Goal: Browse casually: Explore the website without a specific task or goal

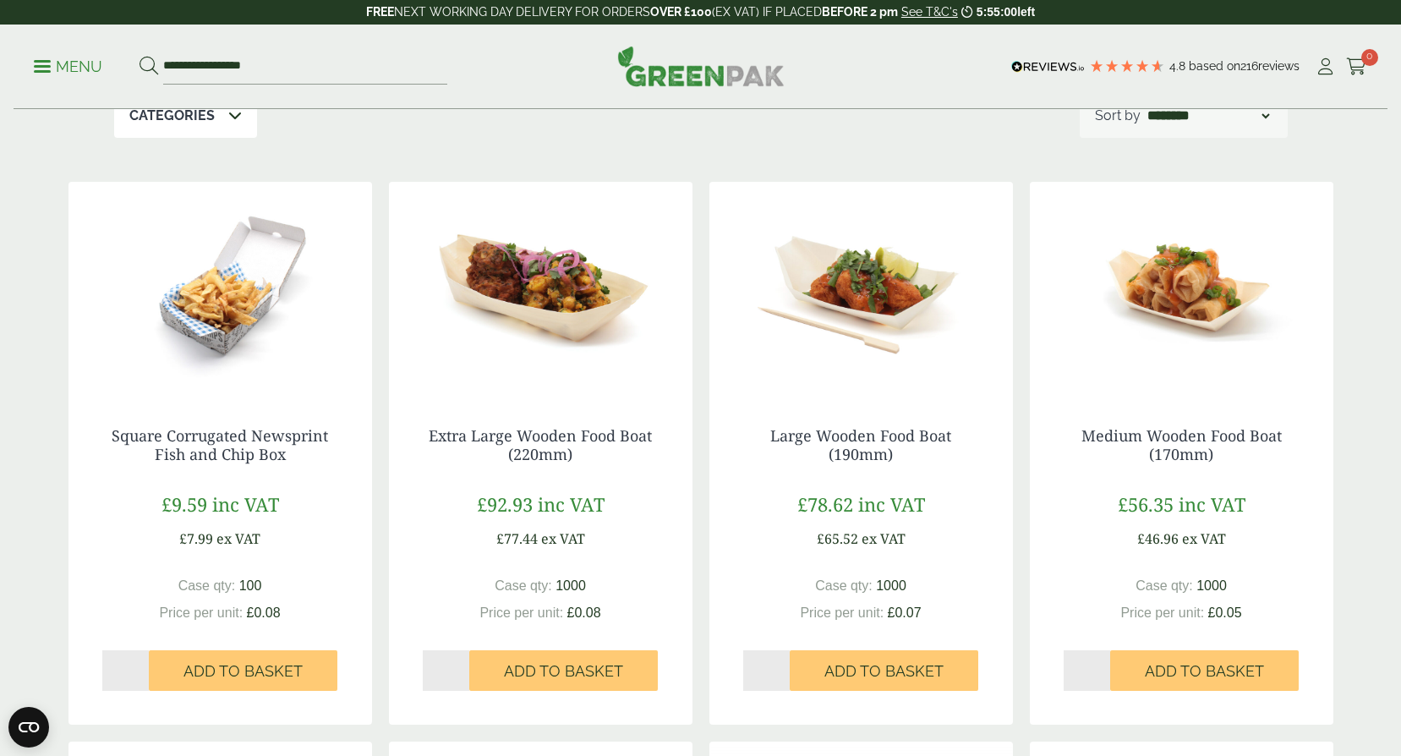
scroll to position [338, 0]
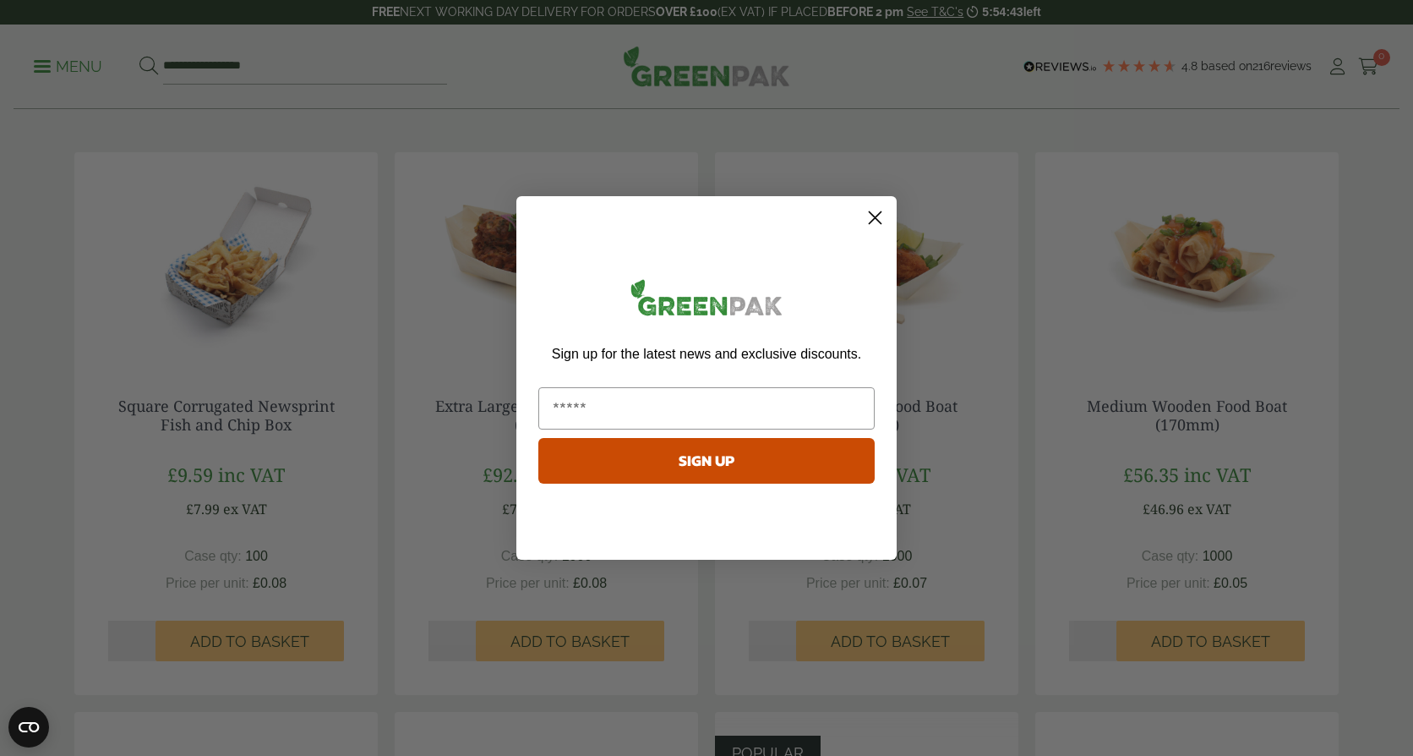
click at [873, 212] on circle "Close dialog" at bounding box center [875, 218] width 28 height 28
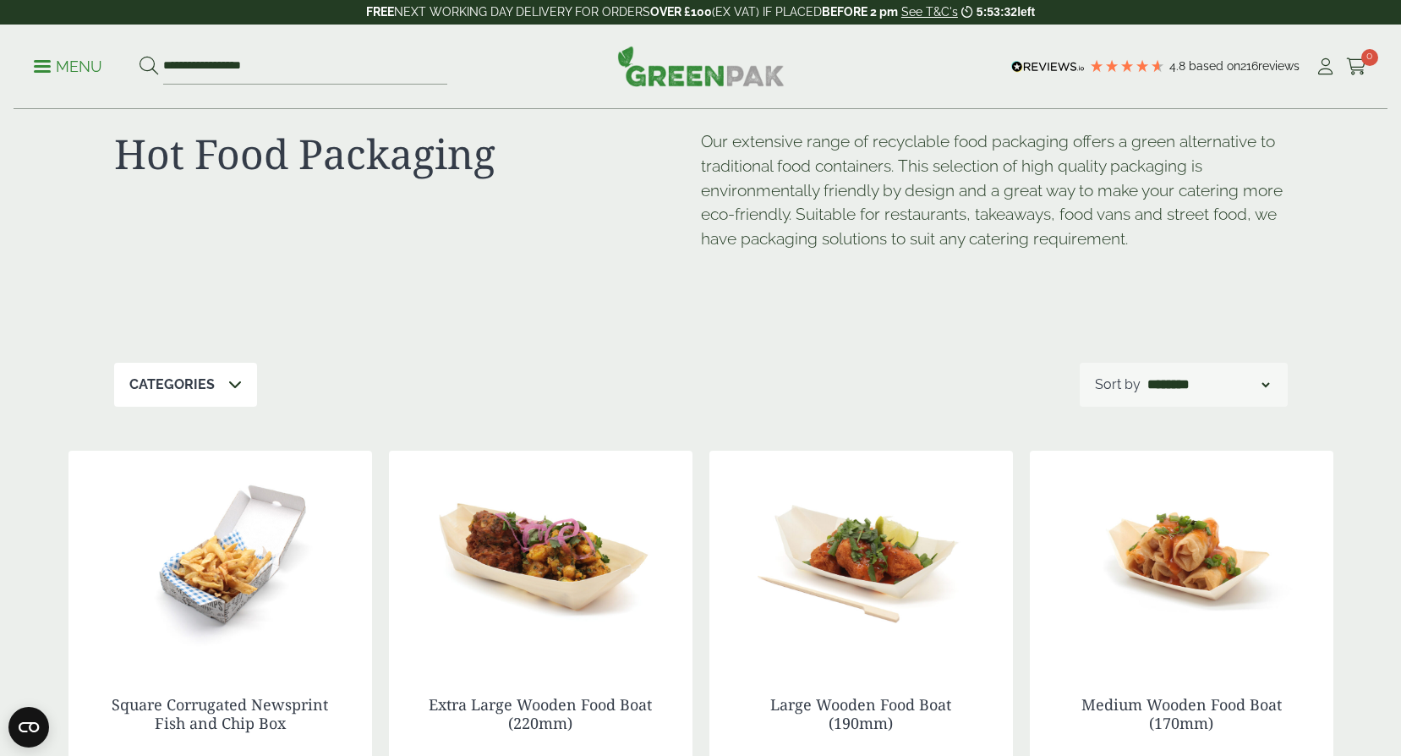
scroll to position [0, 0]
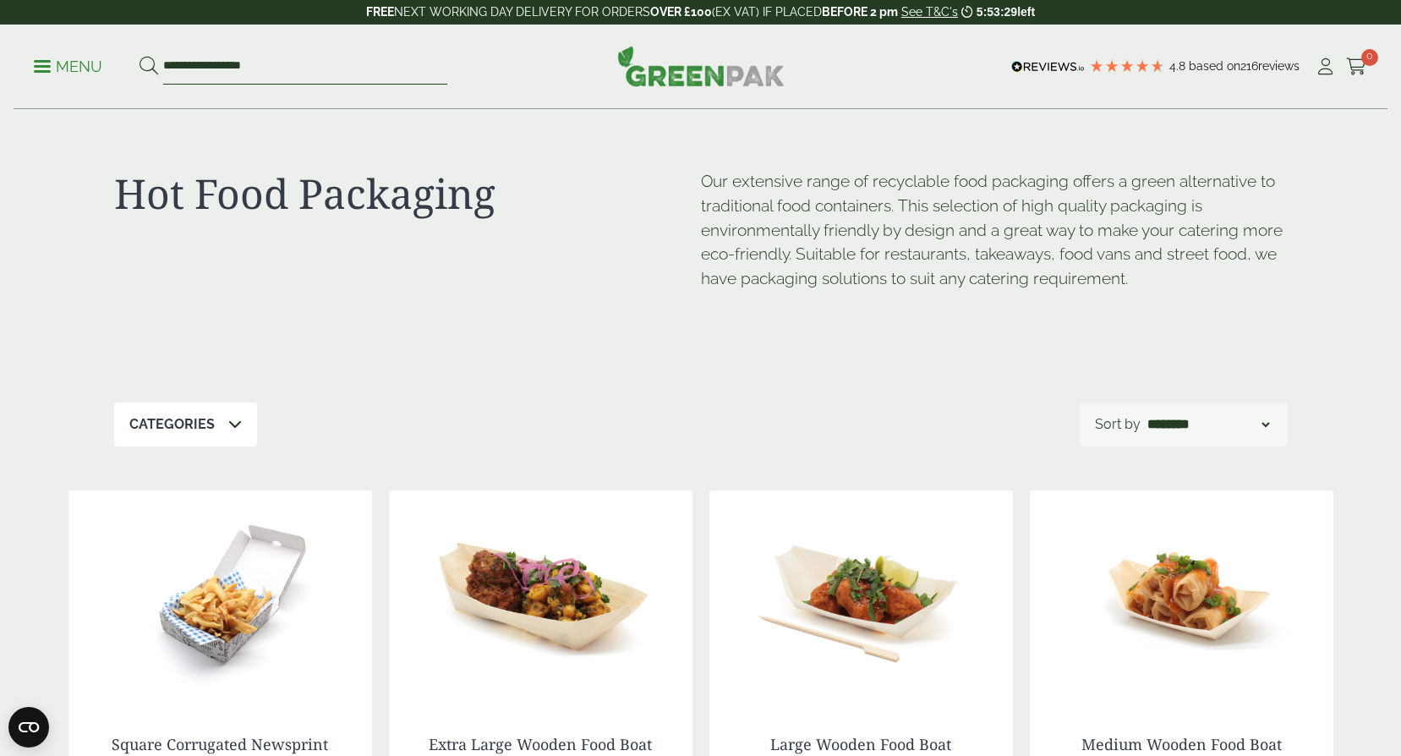
click at [221, 71] on input "**********" at bounding box center [305, 67] width 284 height 36
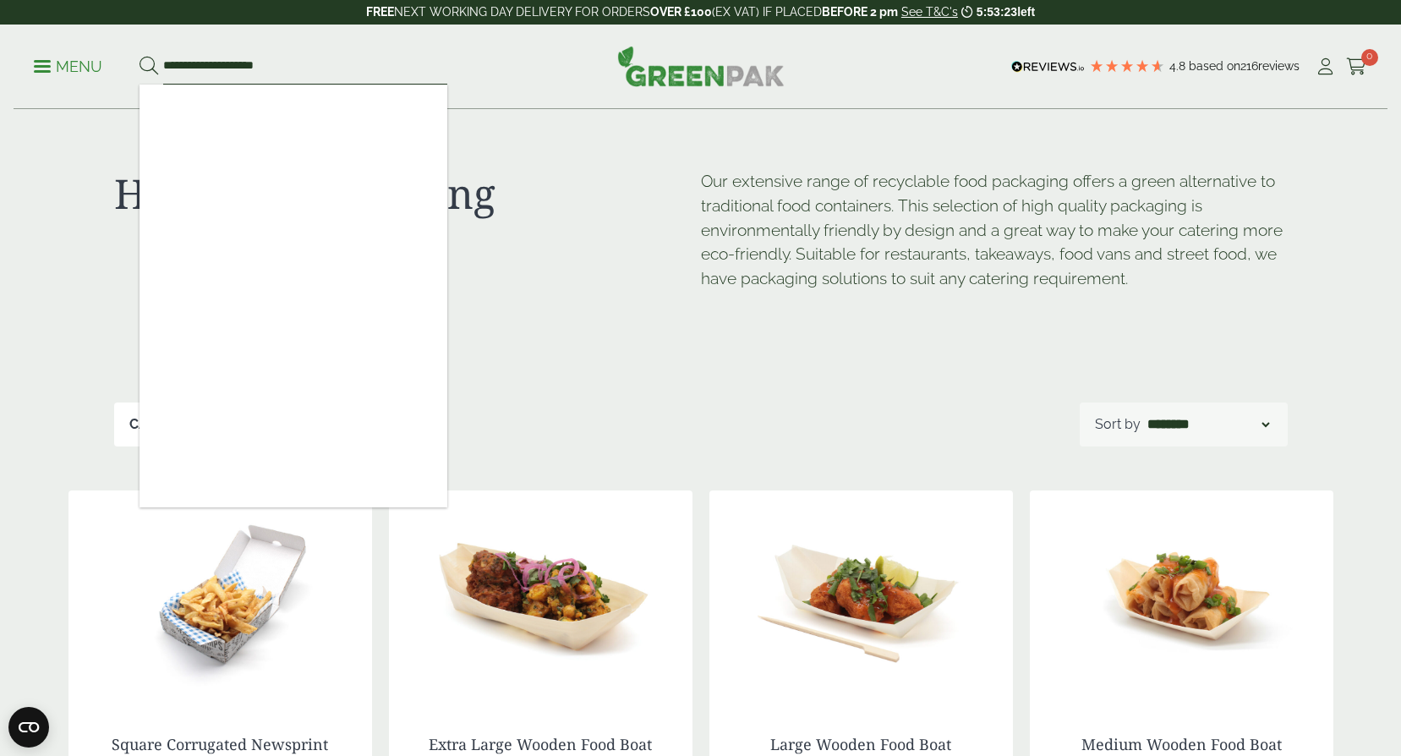
type input "**********"
click at [147, 62] on icon at bounding box center [148, 66] width 19 height 19
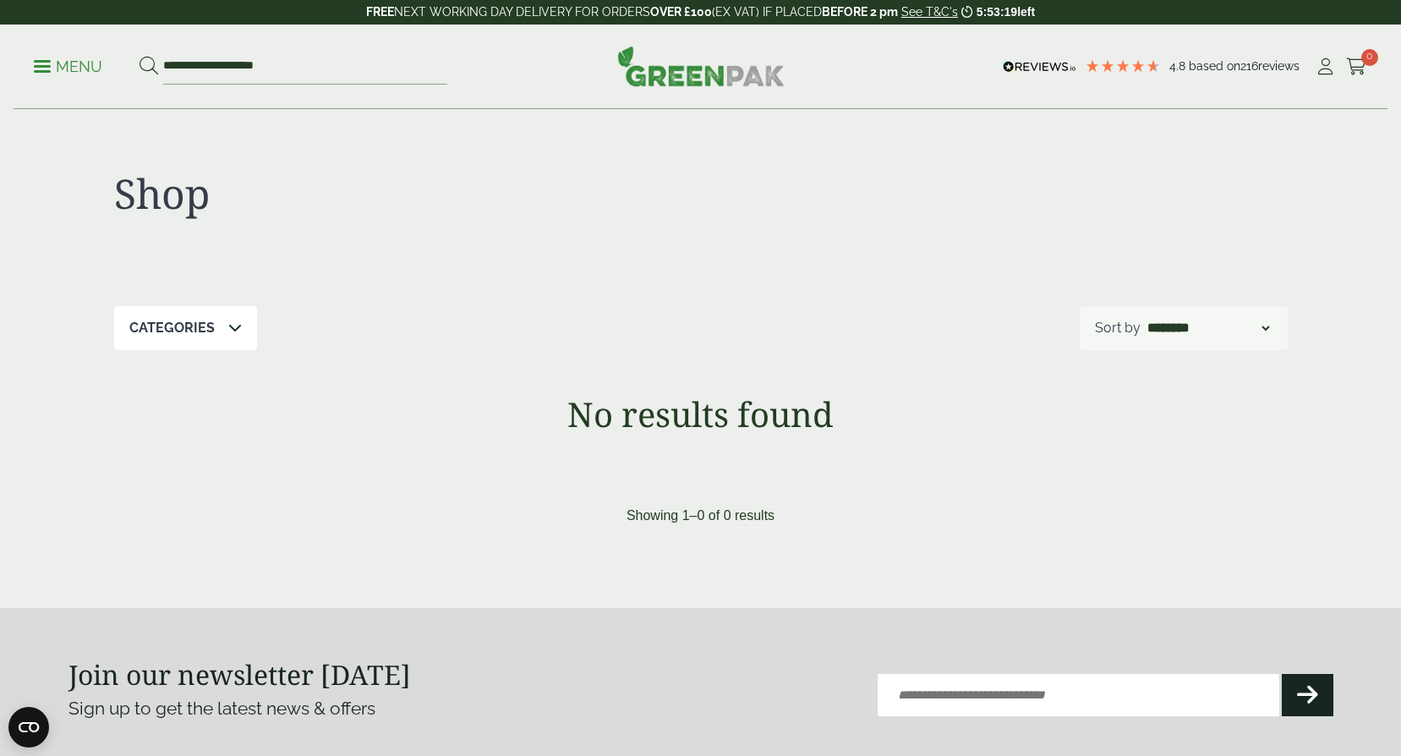
drag, startPoint x: 297, startPoint y: 71, endPoint x: 154, endPoint y: 55, distance: 143.8
click at [154, 55] on form "**********" at bounding box center [293, 67] width 308 height 36
type input "***"
click at [139, 56] on button at bounding box center [148, 67] width 19 height 22
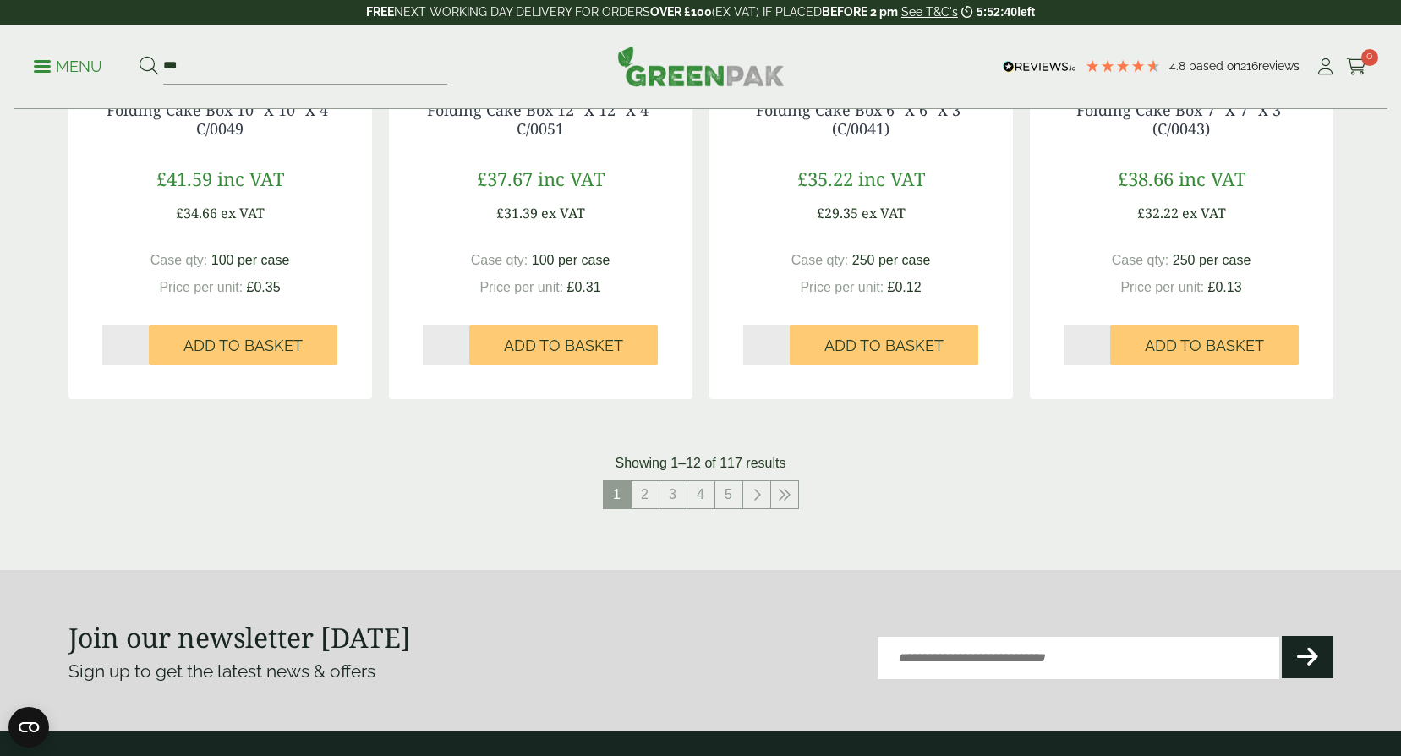
scroll to position [1691, 0]
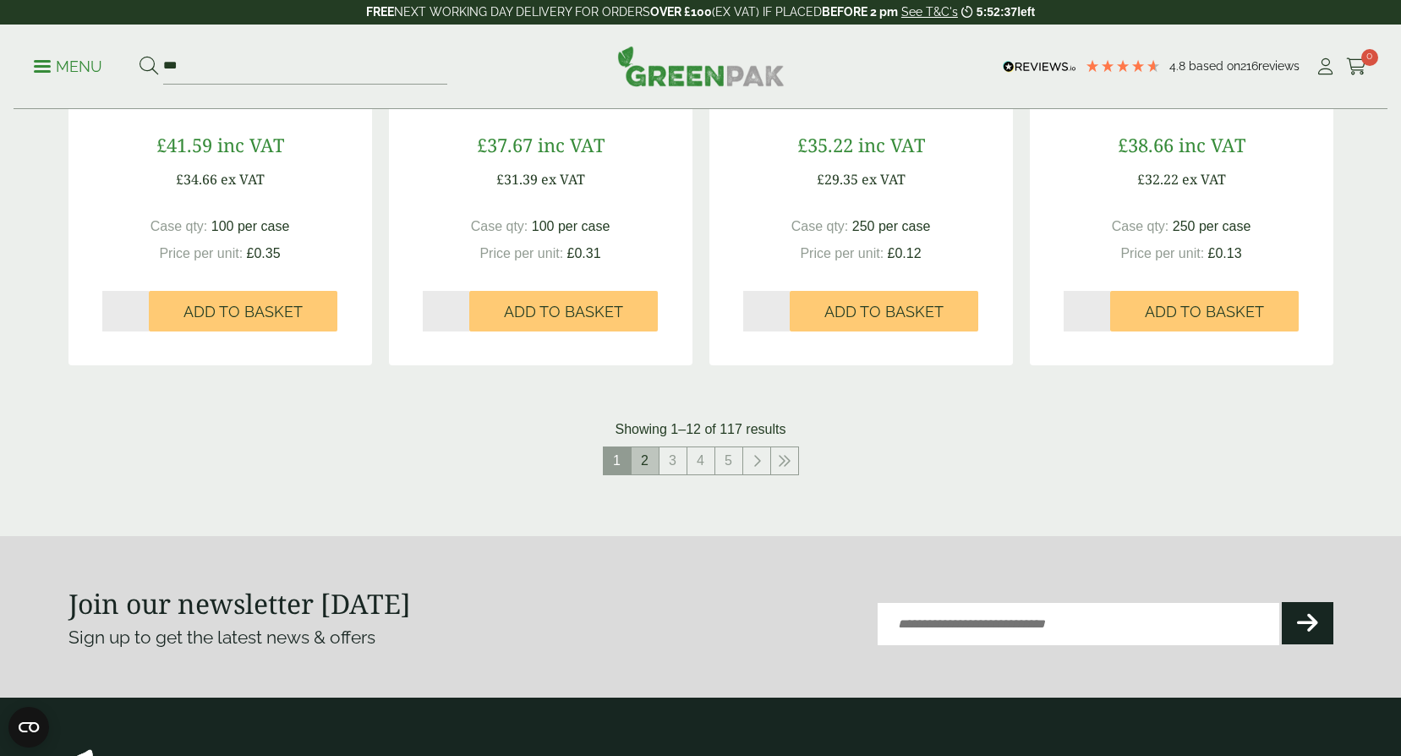
click at [652, 465] on link "2" at bounding box center [644, 460] width 27 height 27
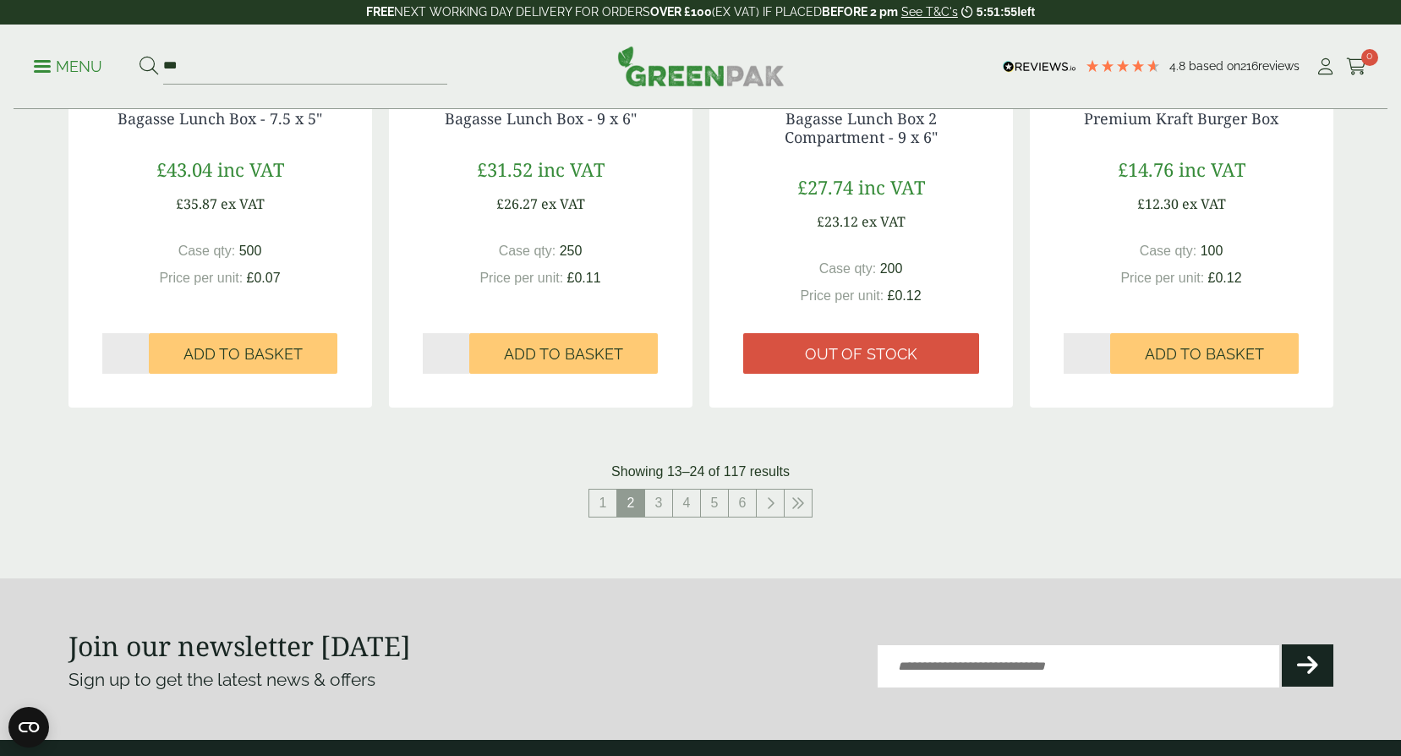
scroll to position [1691, 0]
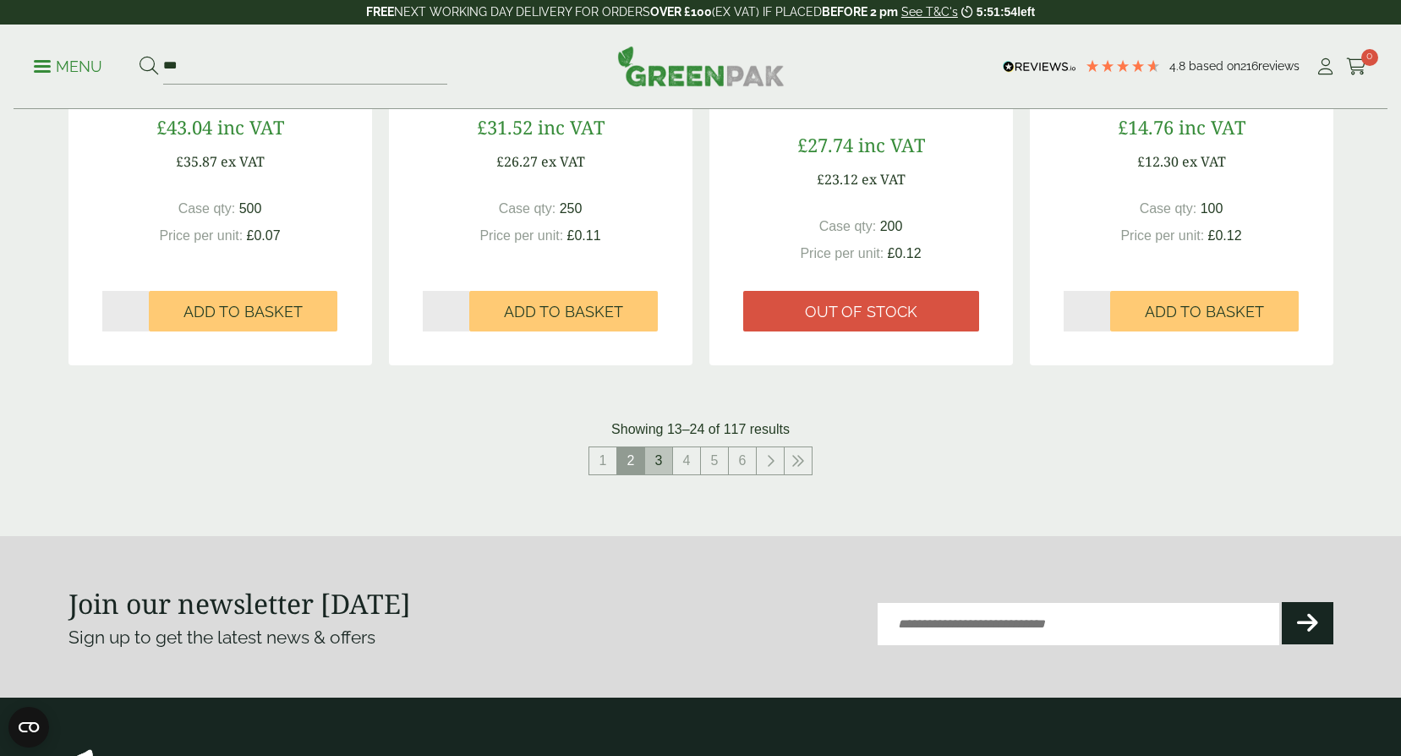
click at [664, 472] on link "3" at bounding box center [658, 460] width 27 height 27
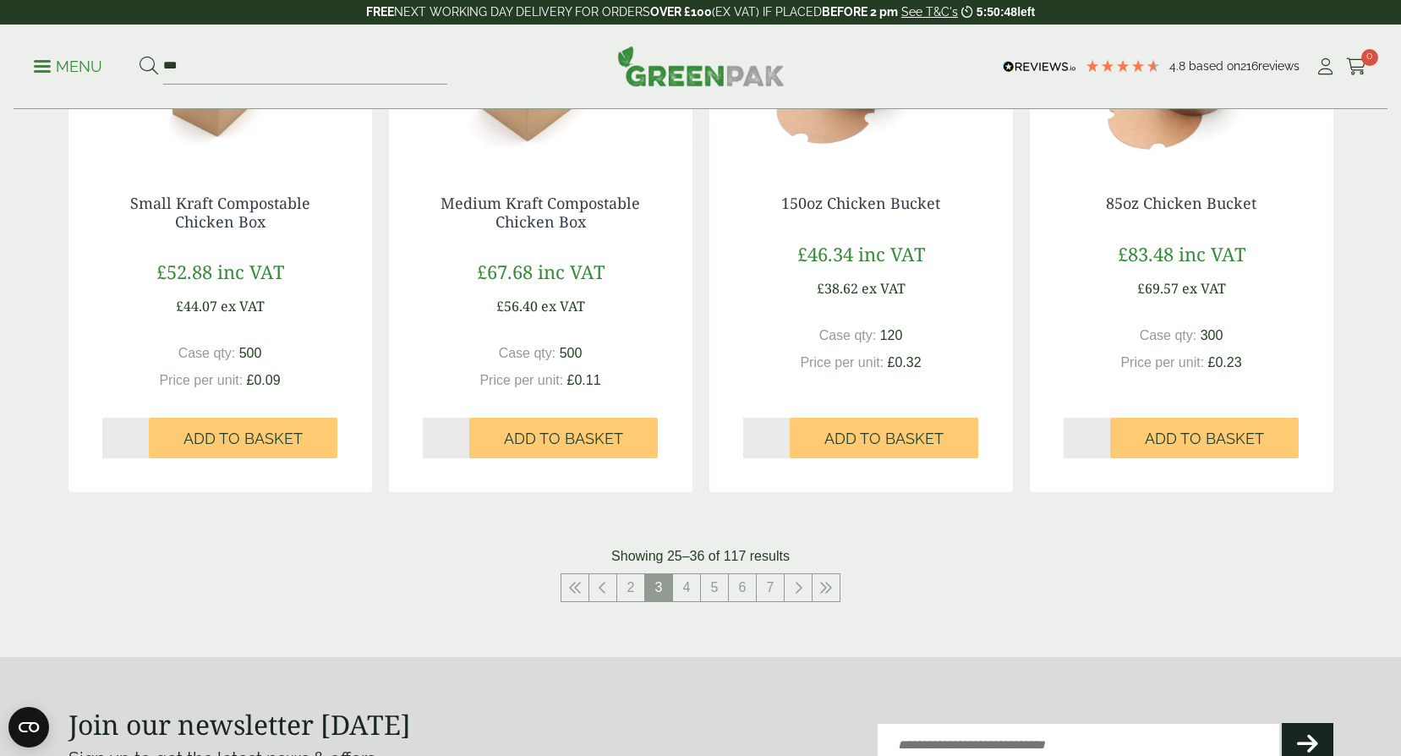
scroll to position [1775, 0]
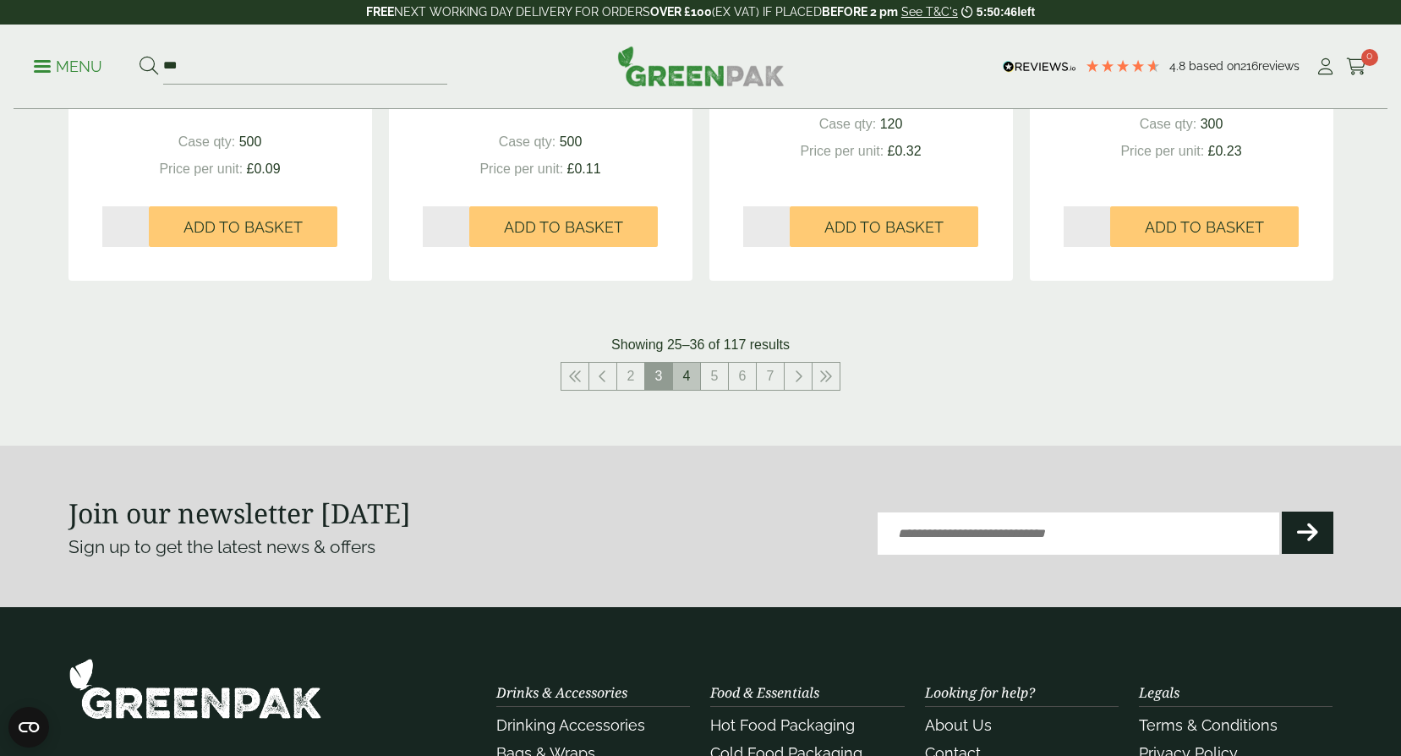
click at [686, 381] on link "4" at bounding box center [686, 376] width 27 height 27
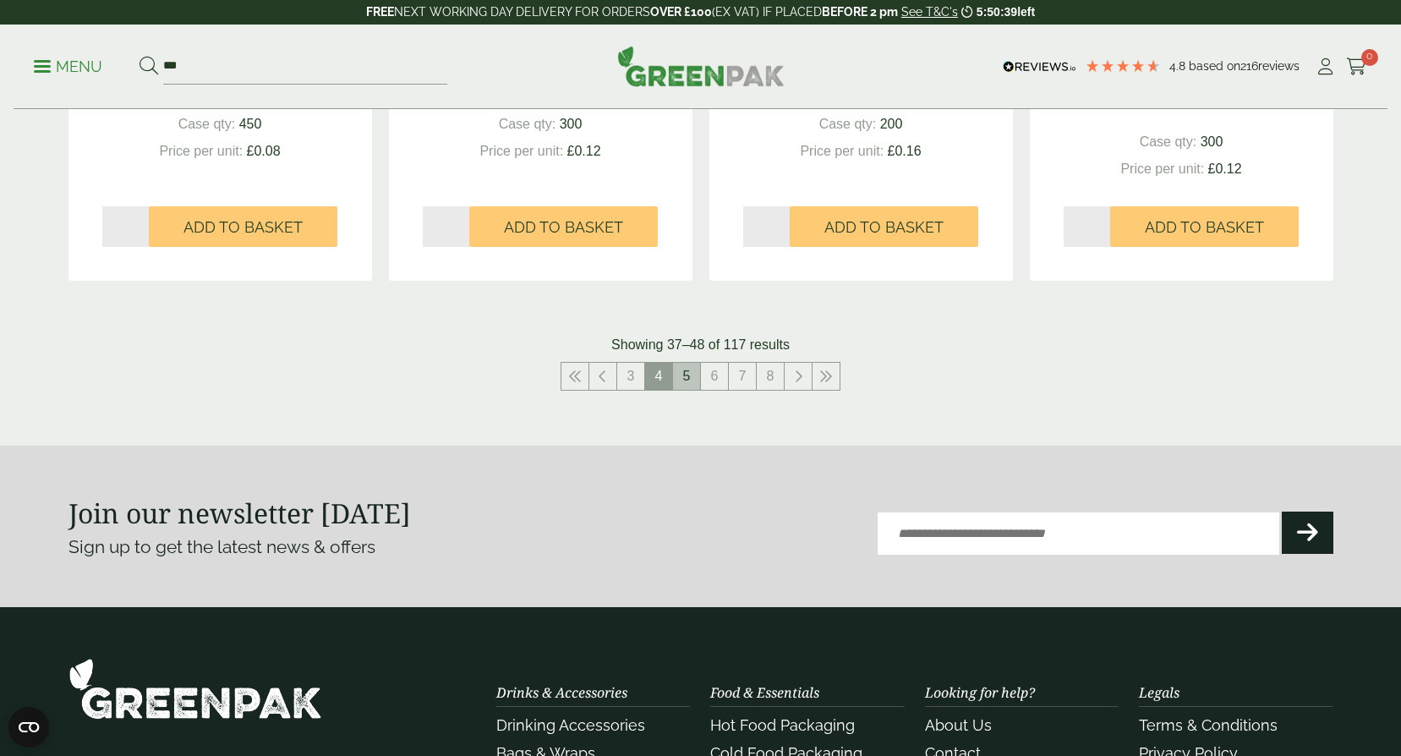
click at [683, 380] on link "5" at bounding box center [686, 376] width 27 height 27
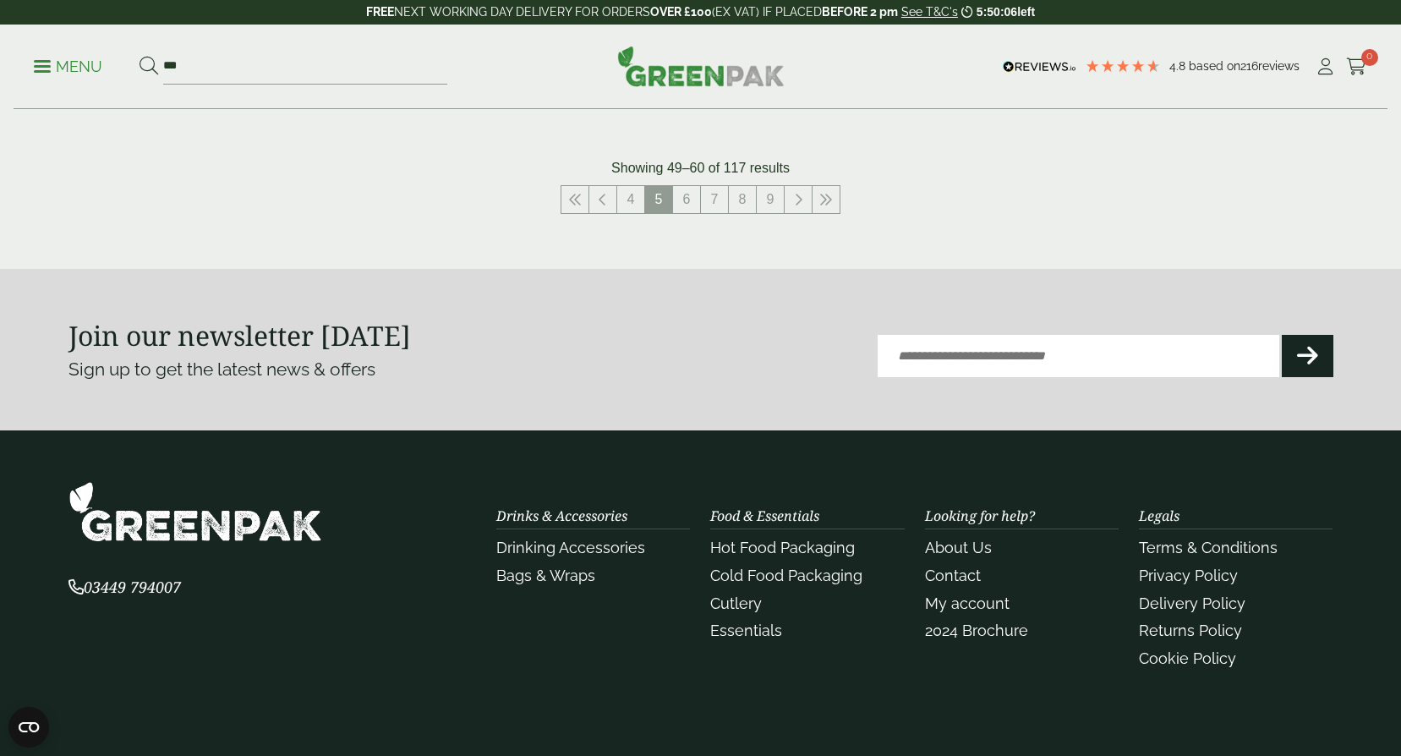
scroll to position [1775, 0]
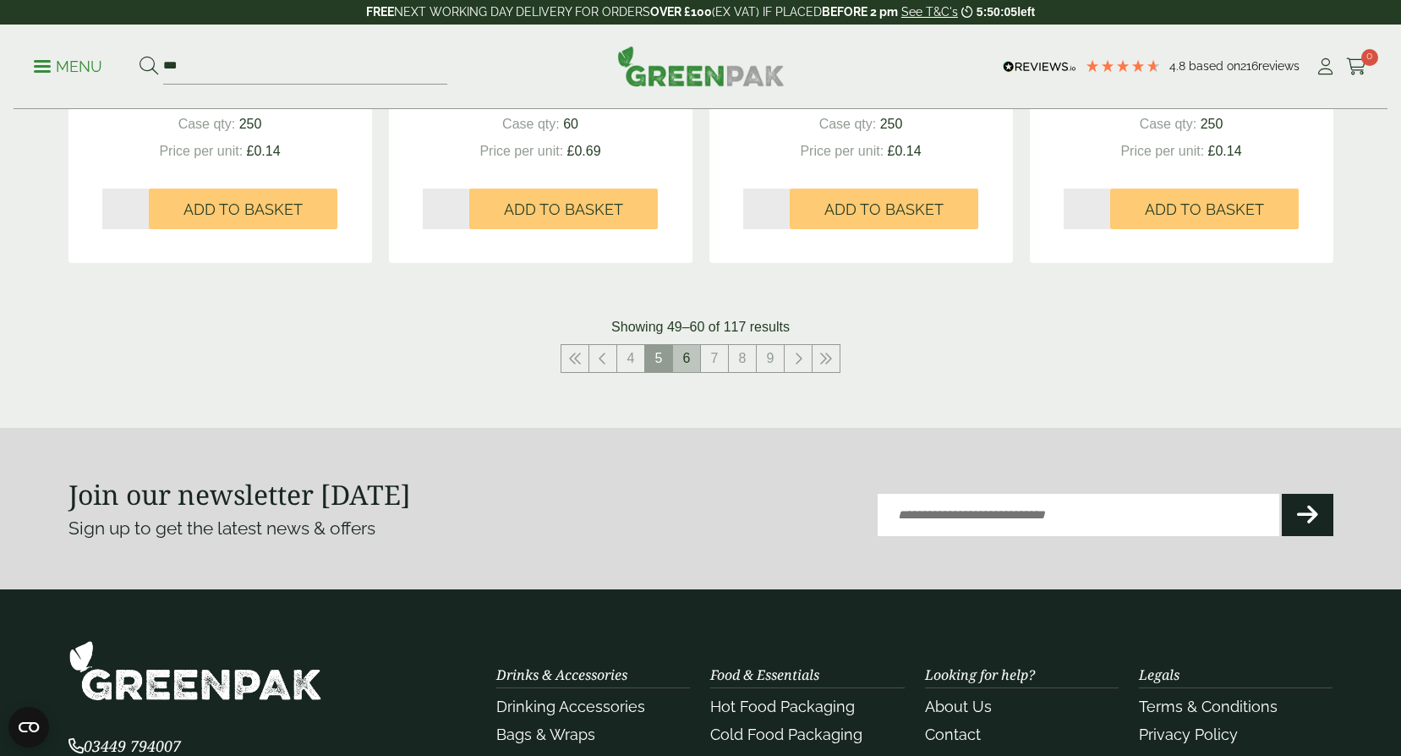
click at [684, 358] on link "6" at bounding box center [686, 358] width 27 height 27
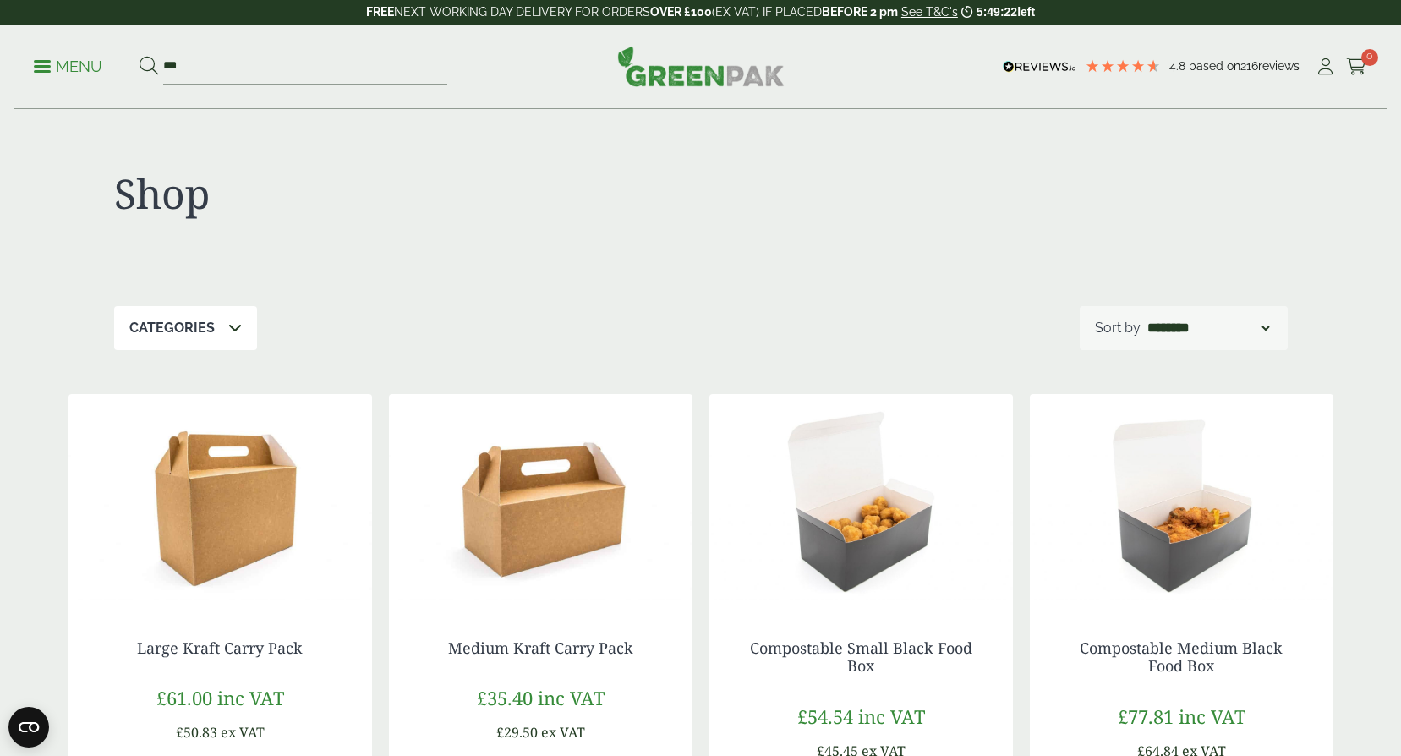
click at [41, 63] on p "Menu" at bounding box center [68, 67] width 68 height 20
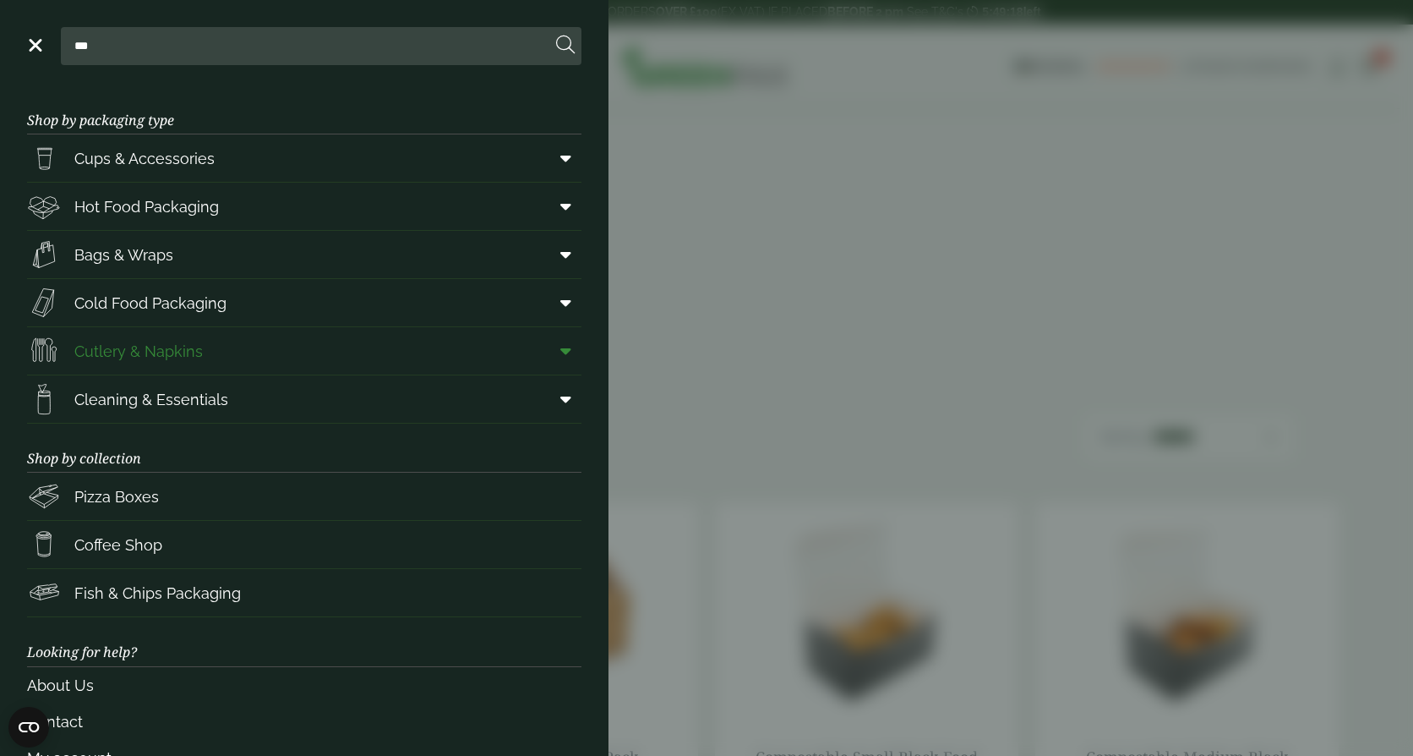
click at [118, 357] on span "Cutlery & Napkins" at bounding box center [138, 351] width 128 height 23
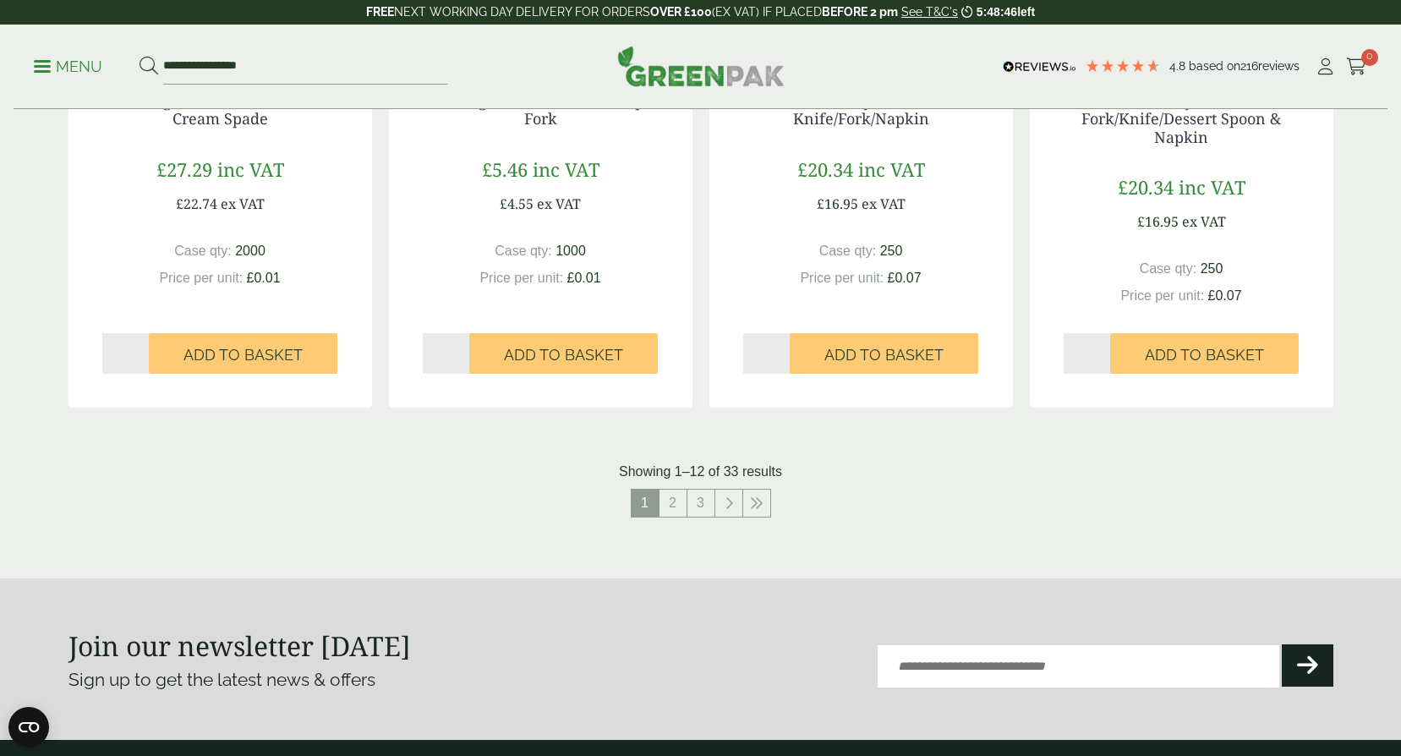
scroll to position [1775, 0]
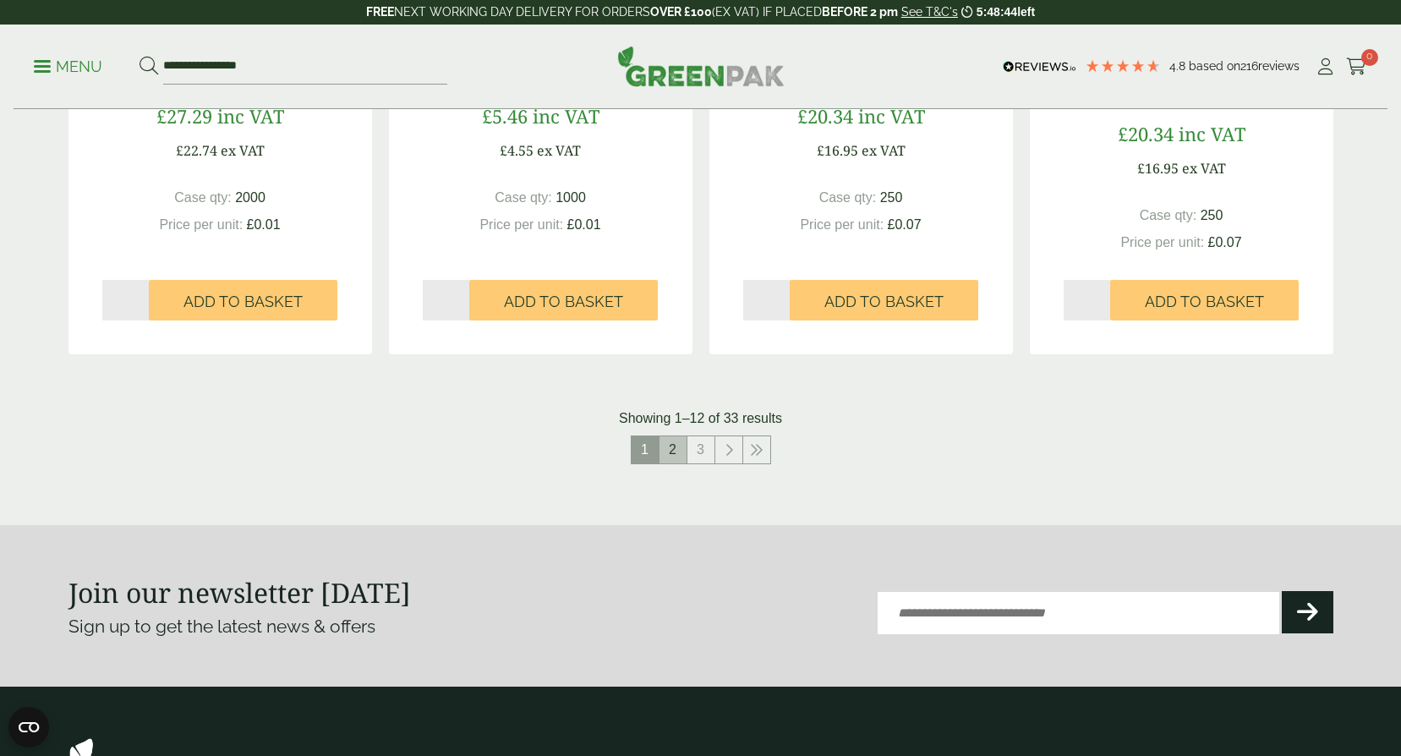
click at [677, 456] on link "2" at bounding box center [672, 449] width 27 height 27
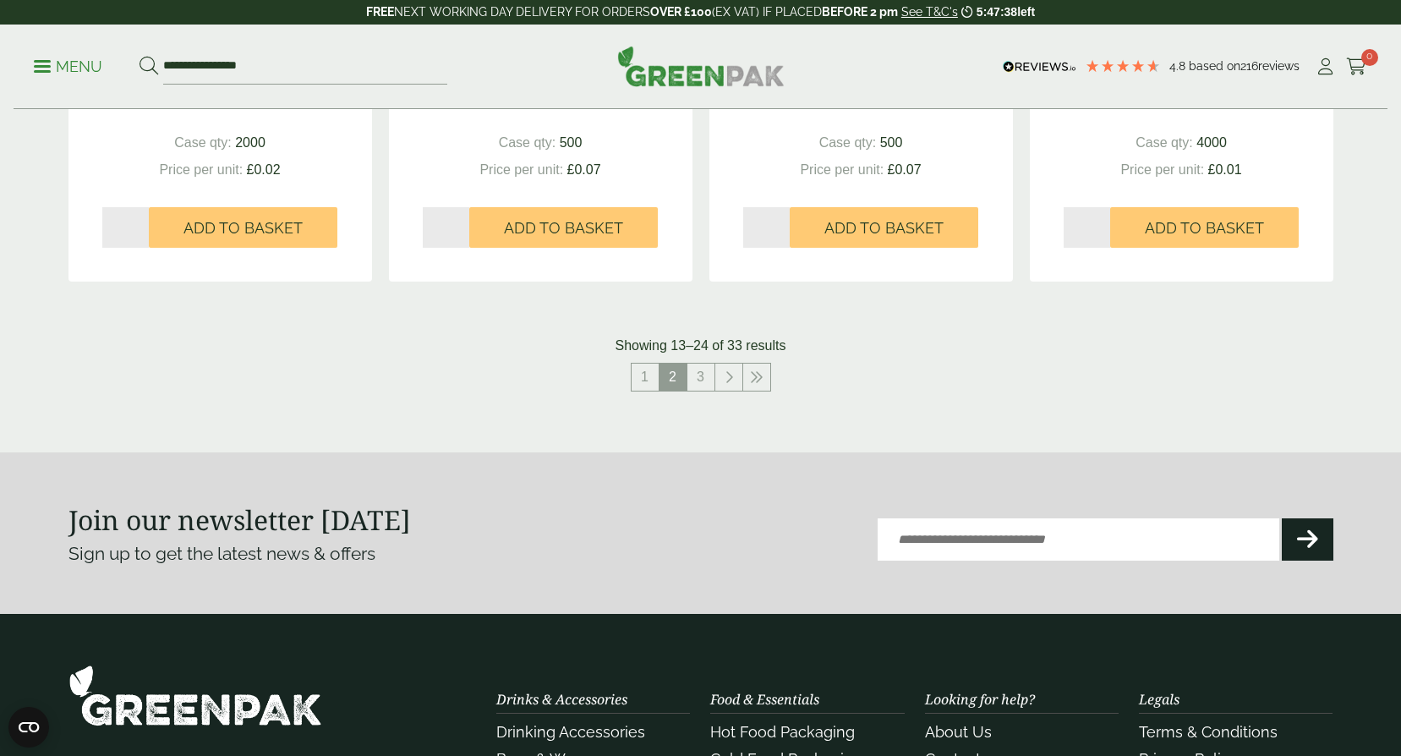
scroll to position [1860, 0]
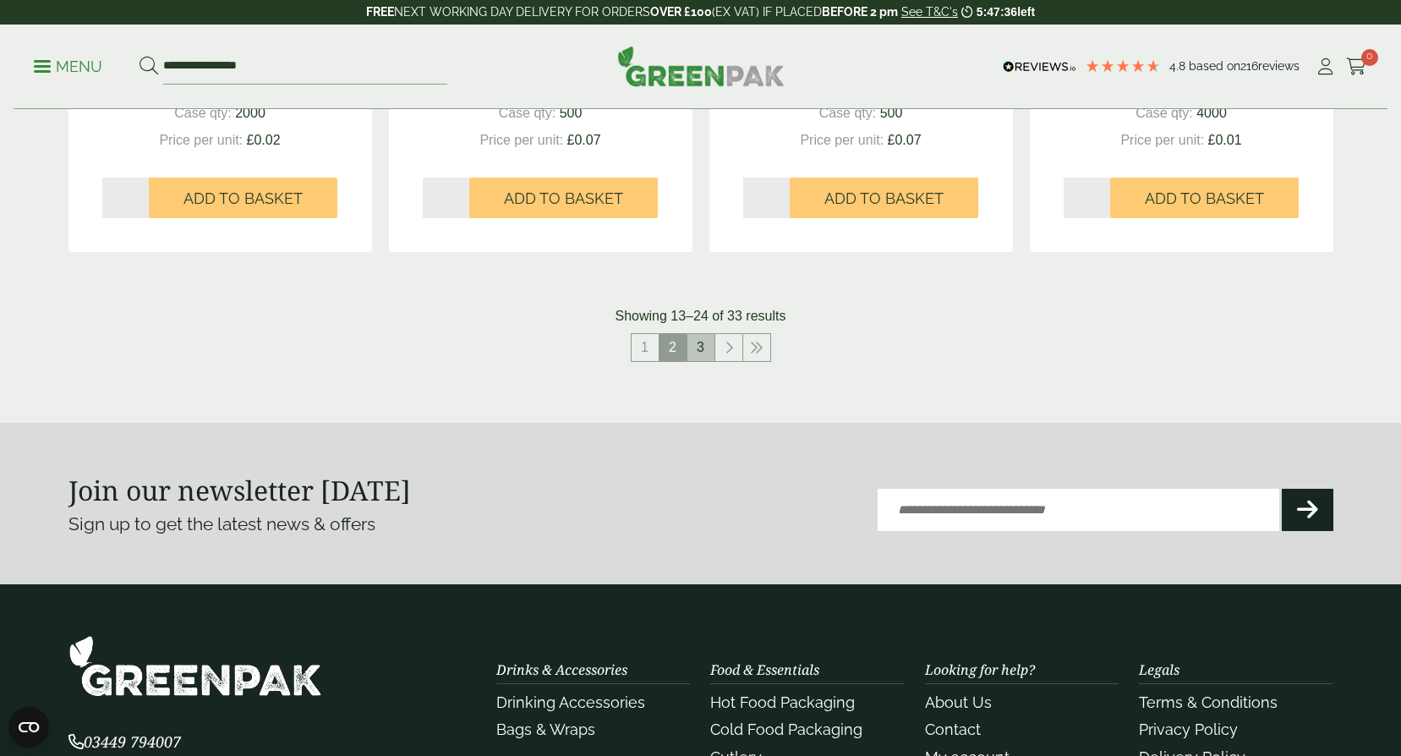
click at [697, 348] on link "3" at bounding box center [700, 347] width 27 height 27
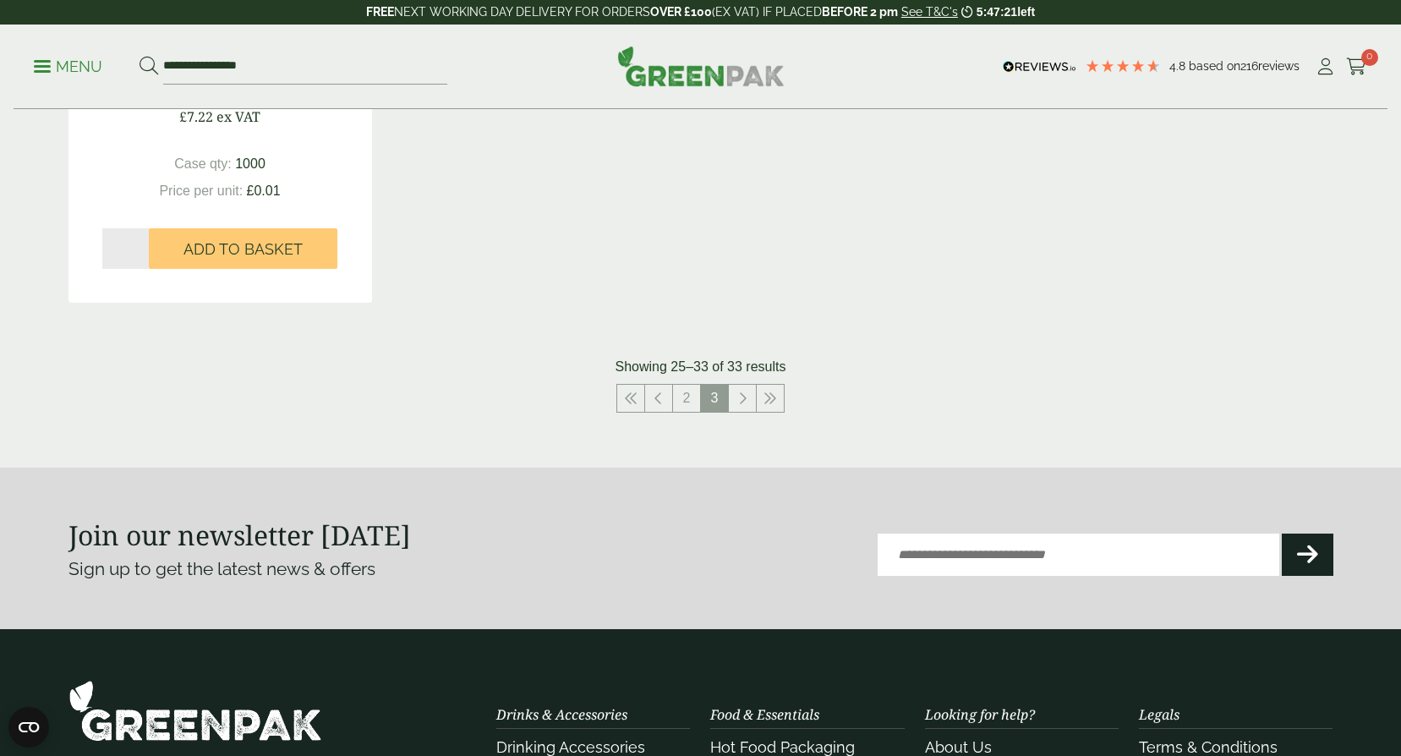
scroll to position [1860, 0]
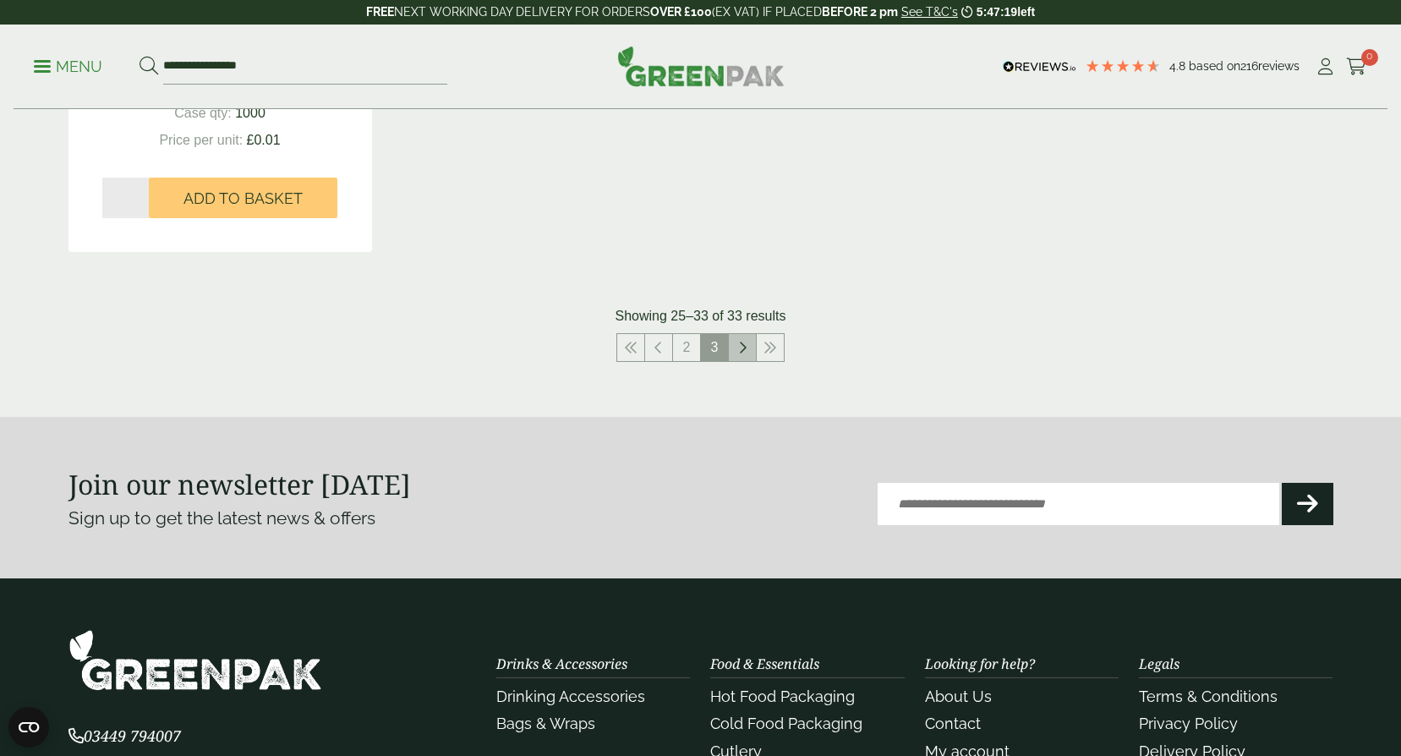
click at [741, 353] on icon at bounding box center [742, 348] width 8 height 14
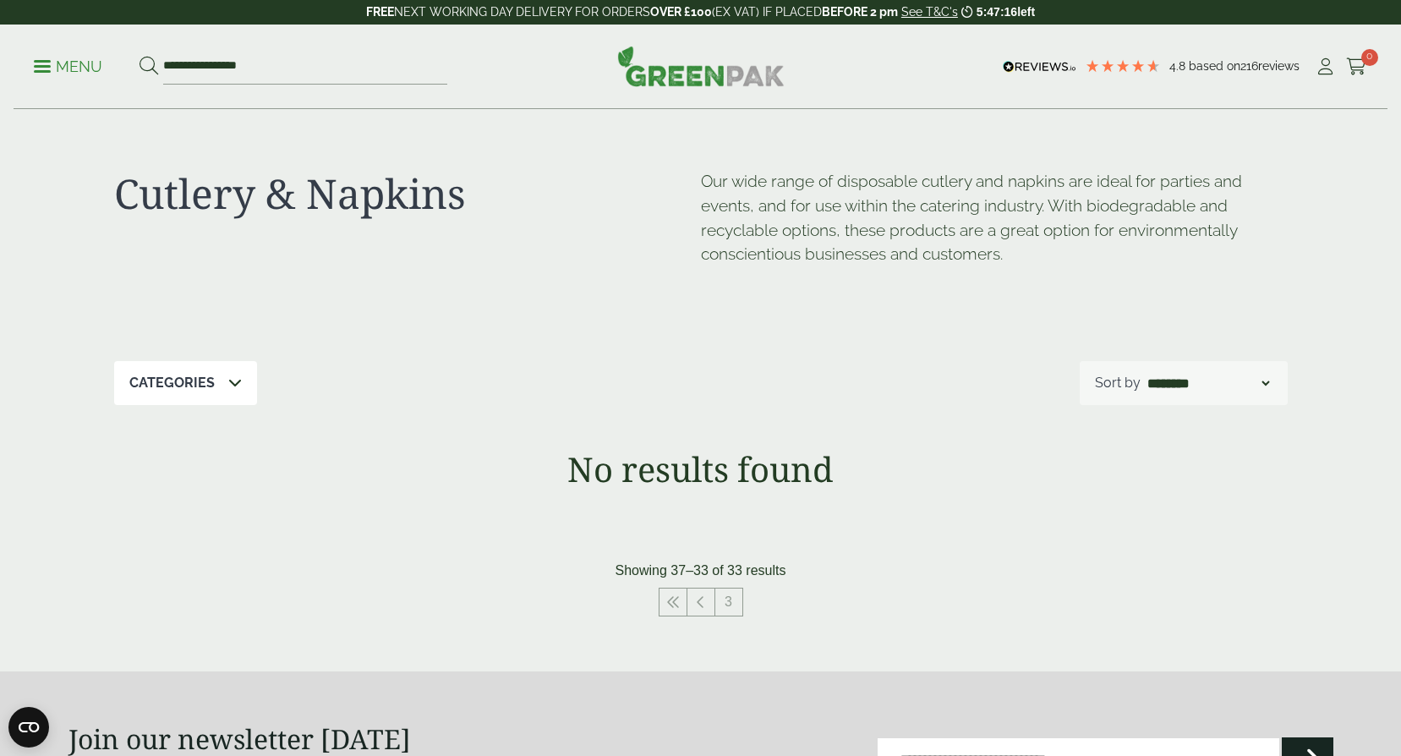
click at [37, 65] on span at bounding box center [42, 66] width 17 height 3
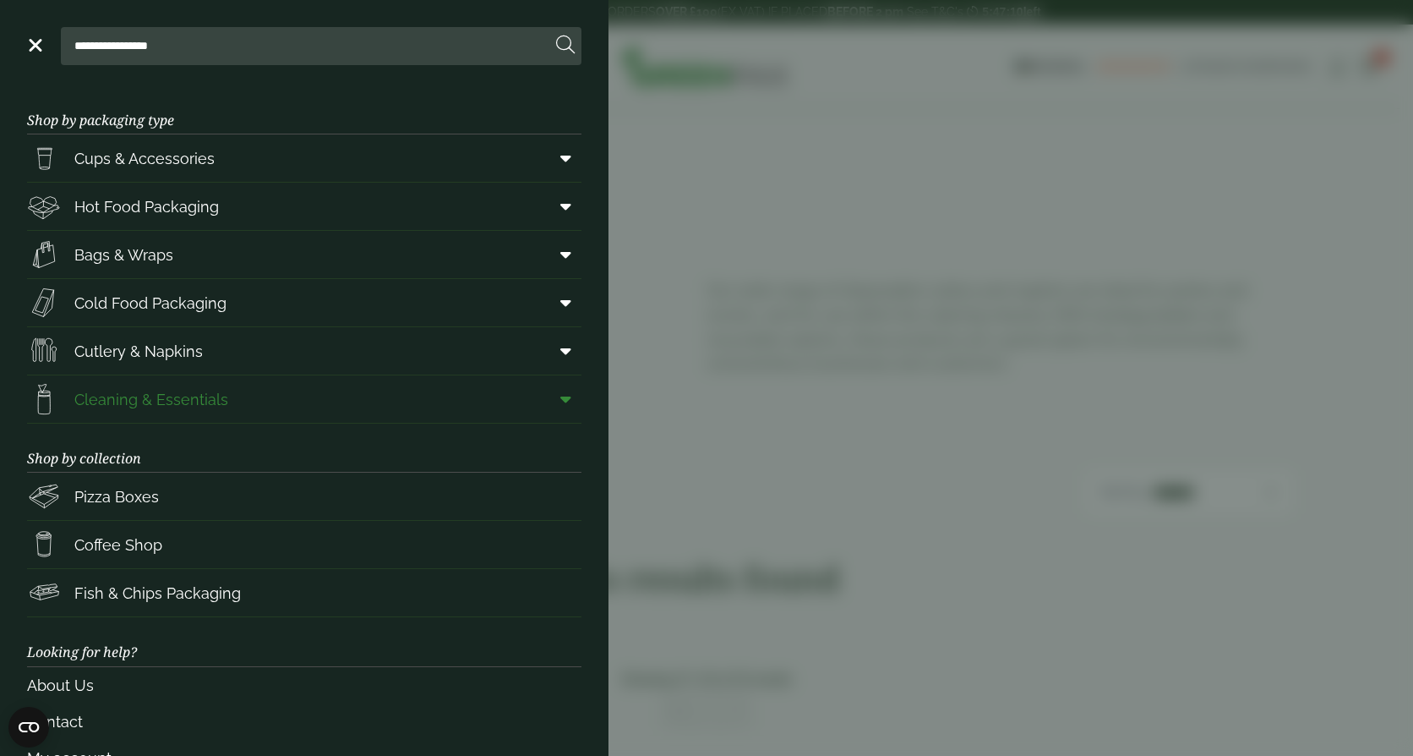
click at [120, 396] on span "Cleaning & Essentials" at bounding box center [151, 399] width 154 height 23
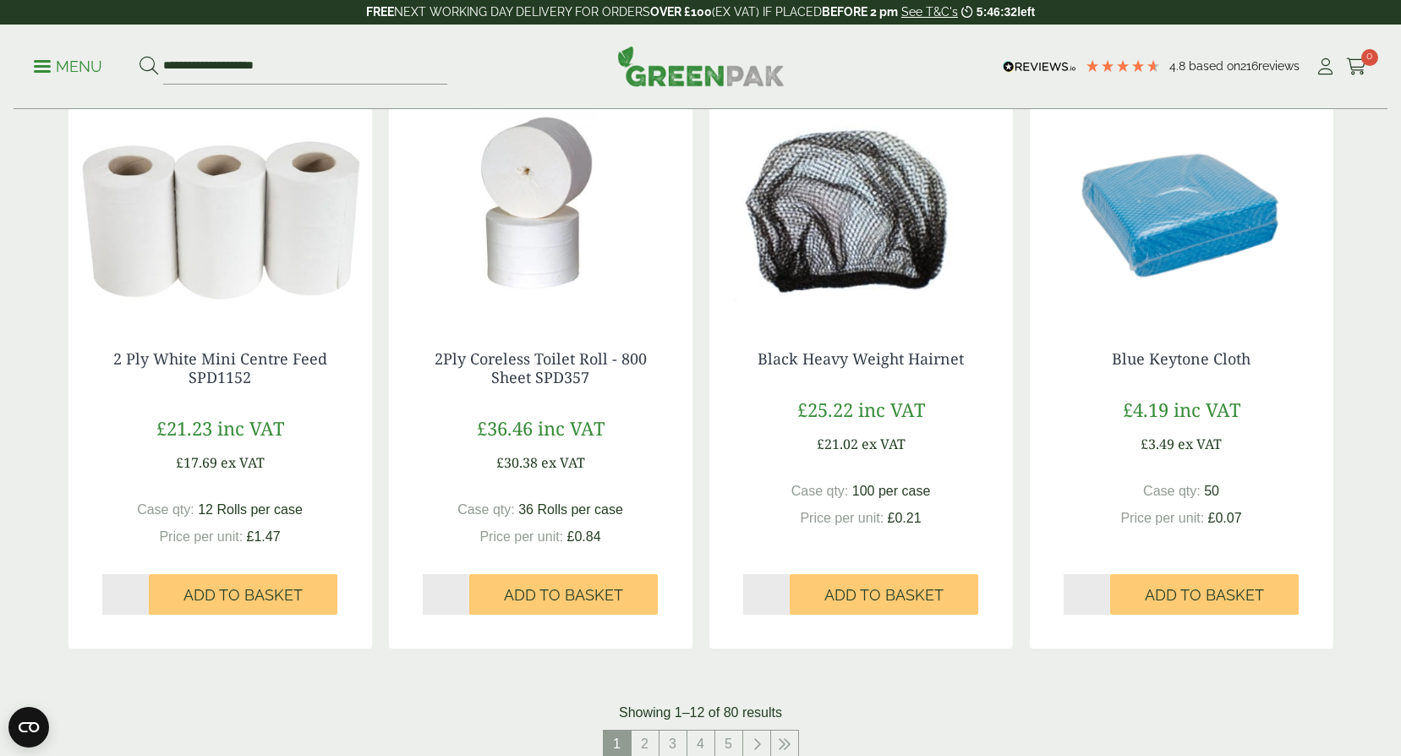
scroll to position [1522, 0]
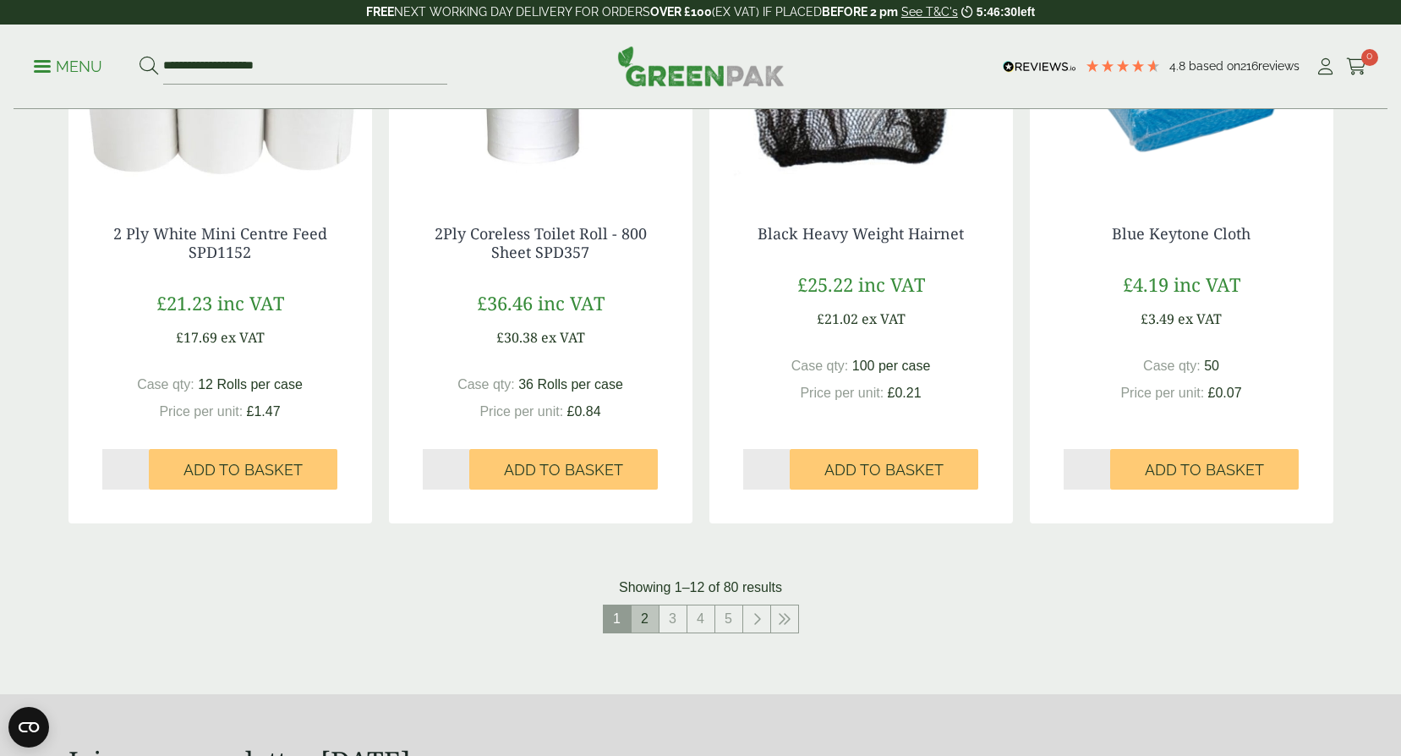
click at [646, 615] on link "2" at bounding box center [644, 618] width 27 height 27
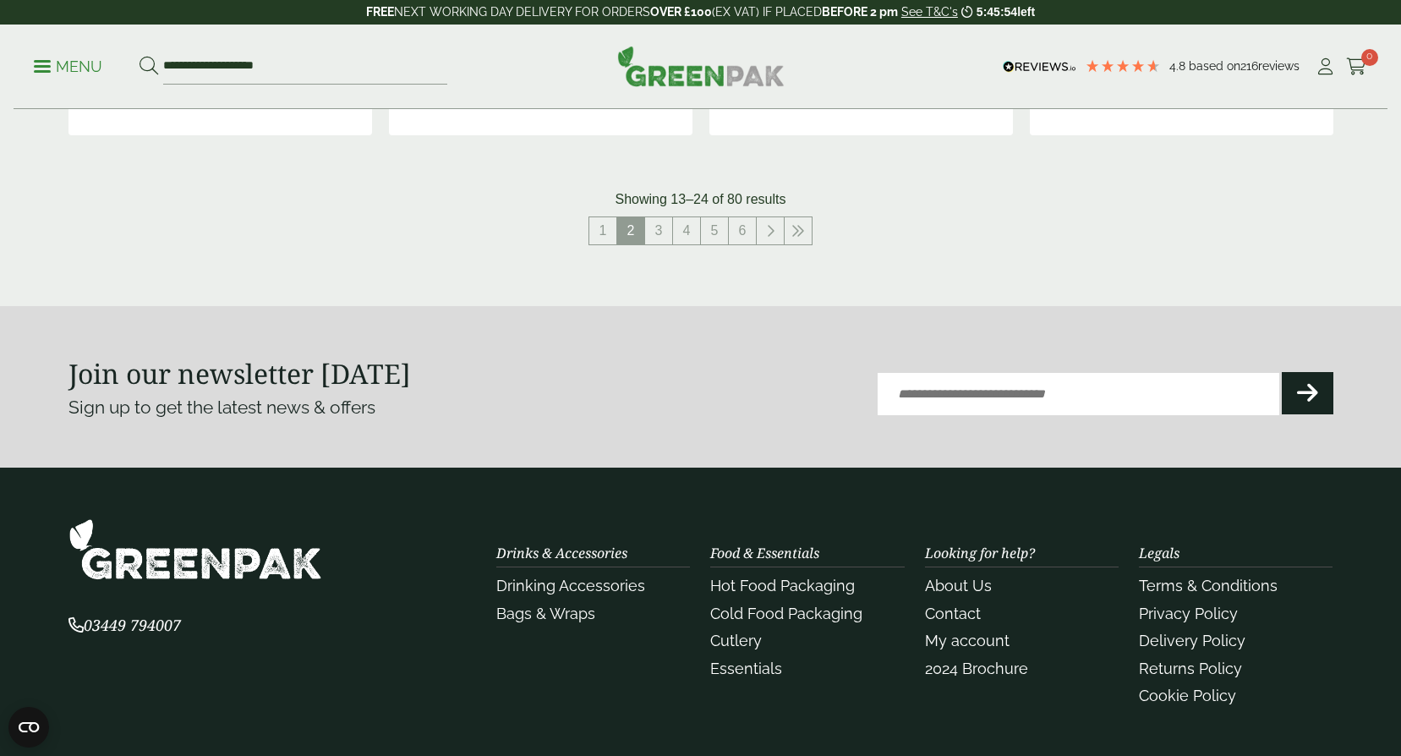
scroll to position [1775, 0]
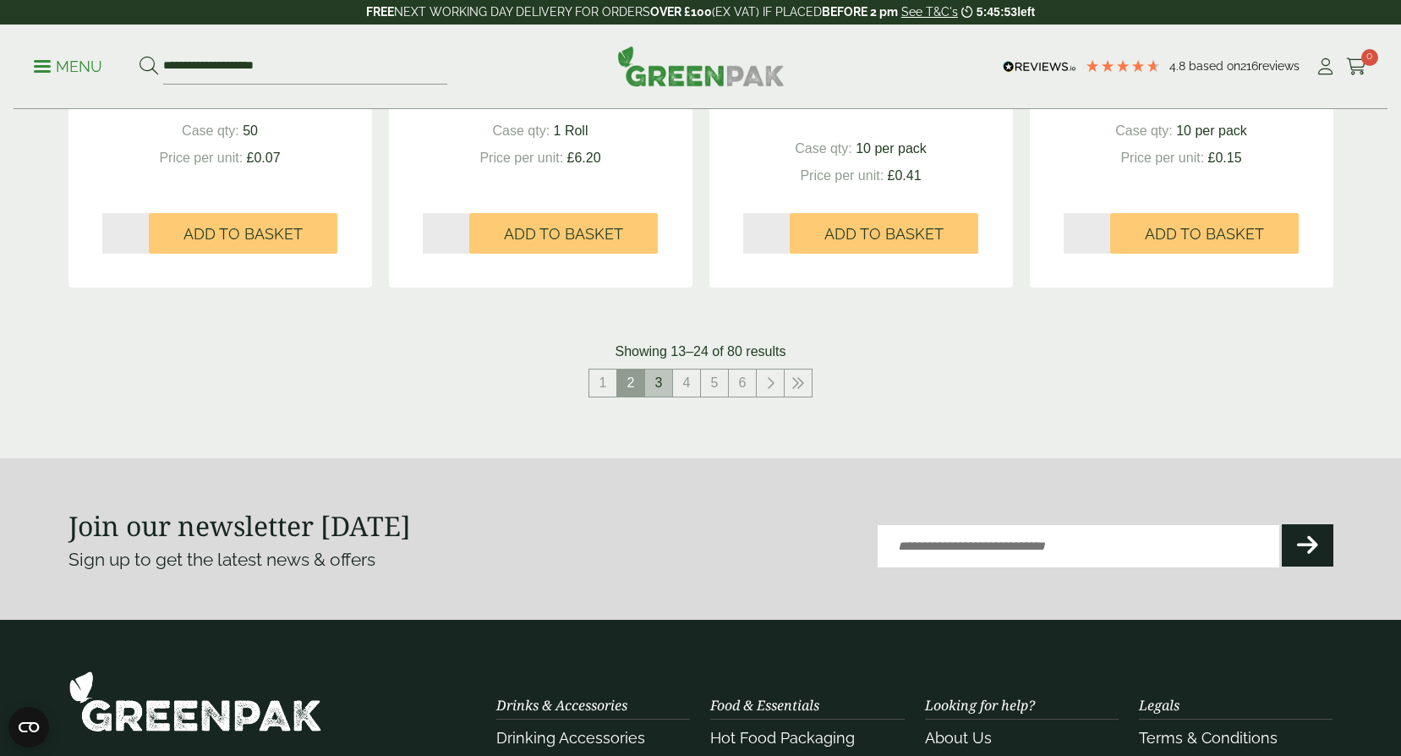
click at [659, 376] on link "3" at bounding box center [658, 382] width 27 height 27
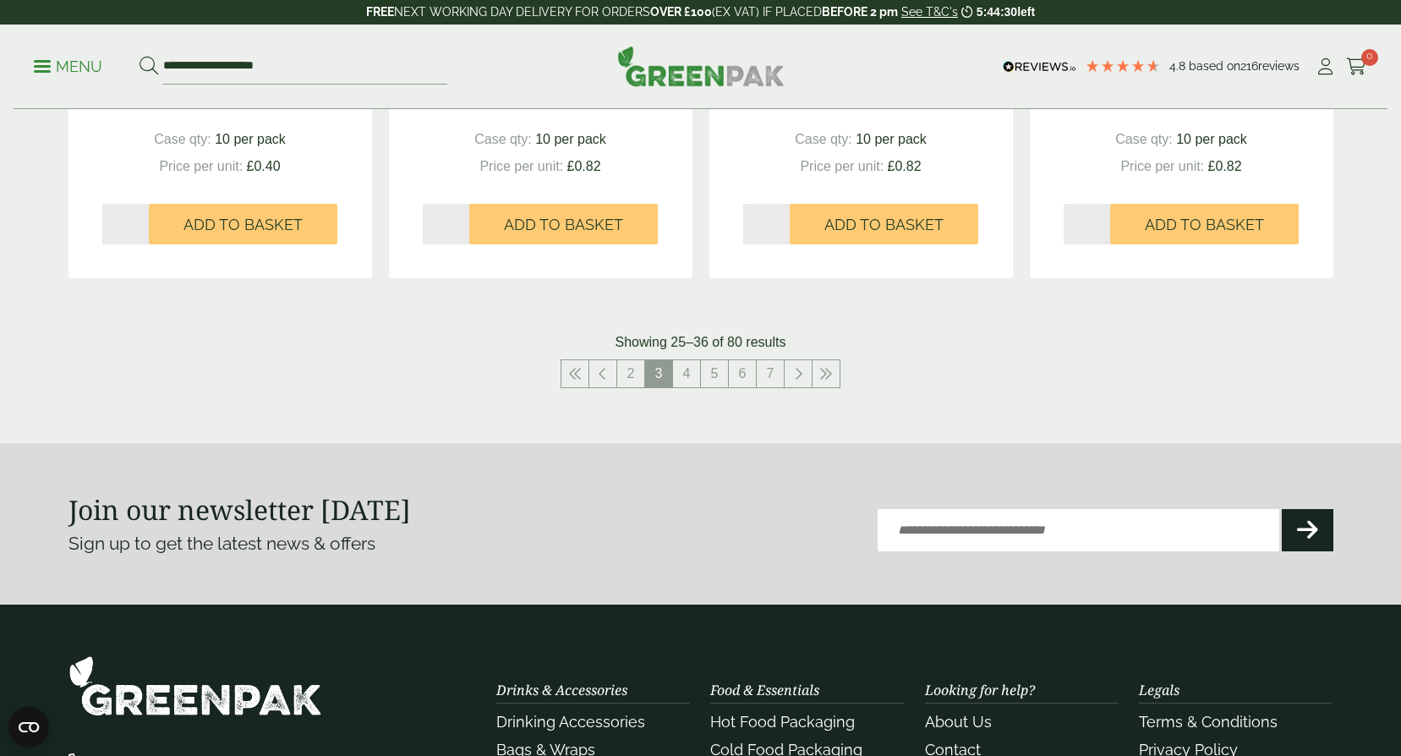
scroll to position [1944, 0]
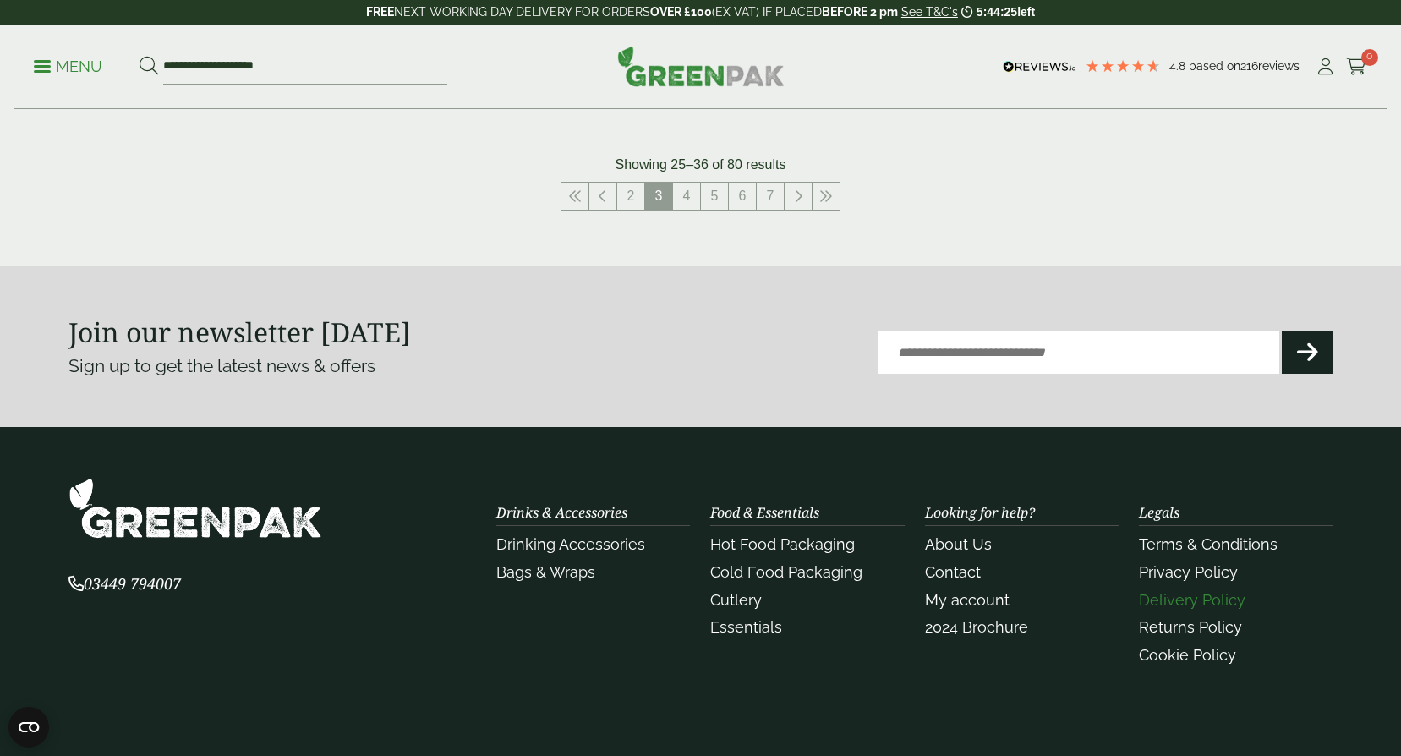
click at [1178, 604] on link "Delivery Policy" at bounding box center [1192, 600] width 107 height 18
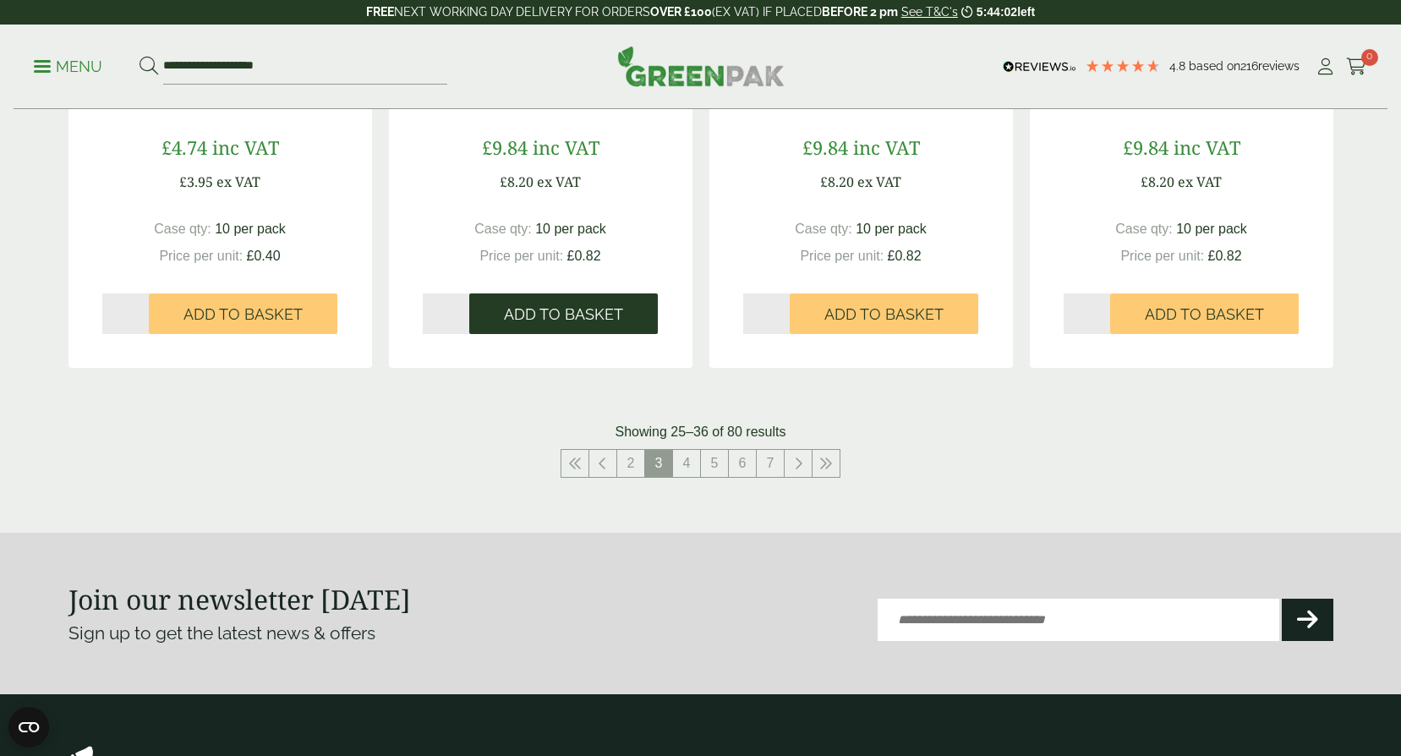
scroll to position [1691, 0]
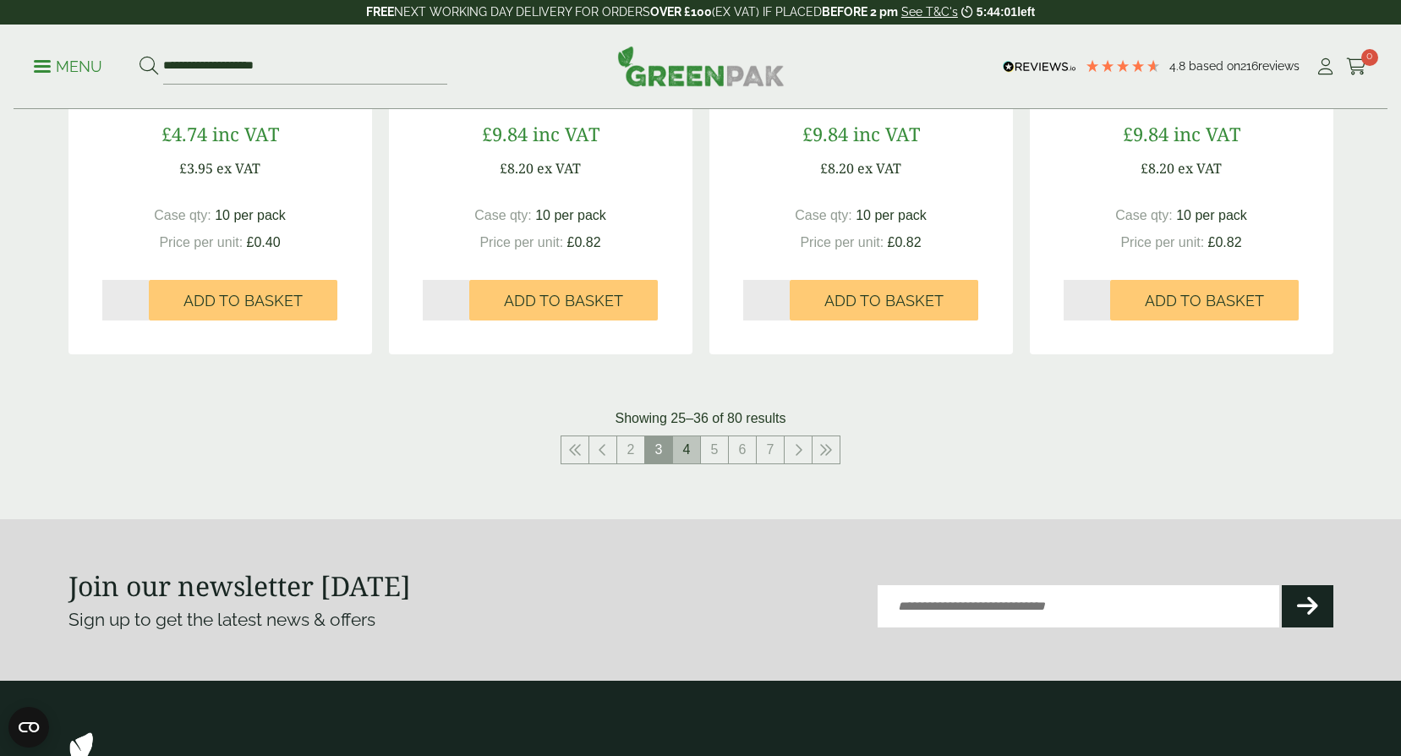
click at [688, 455] on link "4" at bounding box center [686, 449] width 27 height 27
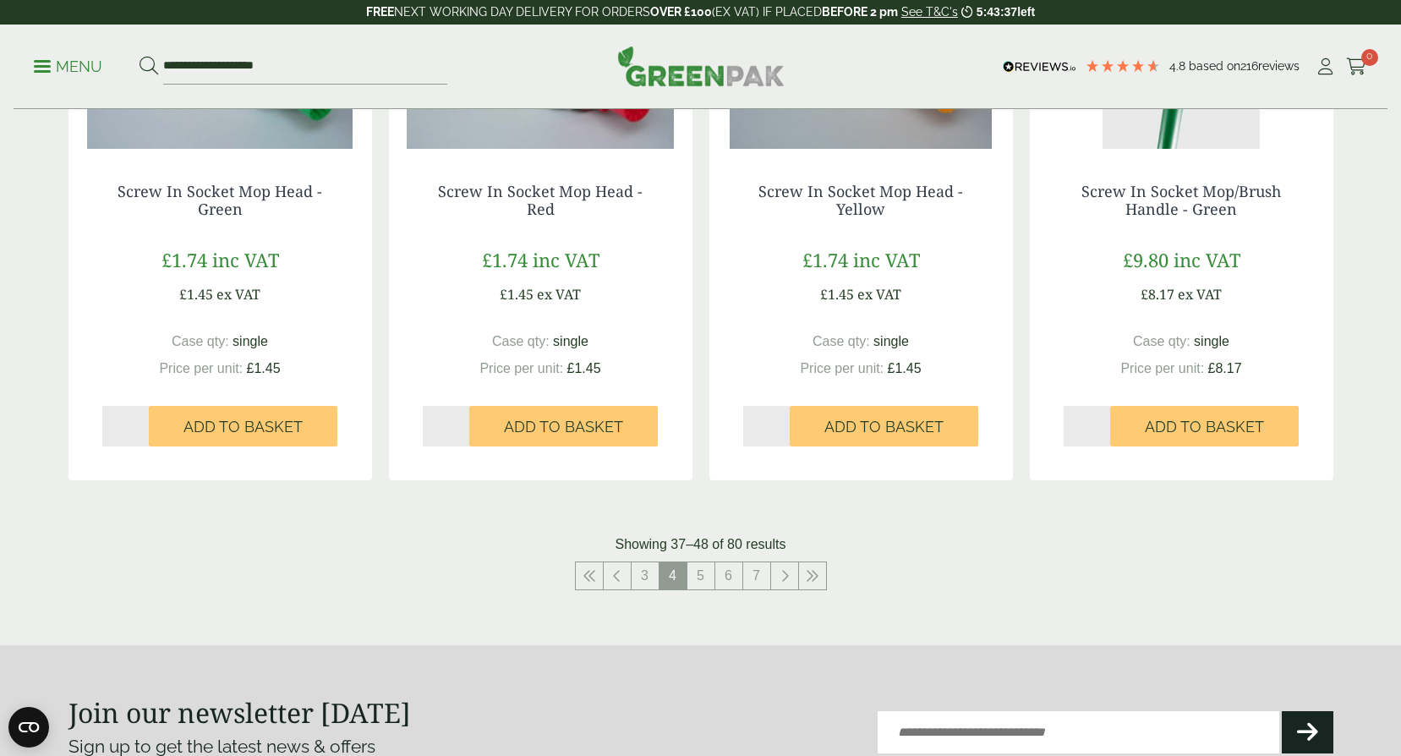
scroll to position [1775, 0]
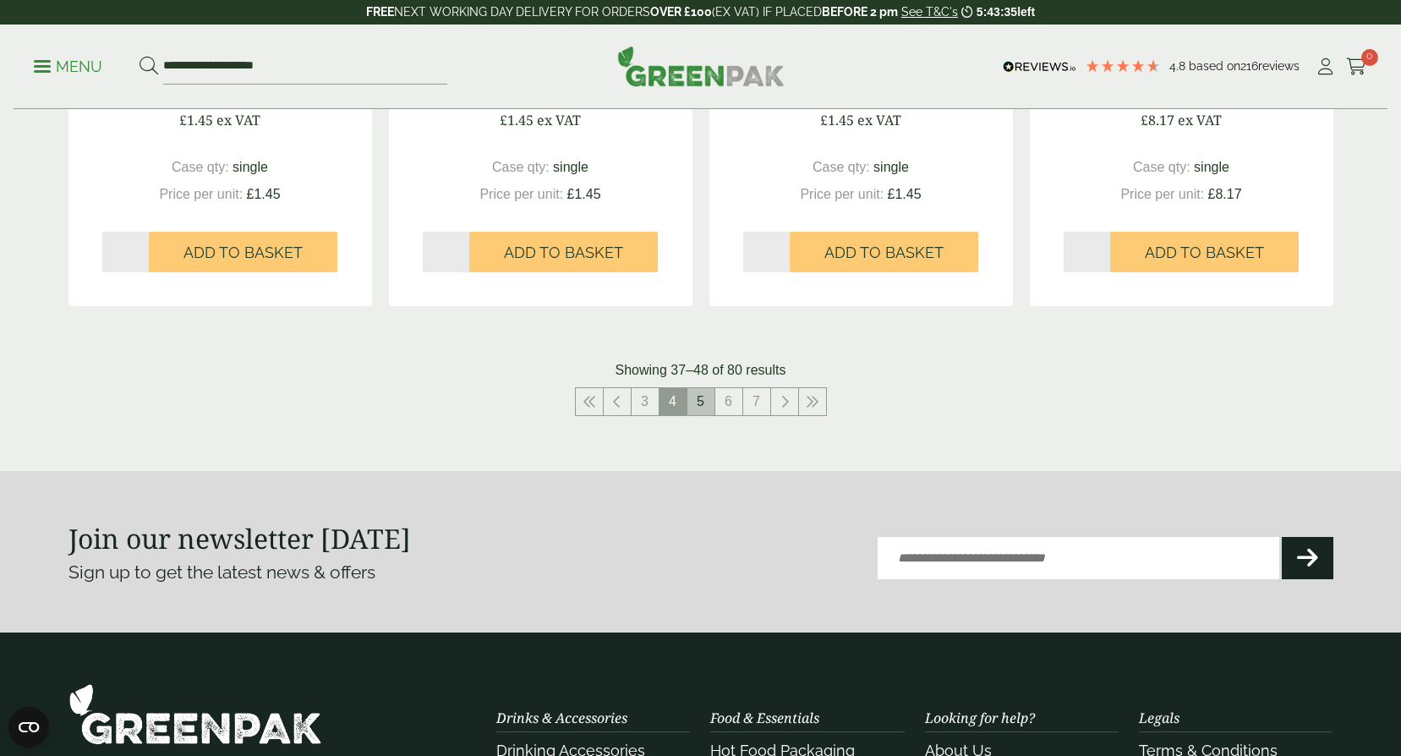
click at [696, 407] on link "5" at bounding box center [700, 401] width 27 height 27
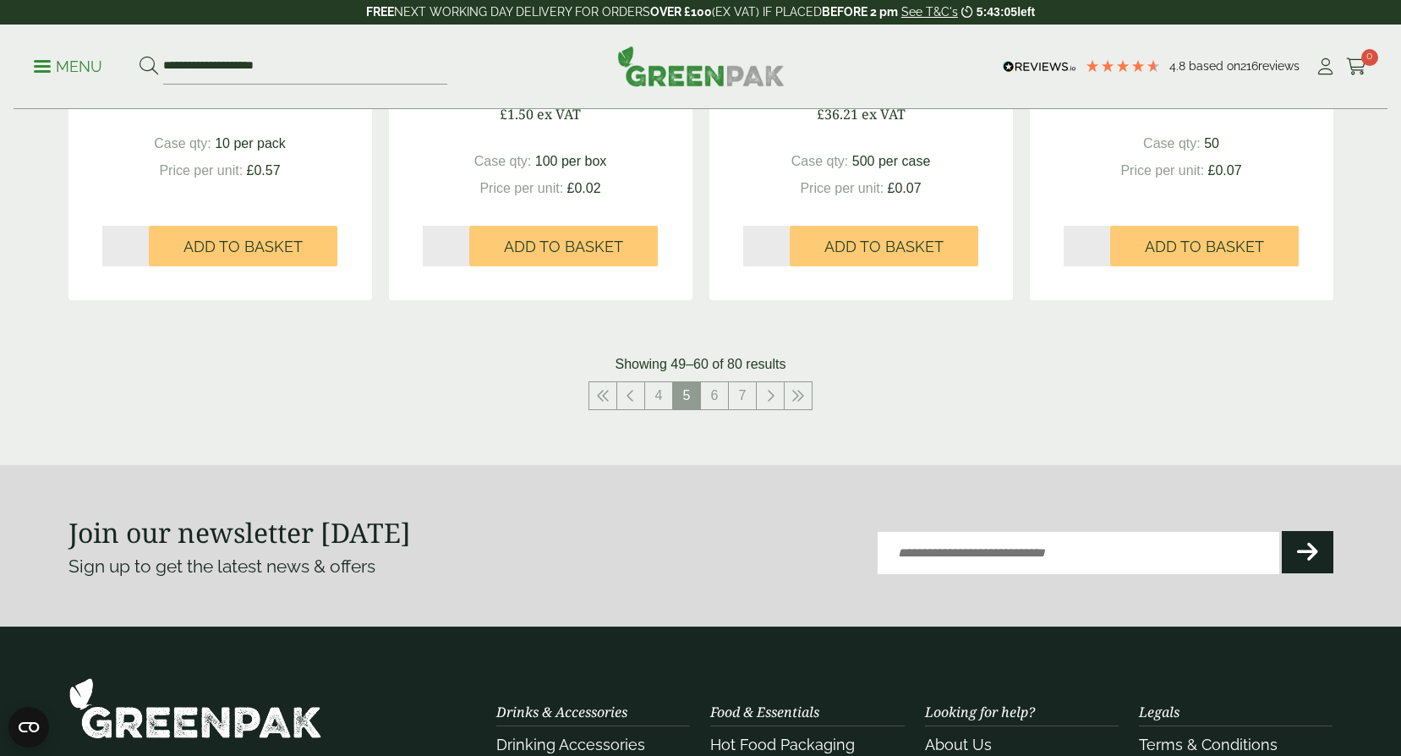
scroll to position [1834, 0]
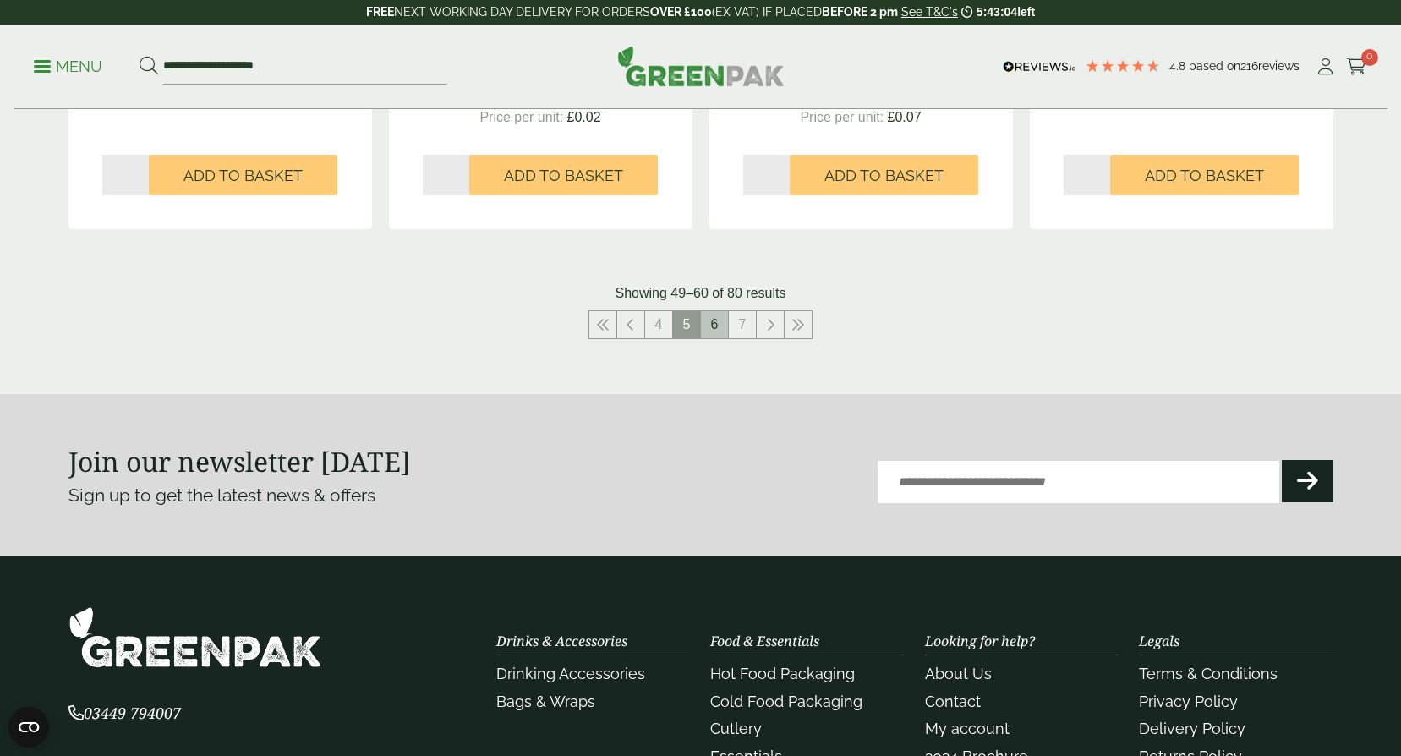
click at [709, 331] on link "6" at bounding box center [714, 324] width 27 height 27
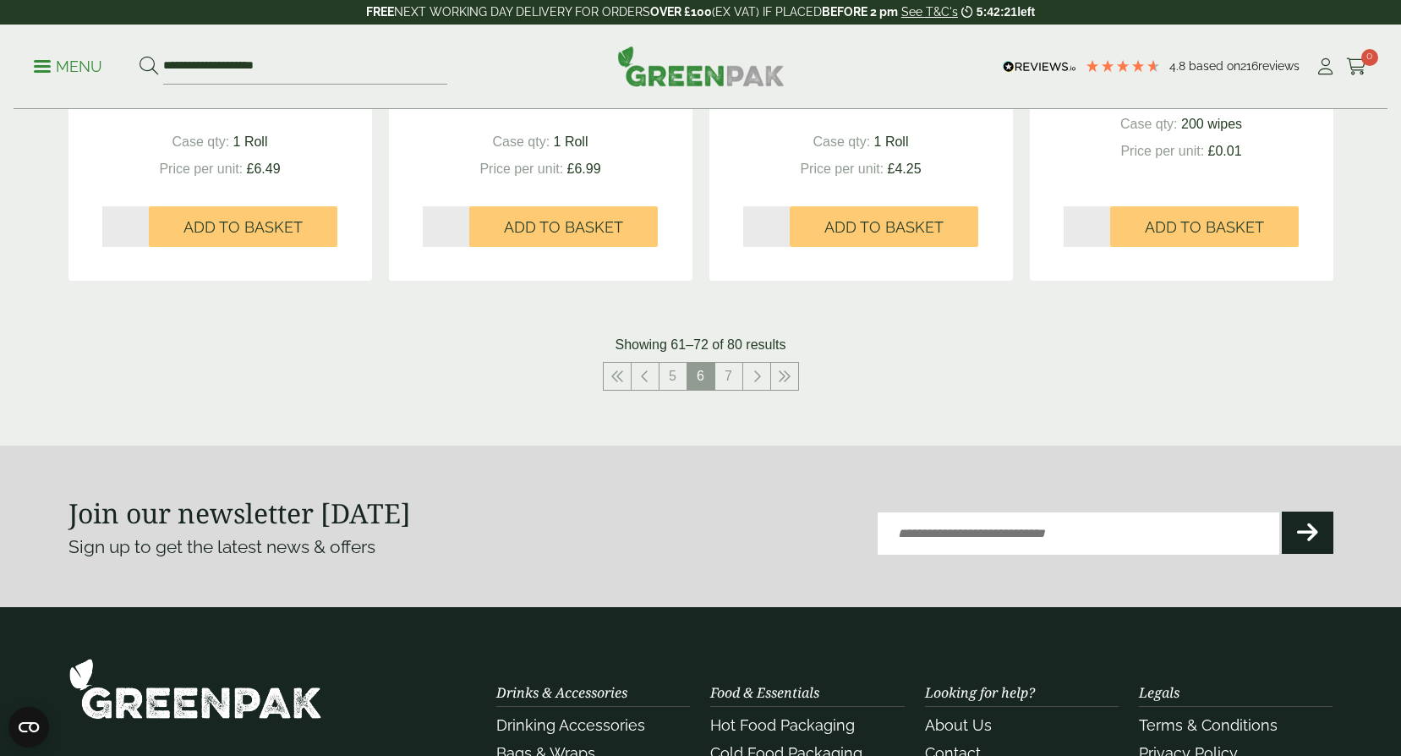
scroll to position [1775, 0]
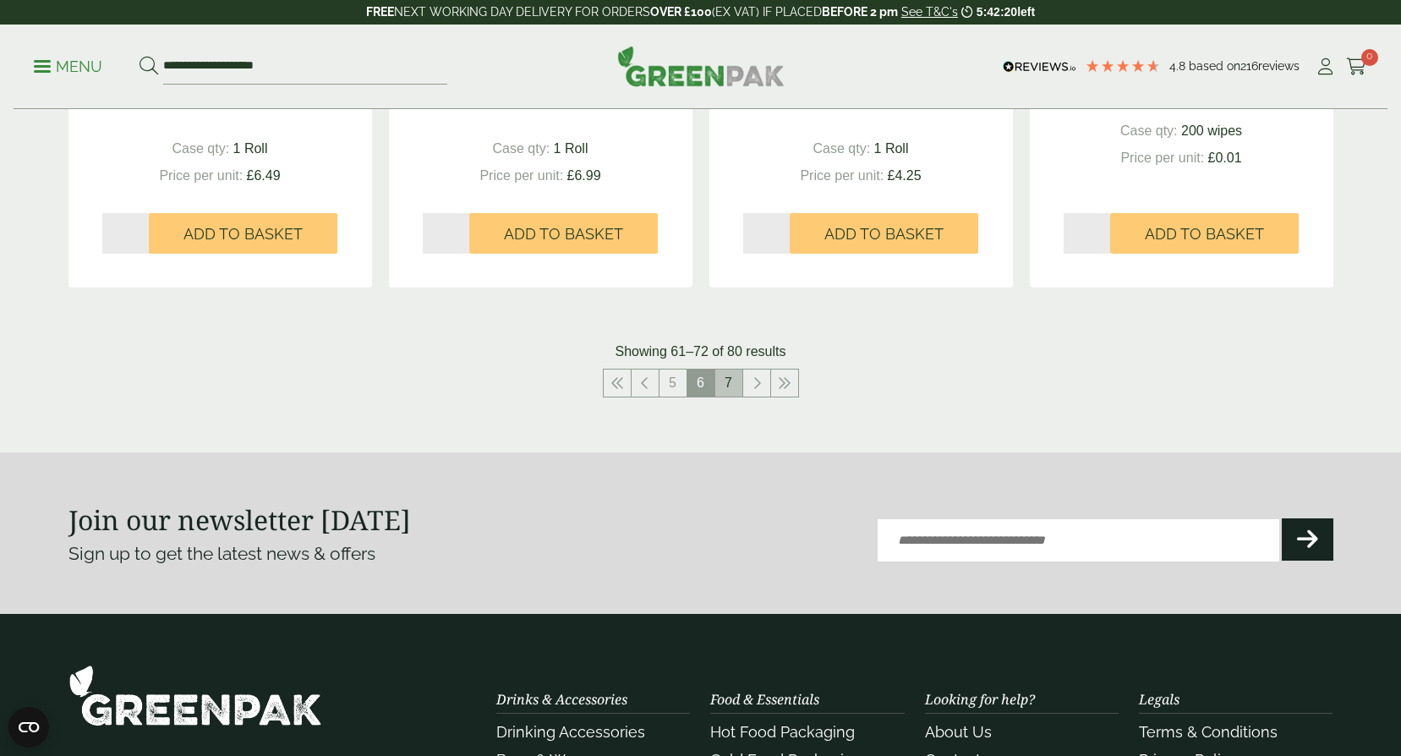
click at [731, 377] on link "7" at bounding box center [728, 382] width 27 height 27
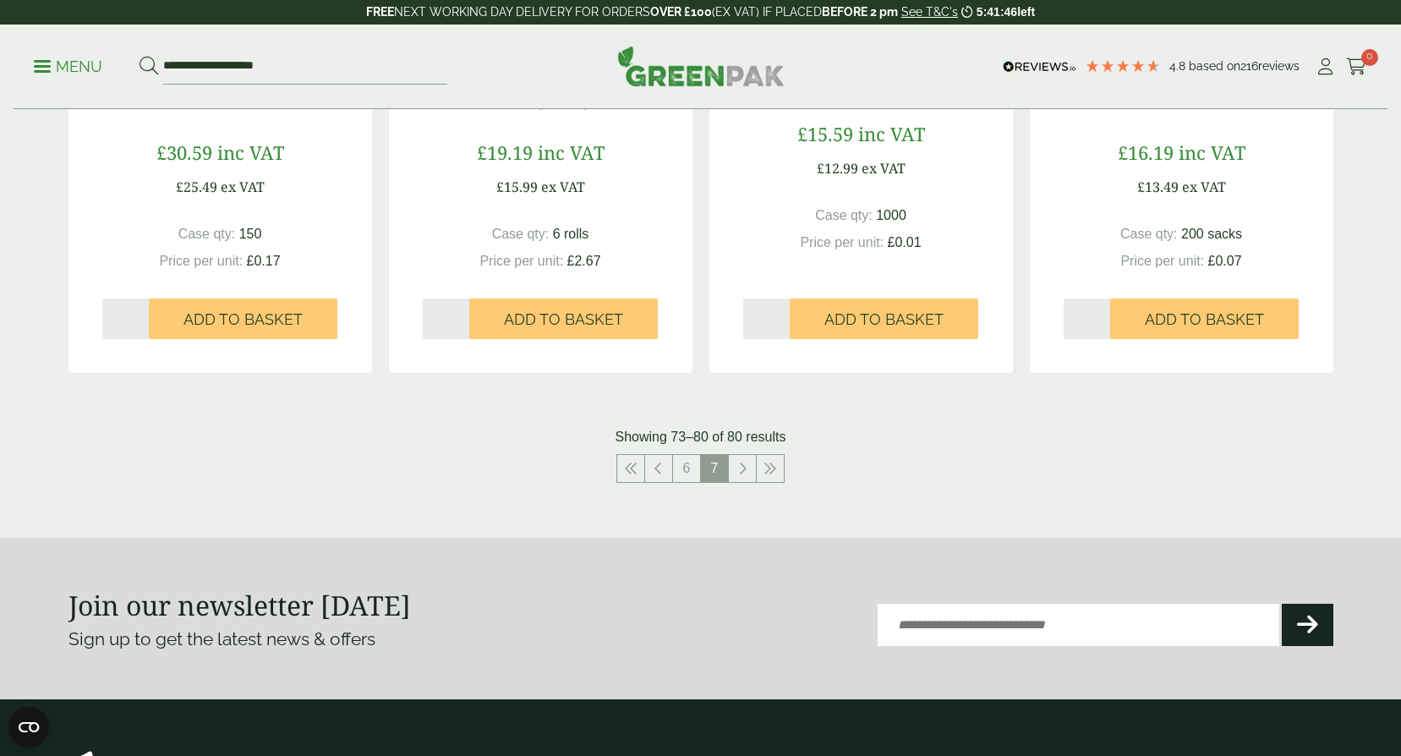
scroll to position [1099, 0]
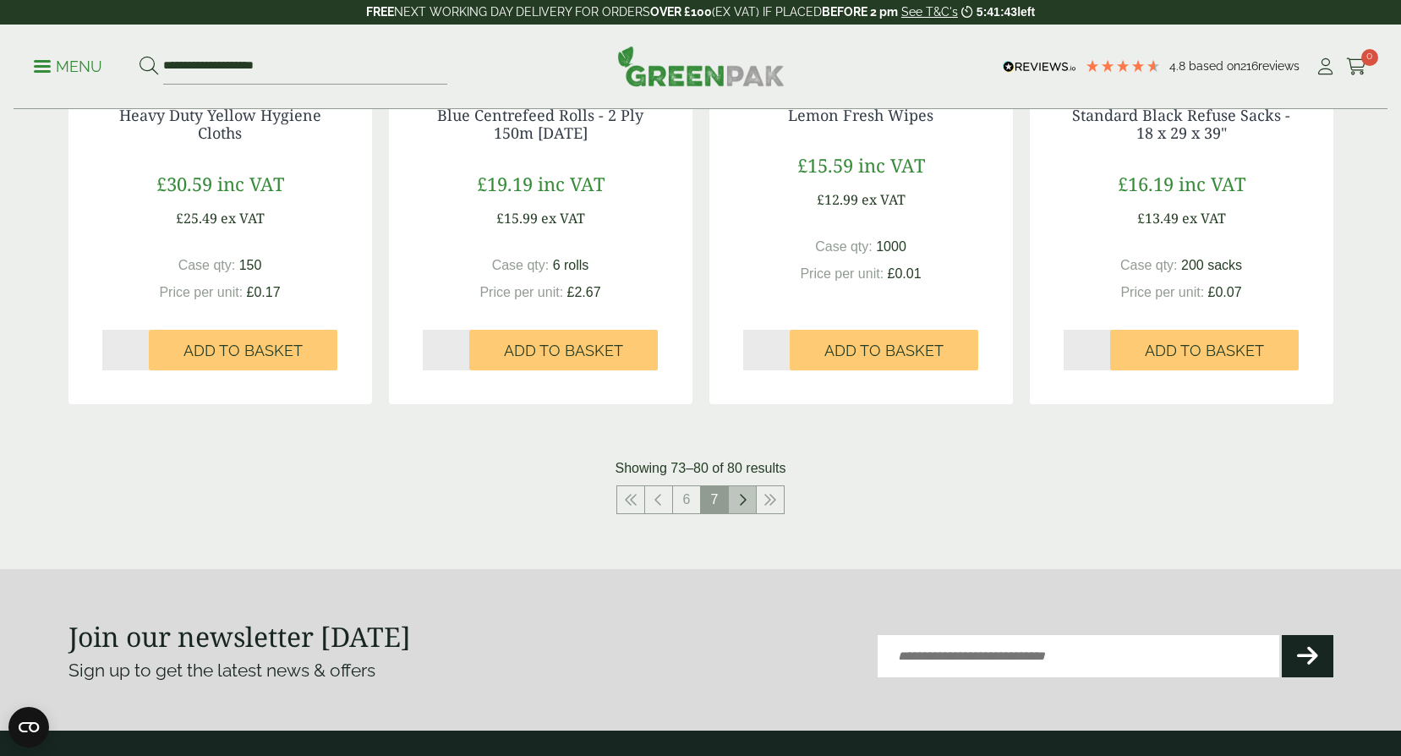
click at [740, 502] on icon at bounding box center [742, 500] width 8 height 14
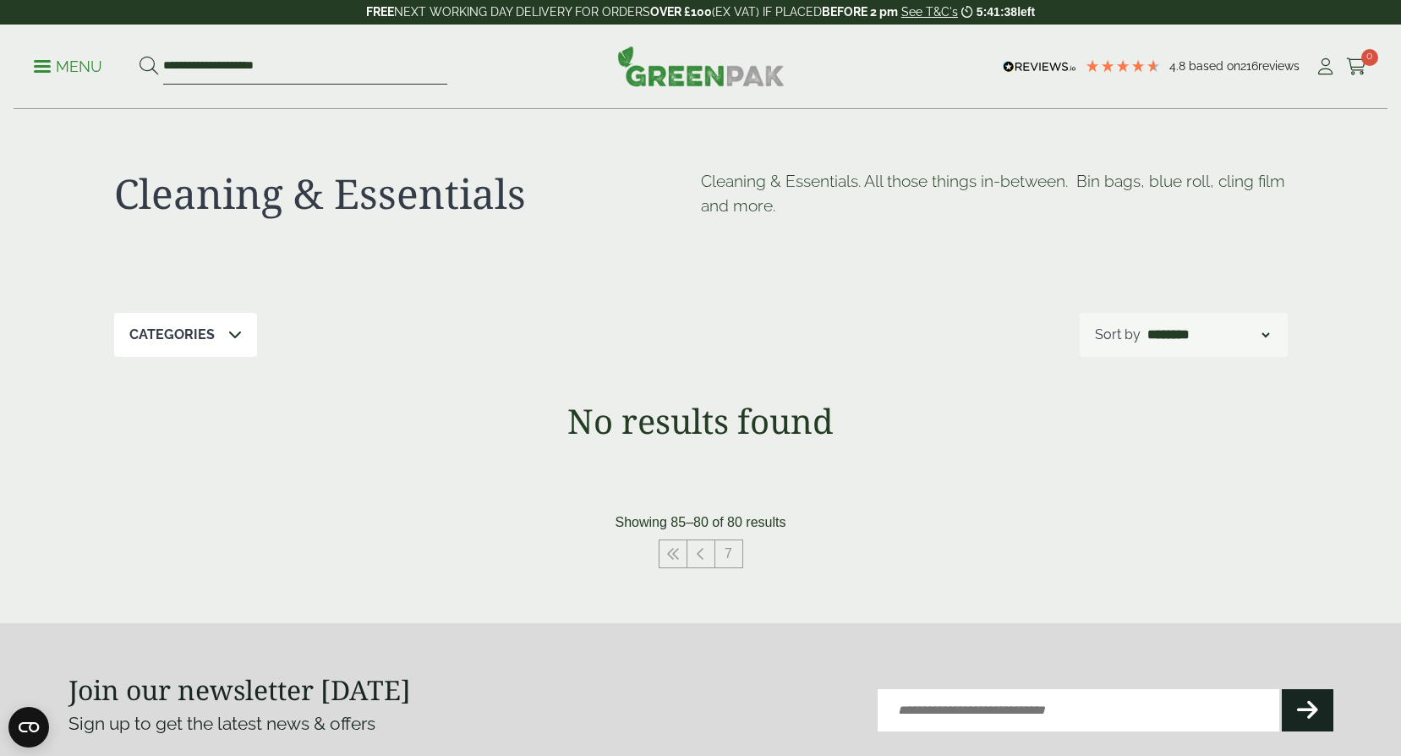
drag, startPoint x: 289, startPoint y: 65, endPoint x: 144, endPoint y: 65, distance: 145.4
click at [144, 65] on form "**********" at bounding box center [293, 67] width 308 height 36
type input "**********"
click at [139, 56] on button at bounding box center [148, 67] width 19 height 22
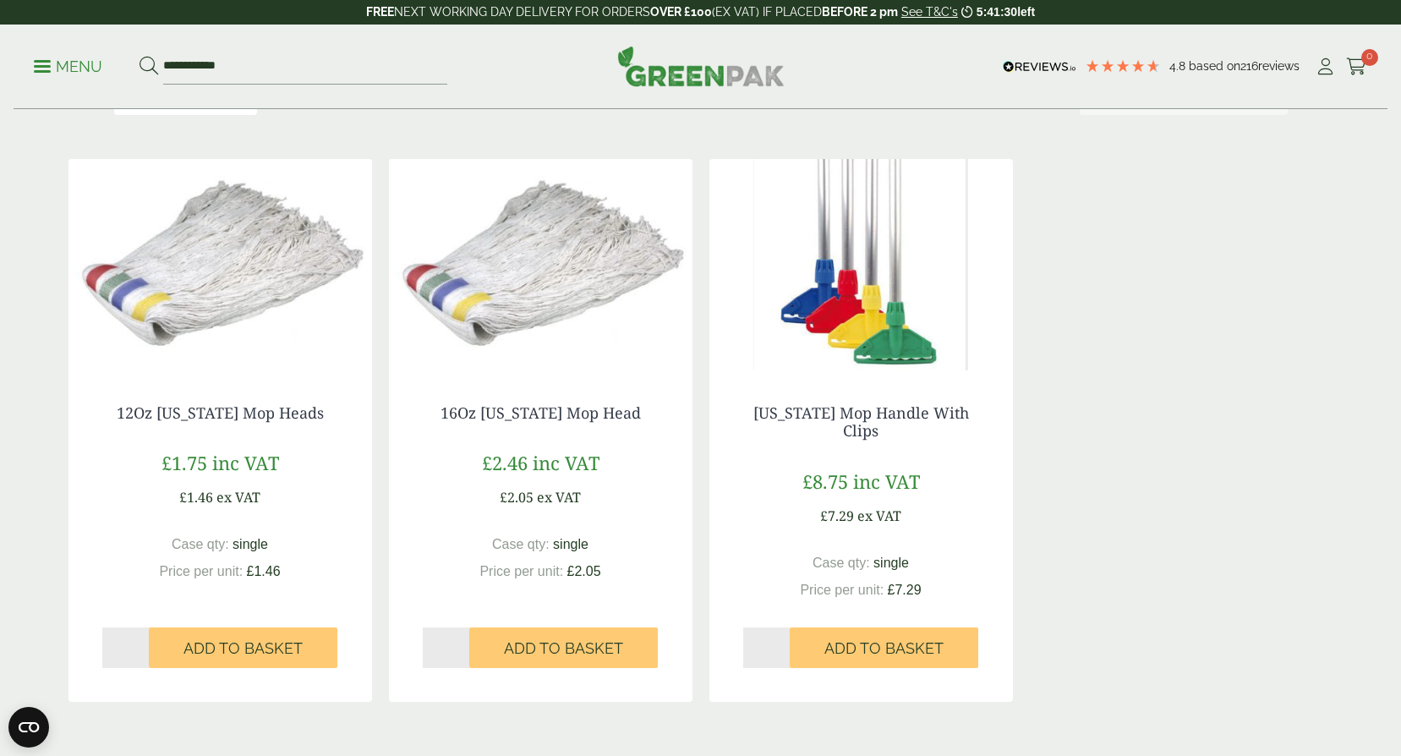
scroll to position [254, 0]
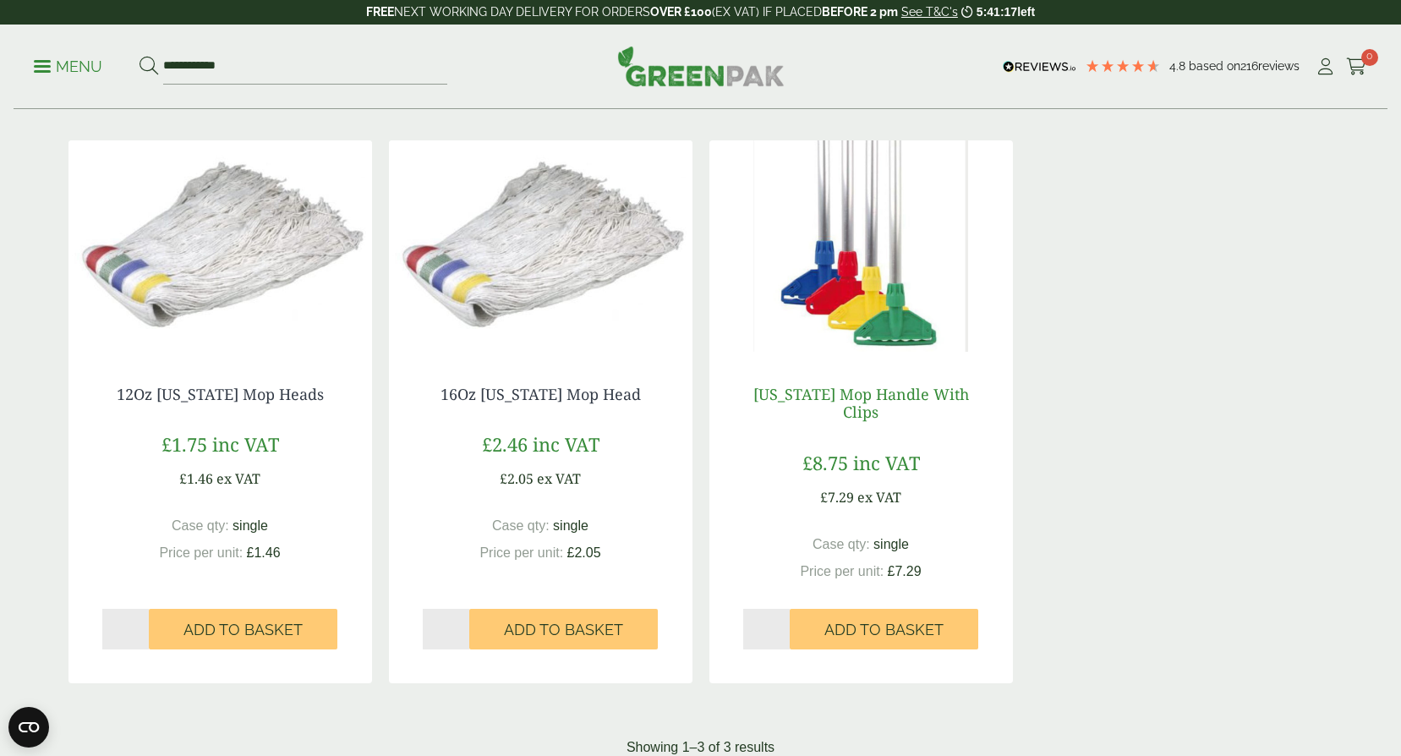
click at [860, 396] on link "[US_STATE] Mop Handle With Clips" at bounding box center [861, 403] width 216 height 39
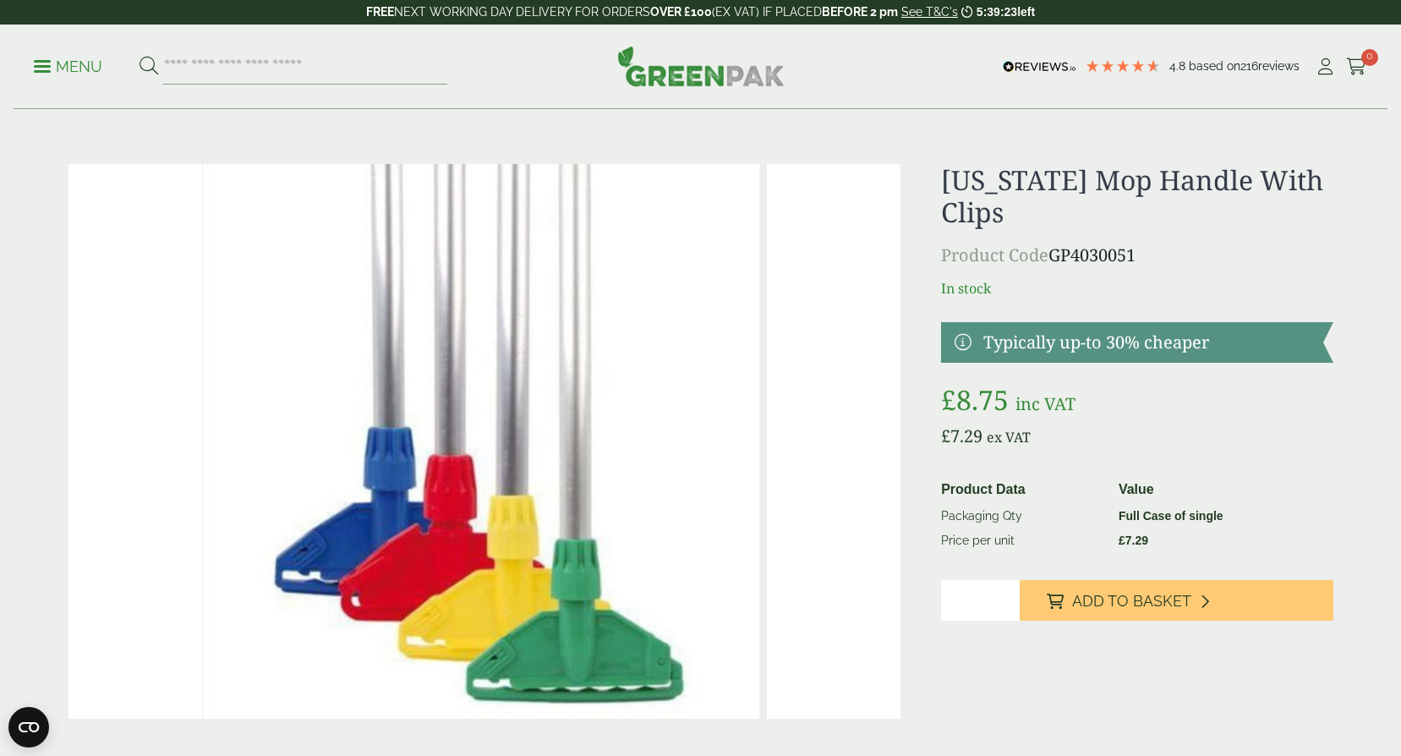
click at [35, 60] on link "Menu" at bounding box center [68, 65] width 68 height 17
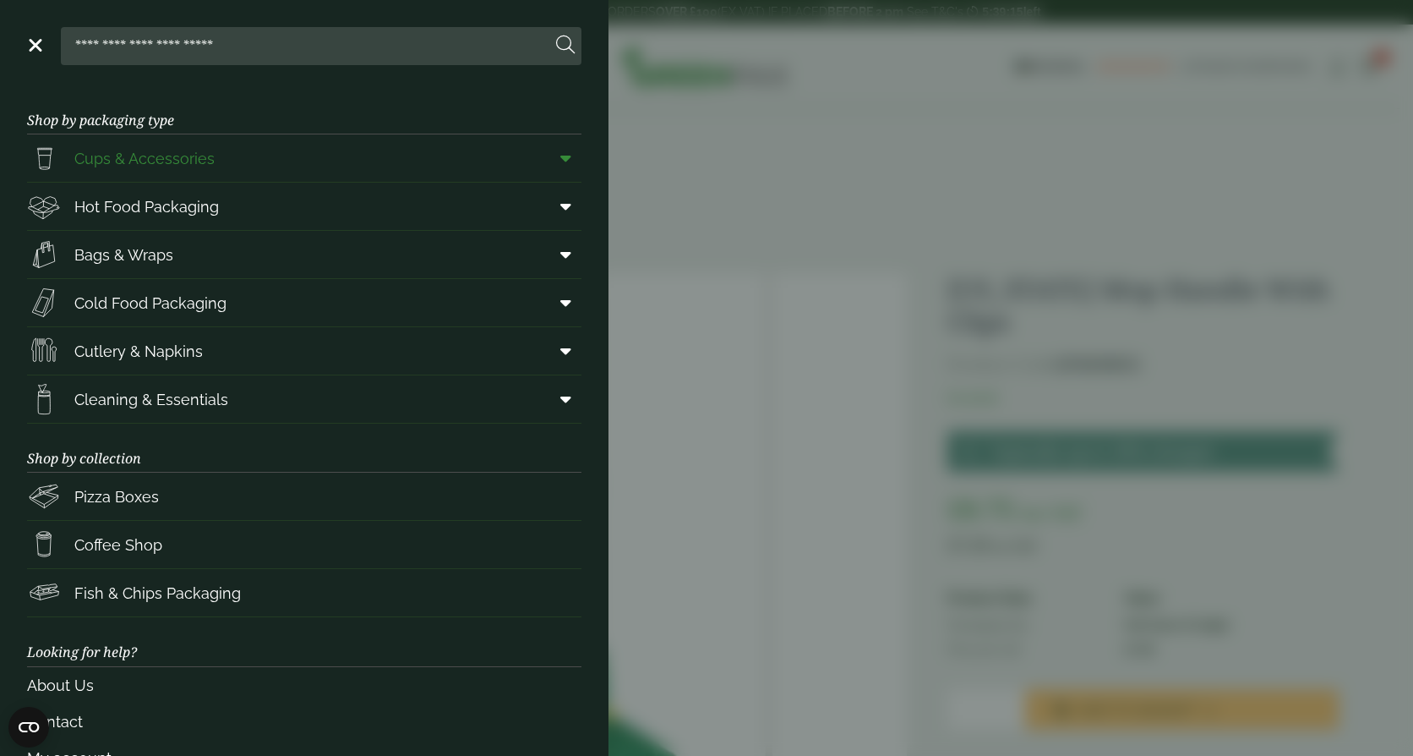
click at [107, 164] on span "Cups & Accessories" at bounding box center [144, 158] width 140 height 23
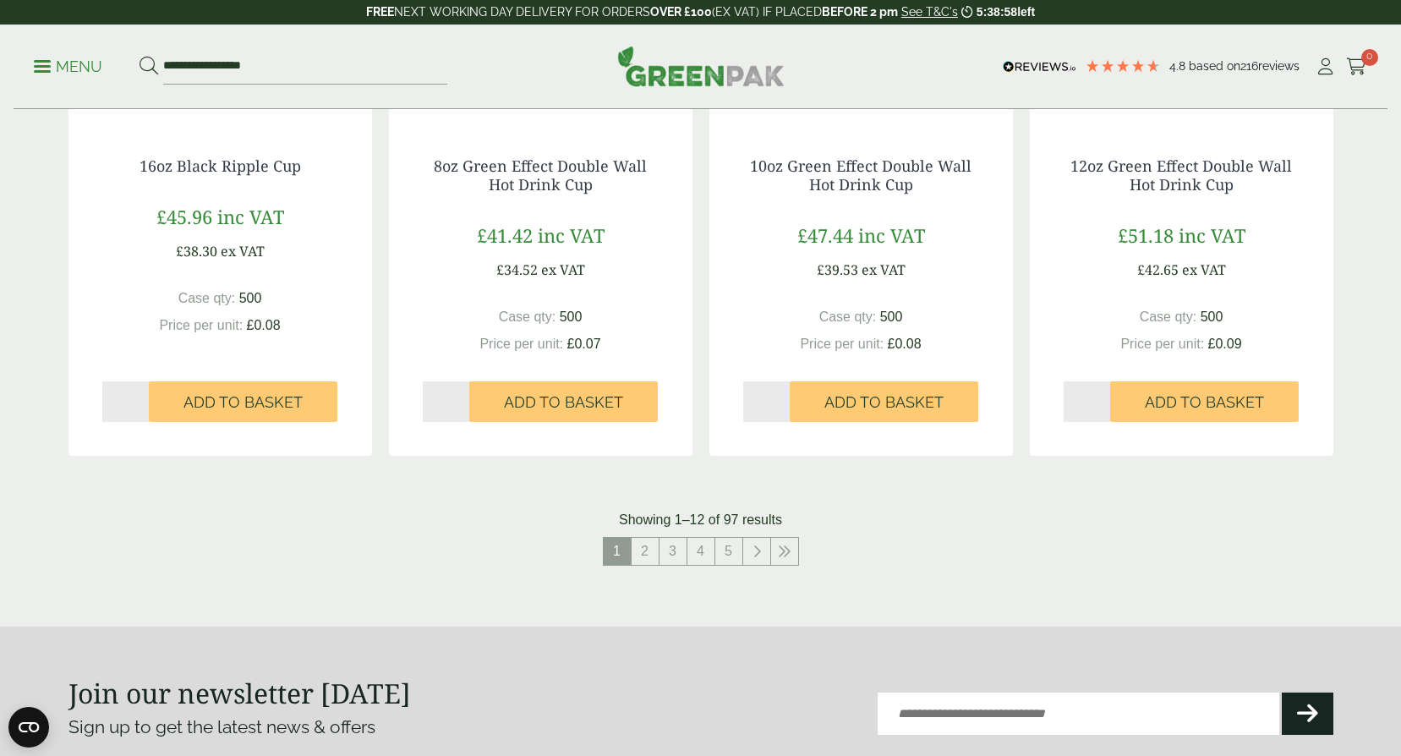
scroll to position [1522, 0]
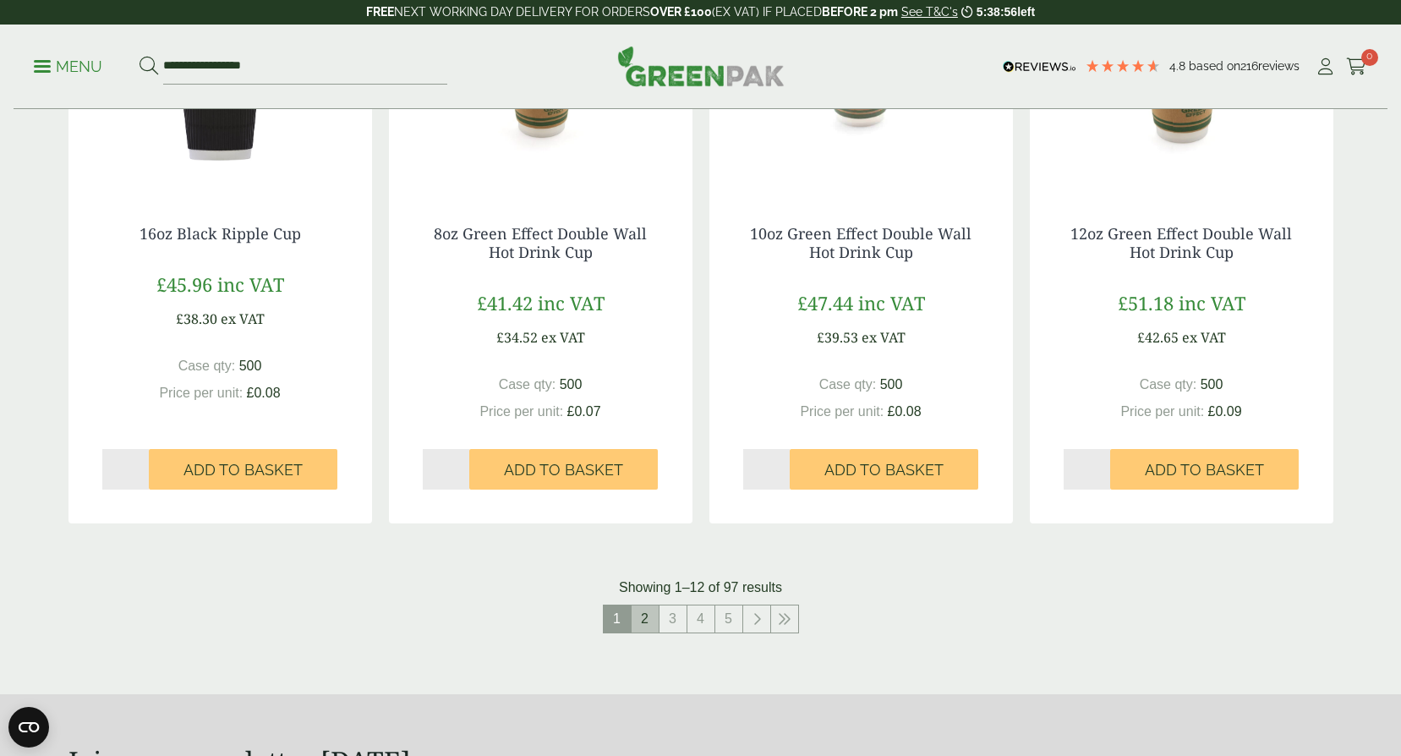
click at [645, 622] on link "2" at bounding box center [644, 618] width 27 height 27
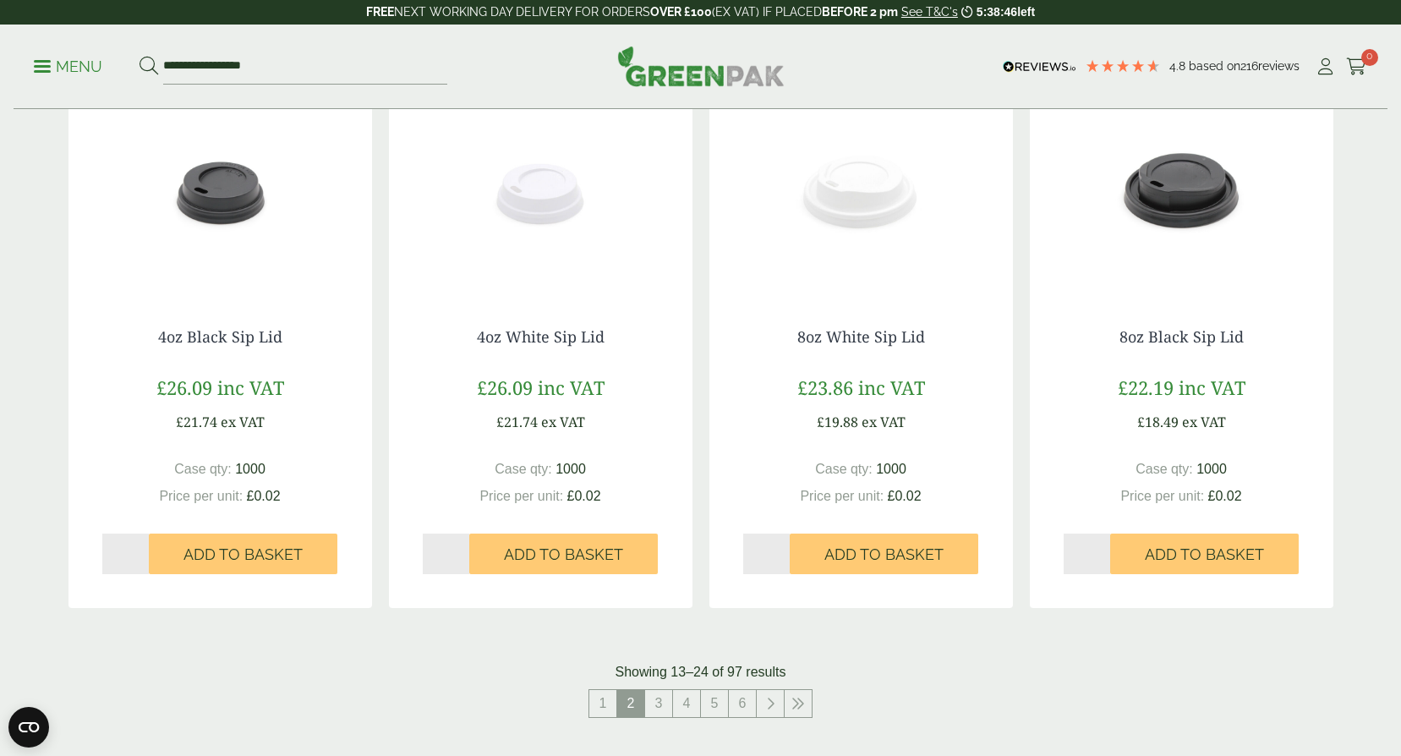
scroll to position [1606, 0]
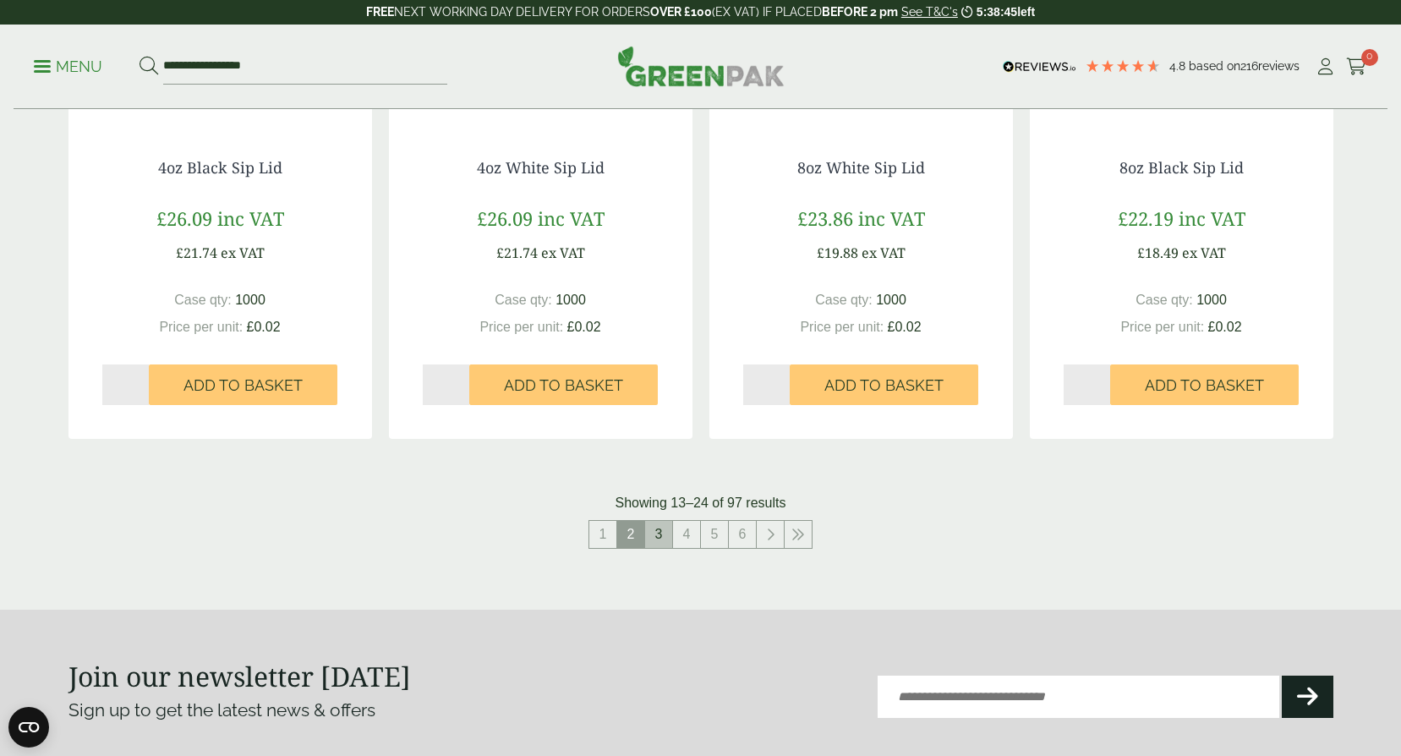
click at [654, 538] on link "3" at bounding box center [658, 534] width 27 height 27
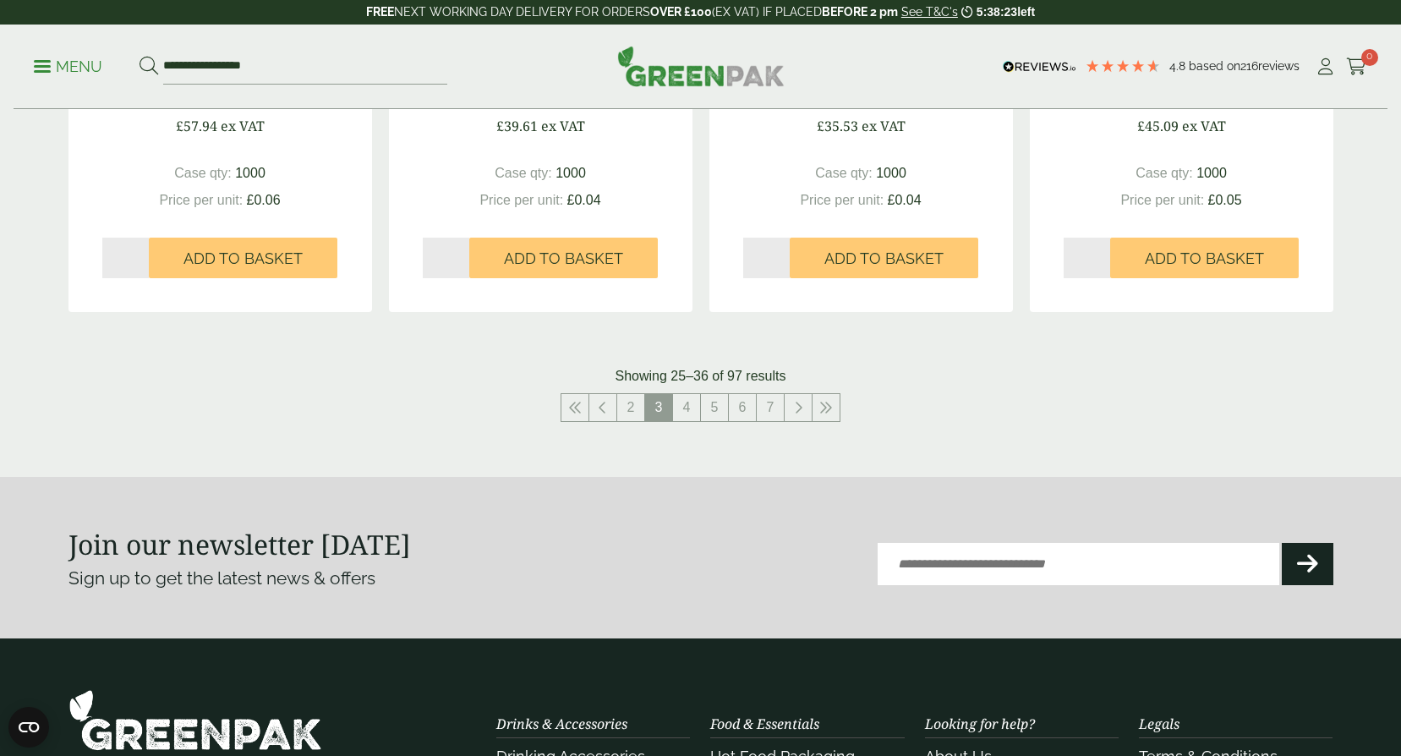
scroll to position [1691, 0]
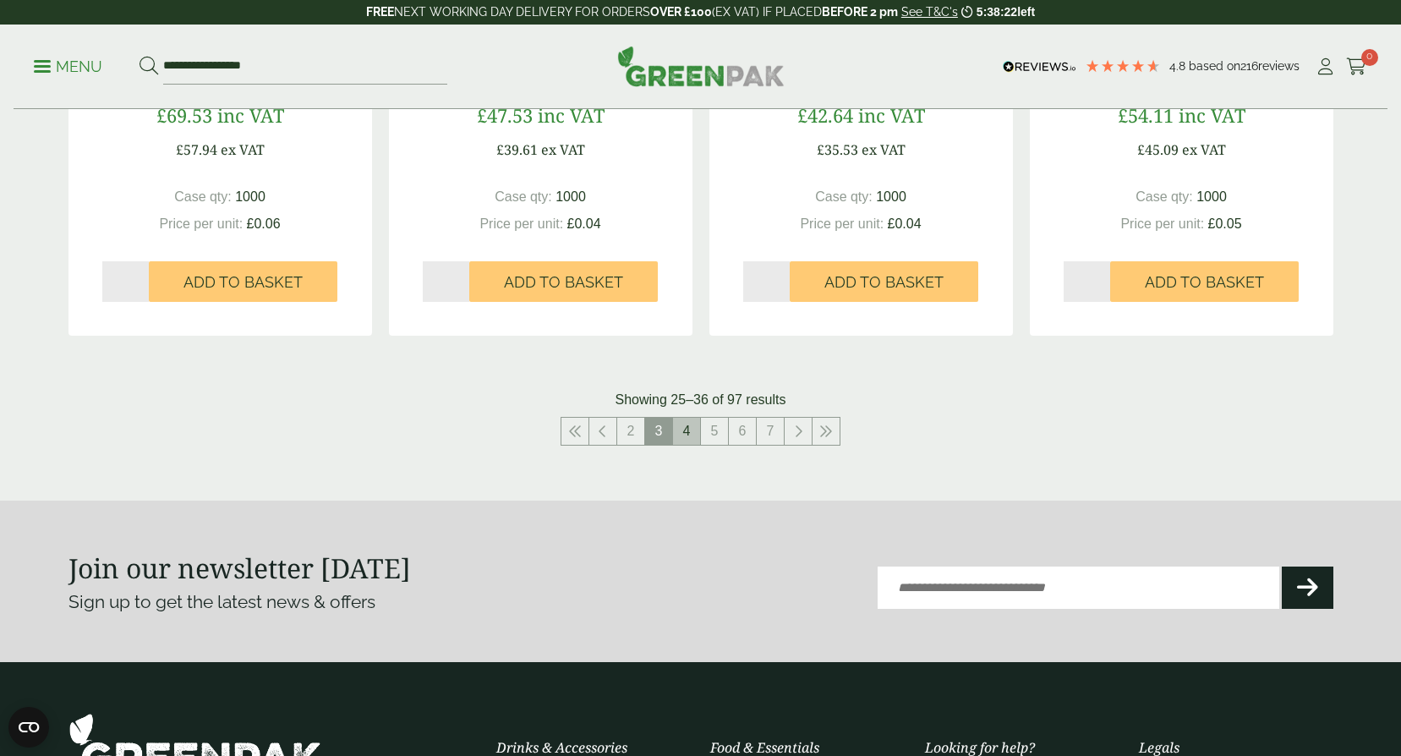
click at [694, 433] on link "4" at bounding box center [686, 431] width 27 height 27
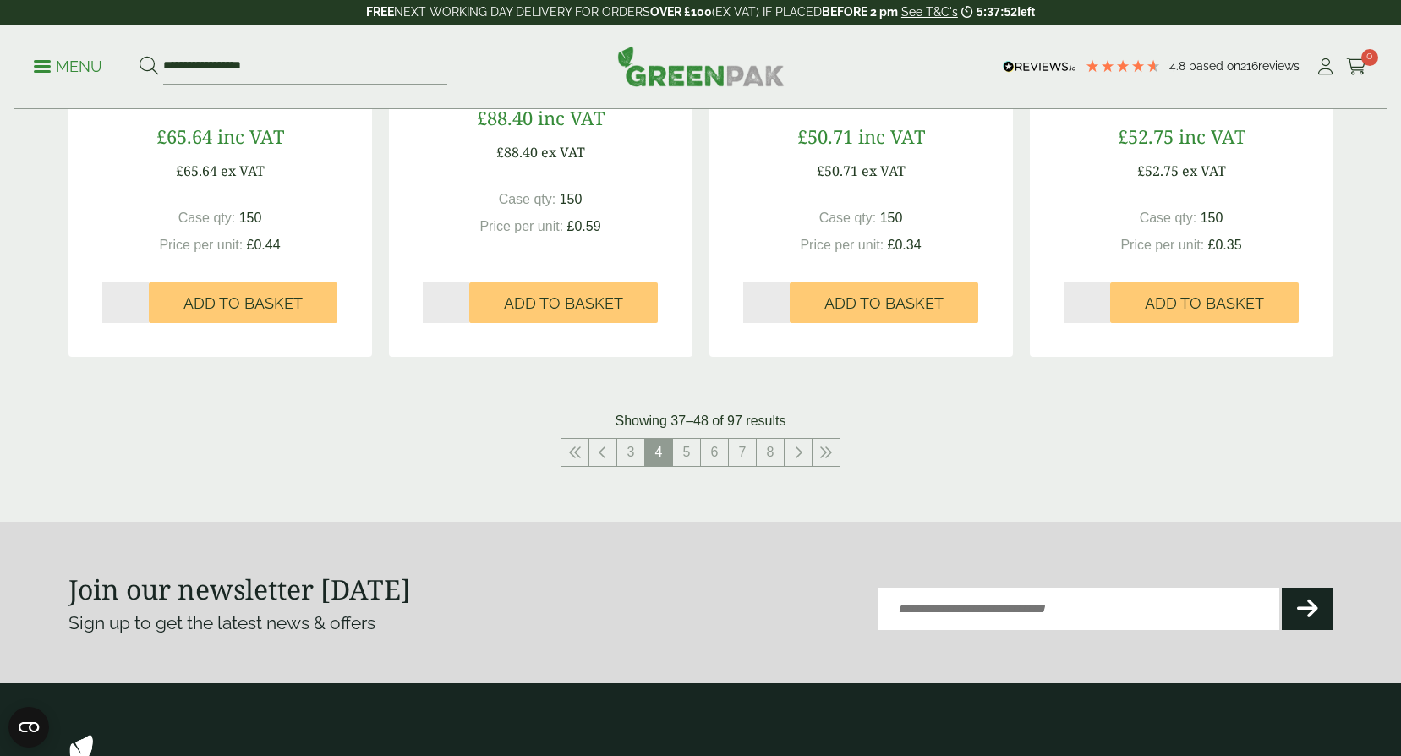
scroll to position [1691, 0]
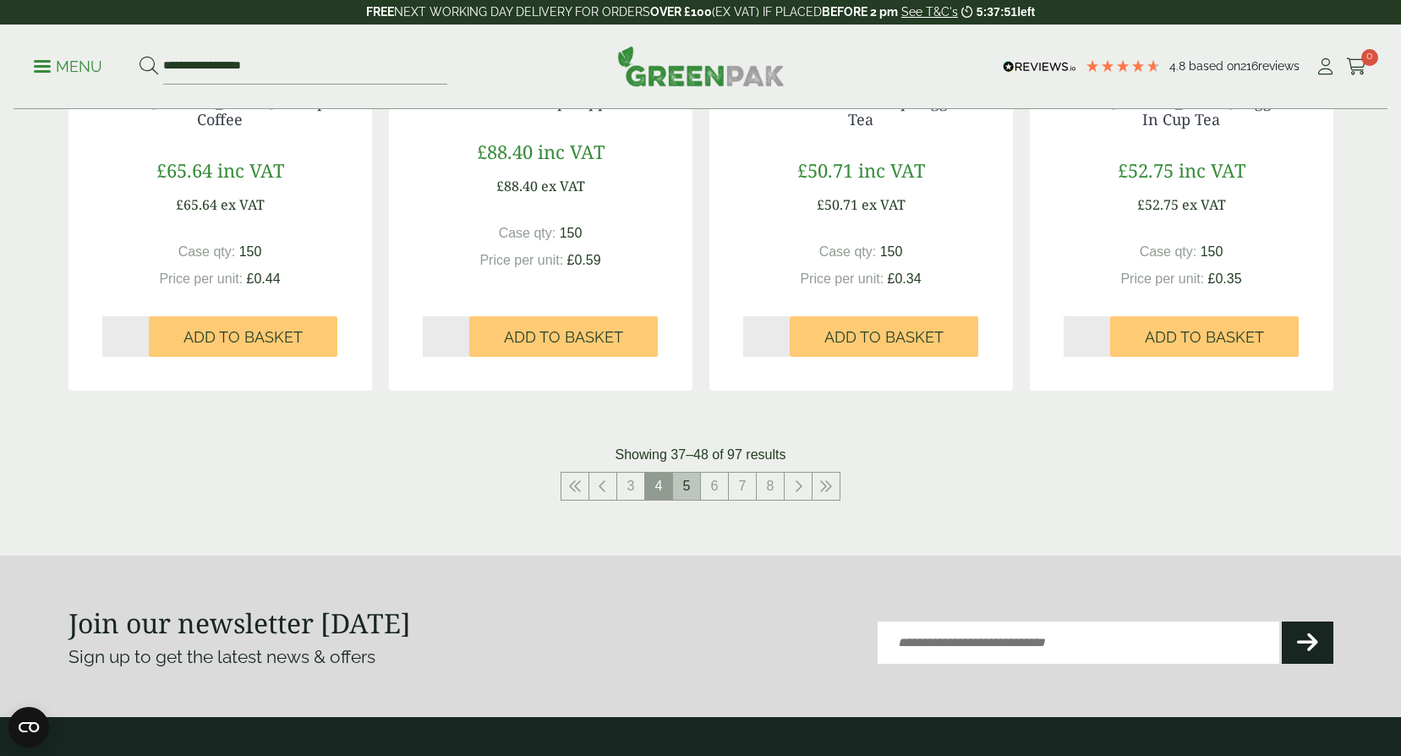
click at [690, 486] on link "5" at bounding box center [686, 486] width 27 height 27
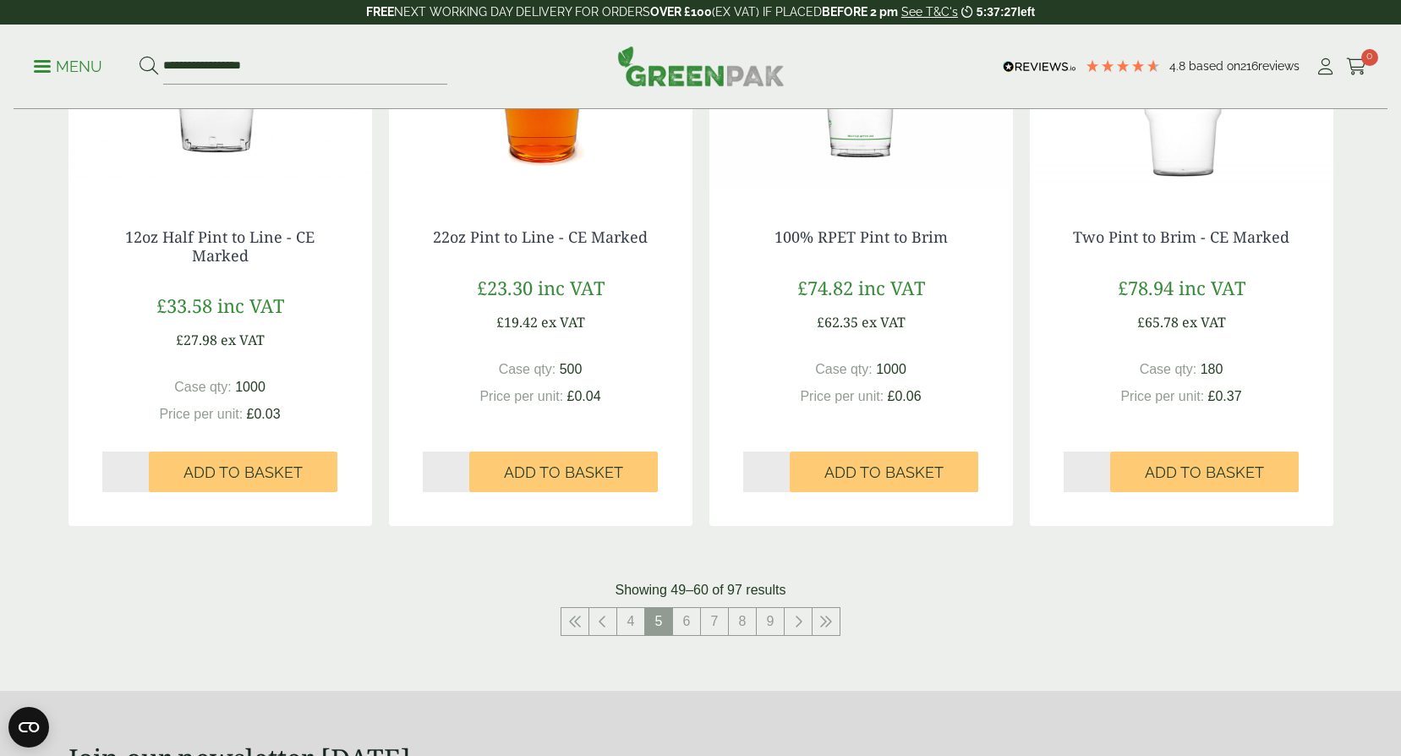
scroll to position [1691, 0]
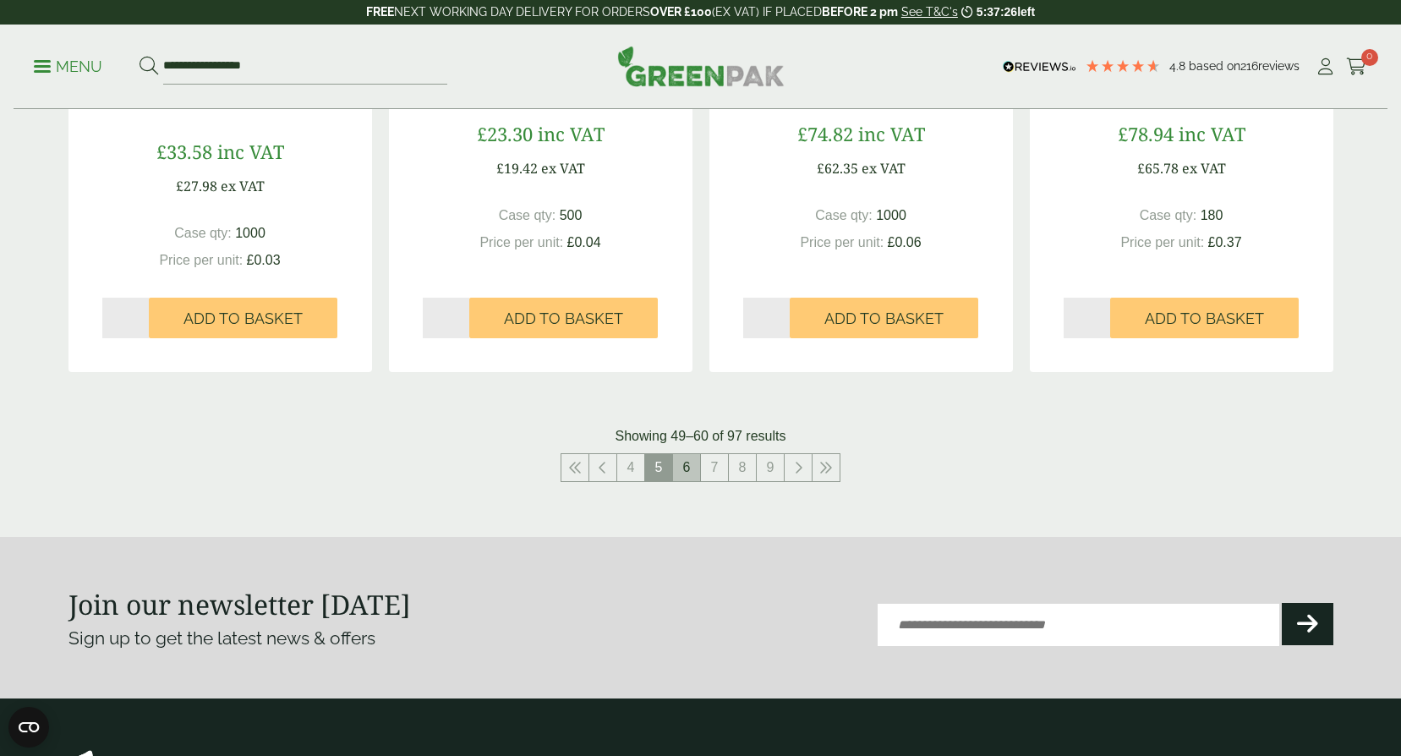
click at [684, 462] on link "6" at bounding box center [686, 467] width 27 height 27
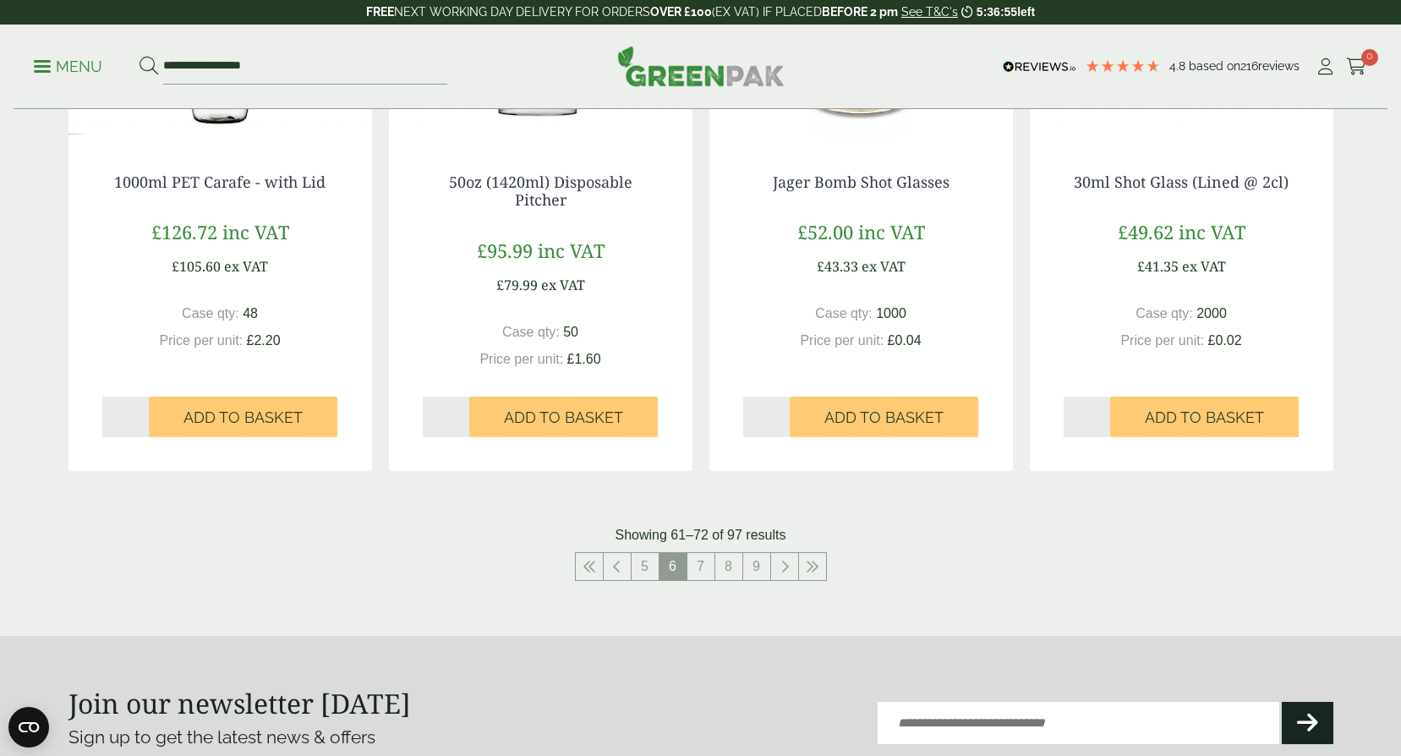
scroll to position [1860, 0]
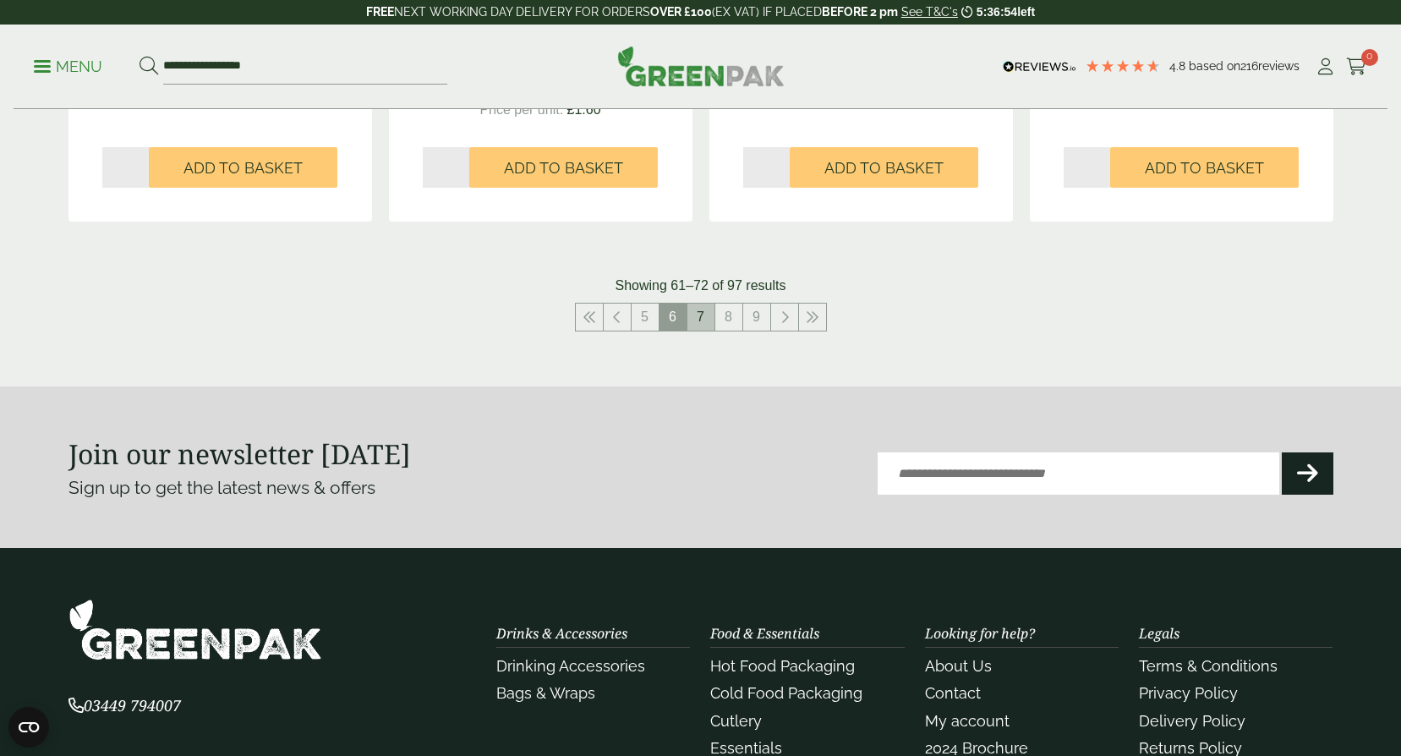
click at [693, 318] on link "7" at bounding box center [700, 316] width 27 height 27
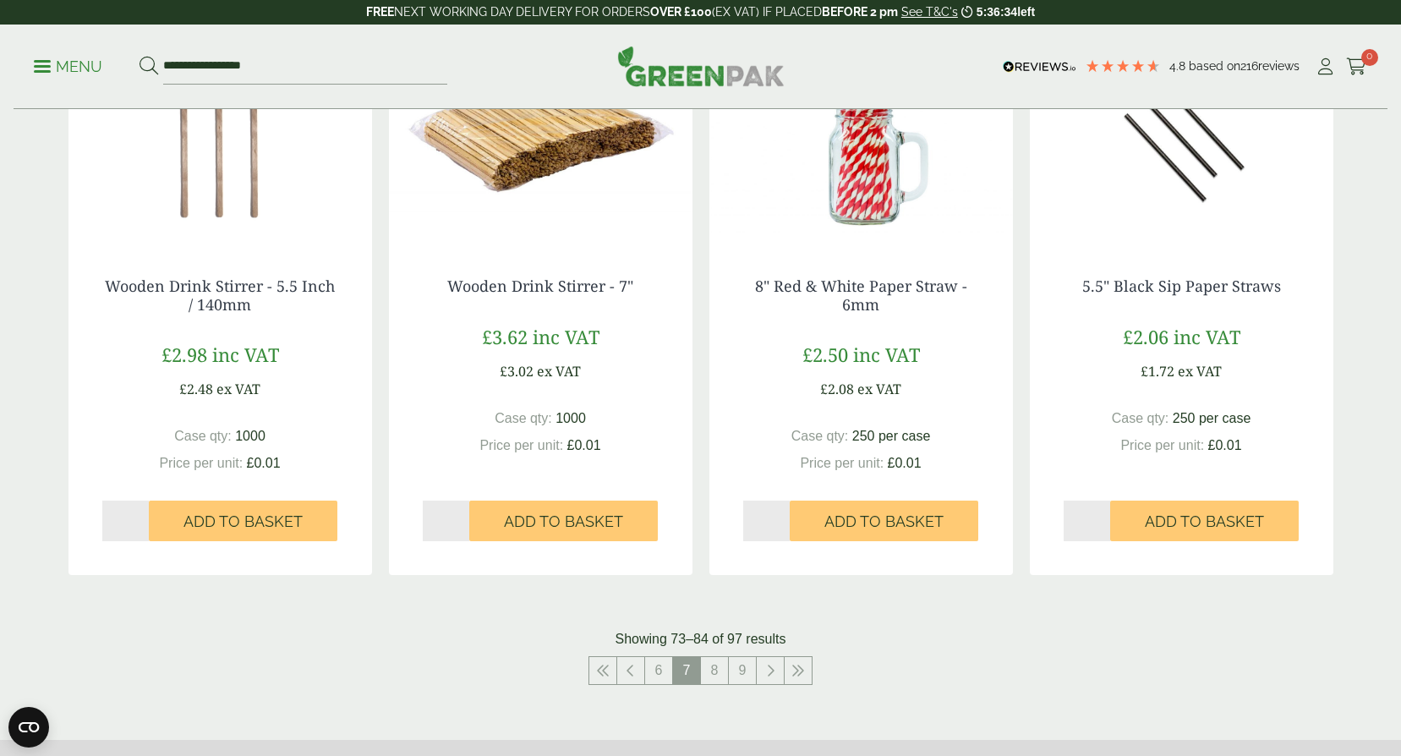
scroll to position [1775, 0]
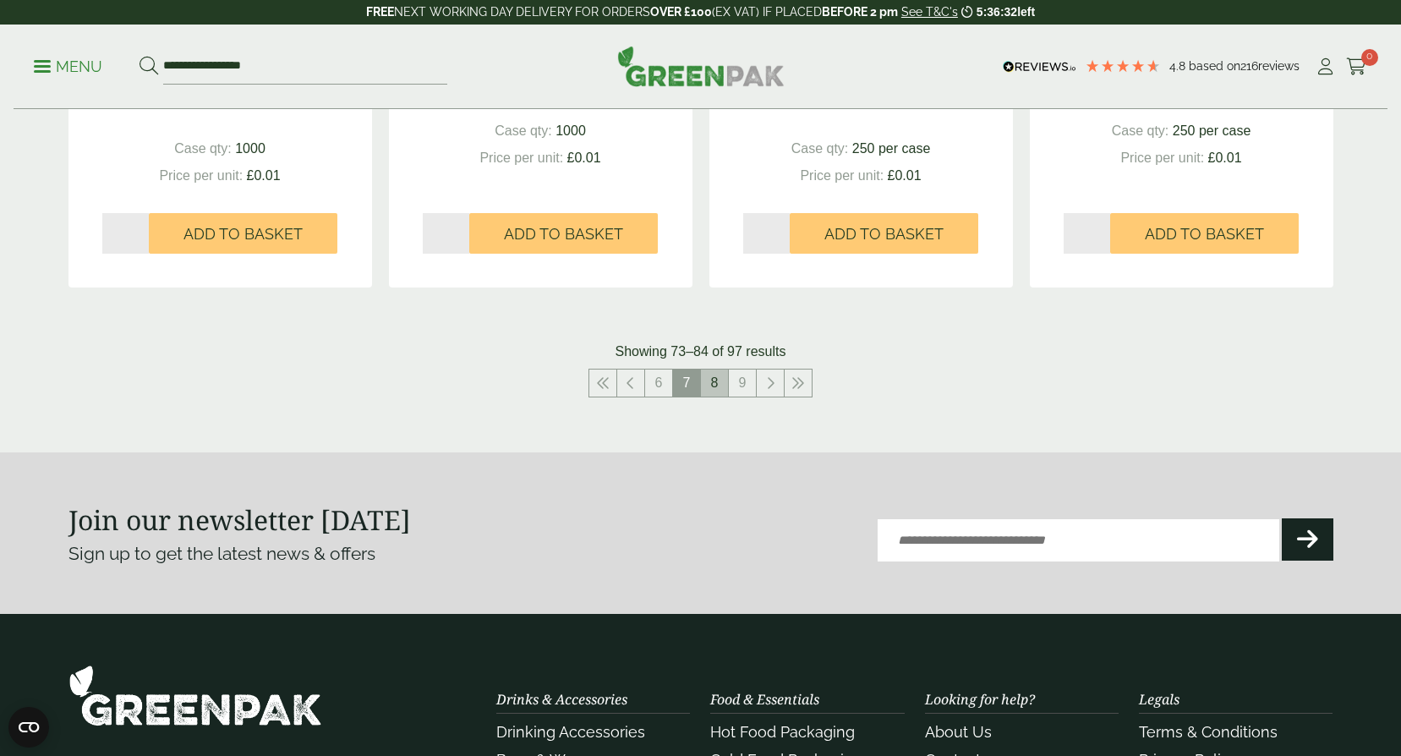
click at [710, 379] on link "8" at bounding box center [714, 382] width 27 height 27
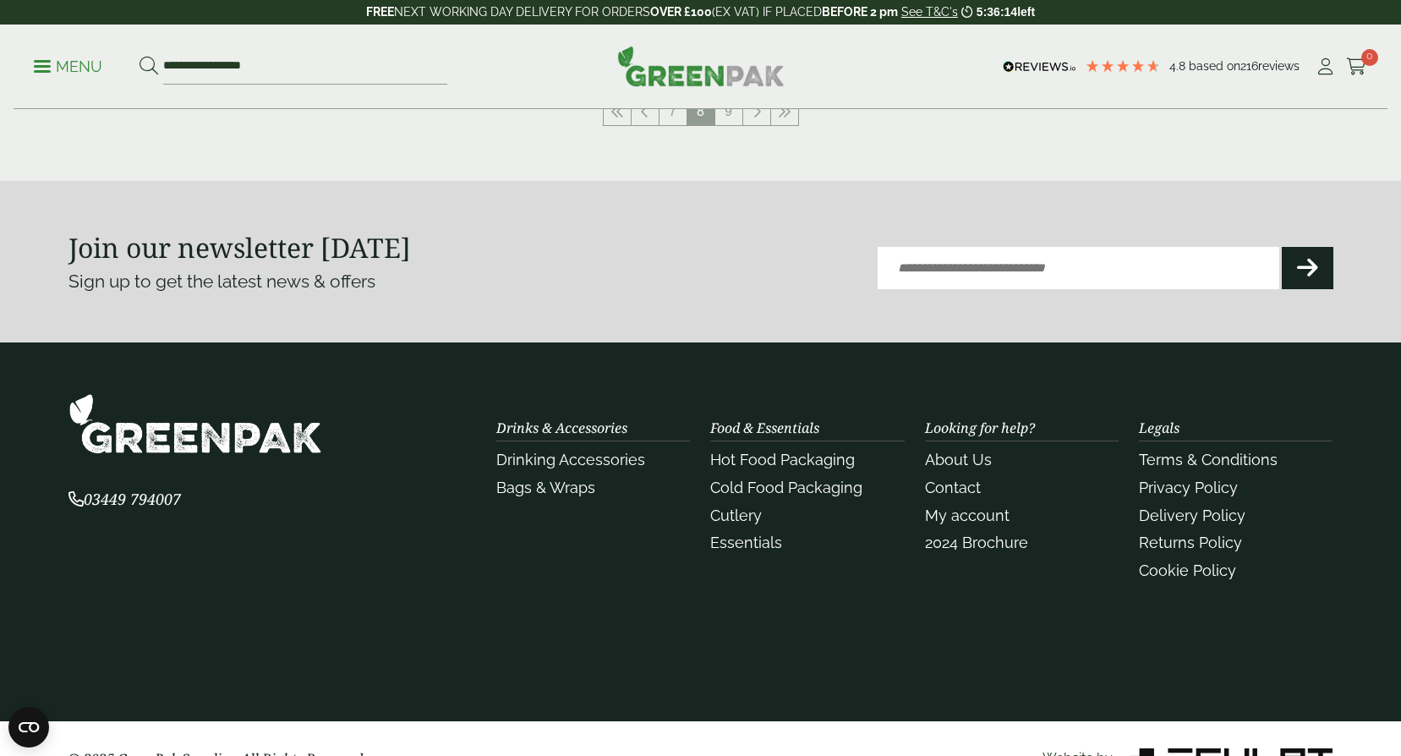
scroll to position [1775, 0]
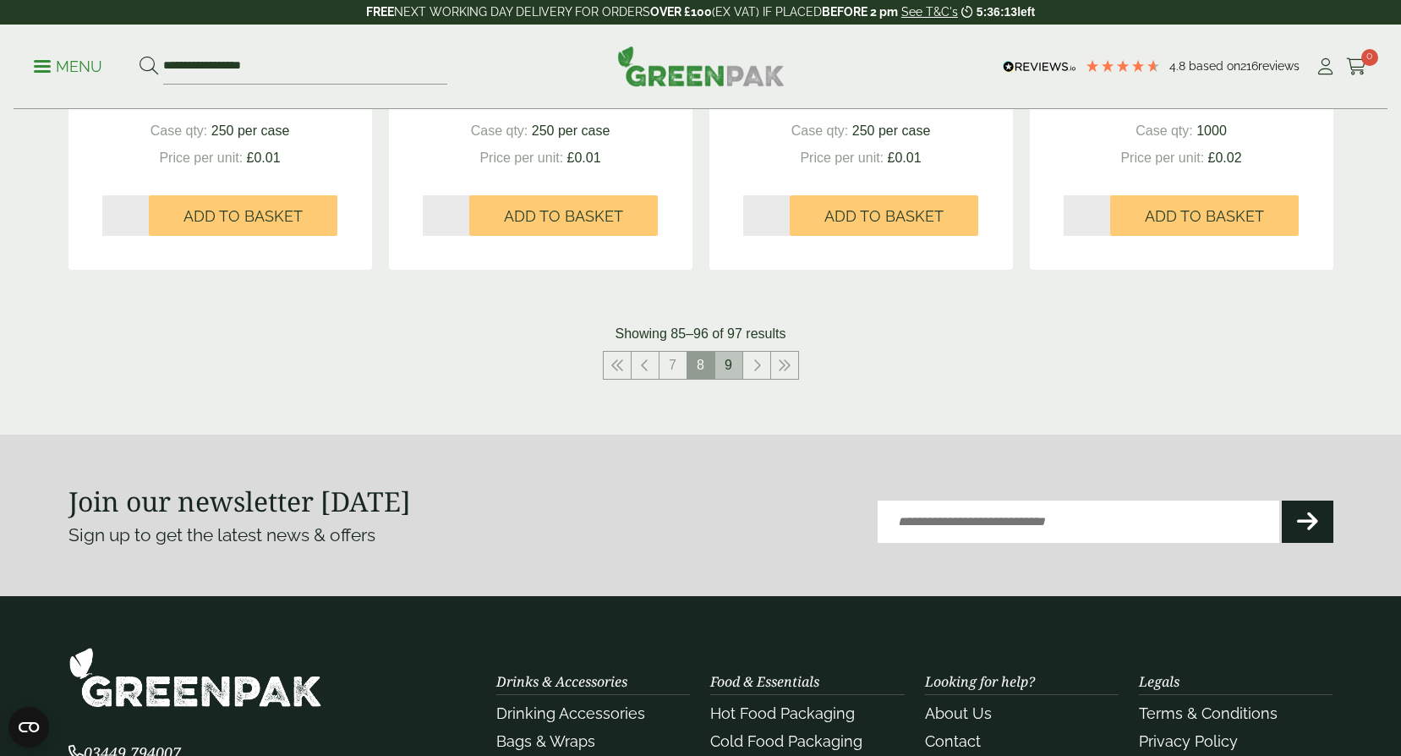
click at [730, 371] on link "9" at bounding box center [728, 365] width 27 height 27
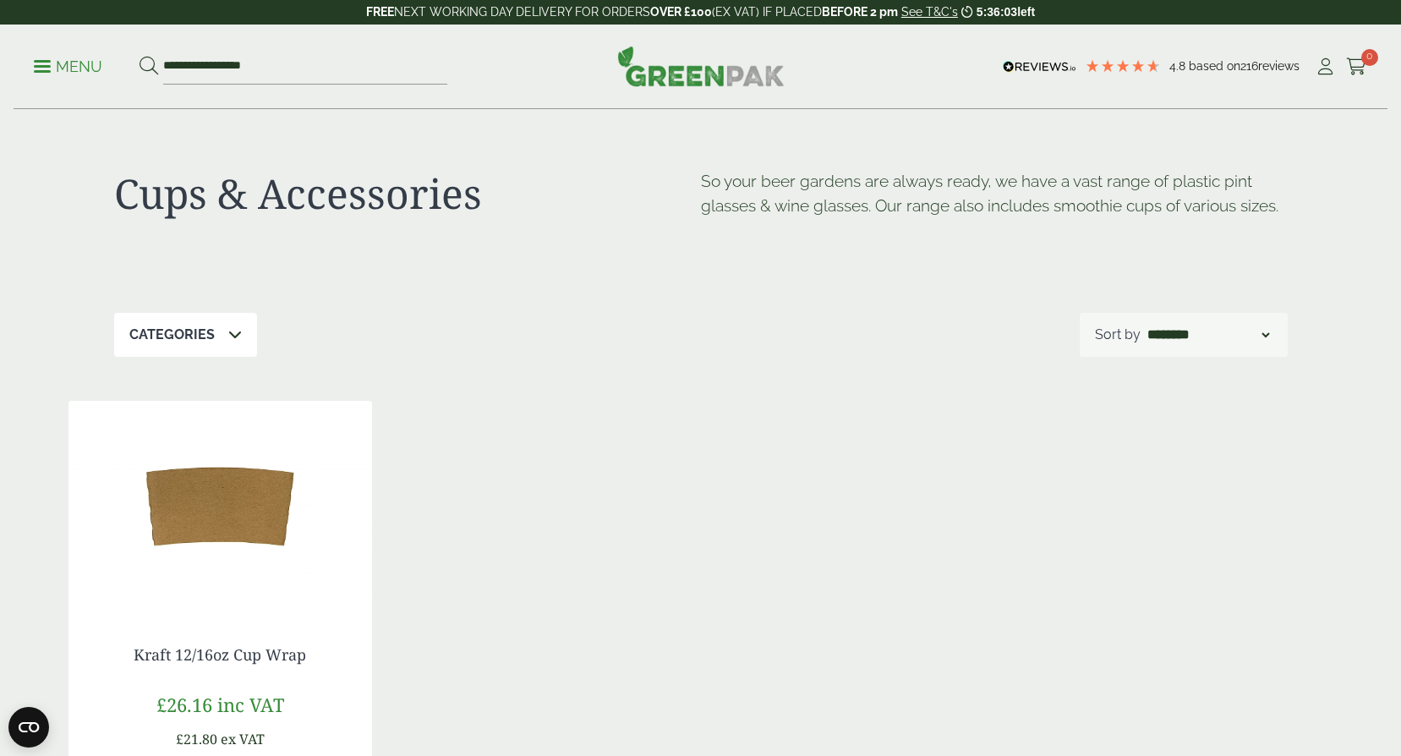
click at [57, 73] on p "Menu" at bounding box center [68, 67] width 68 height 20
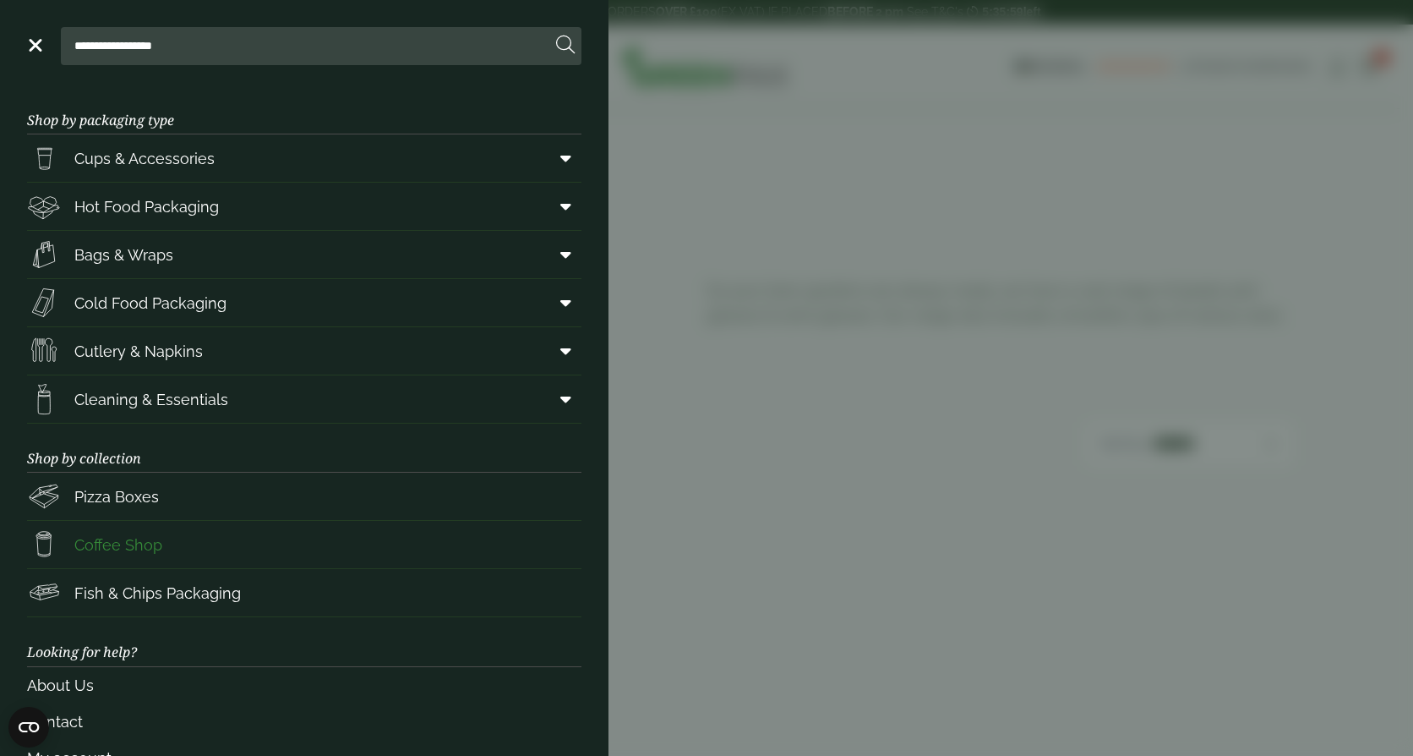
click at [96, 558] on span "Coffee Shop" at bounding box center [94, 544] width 135 height 34
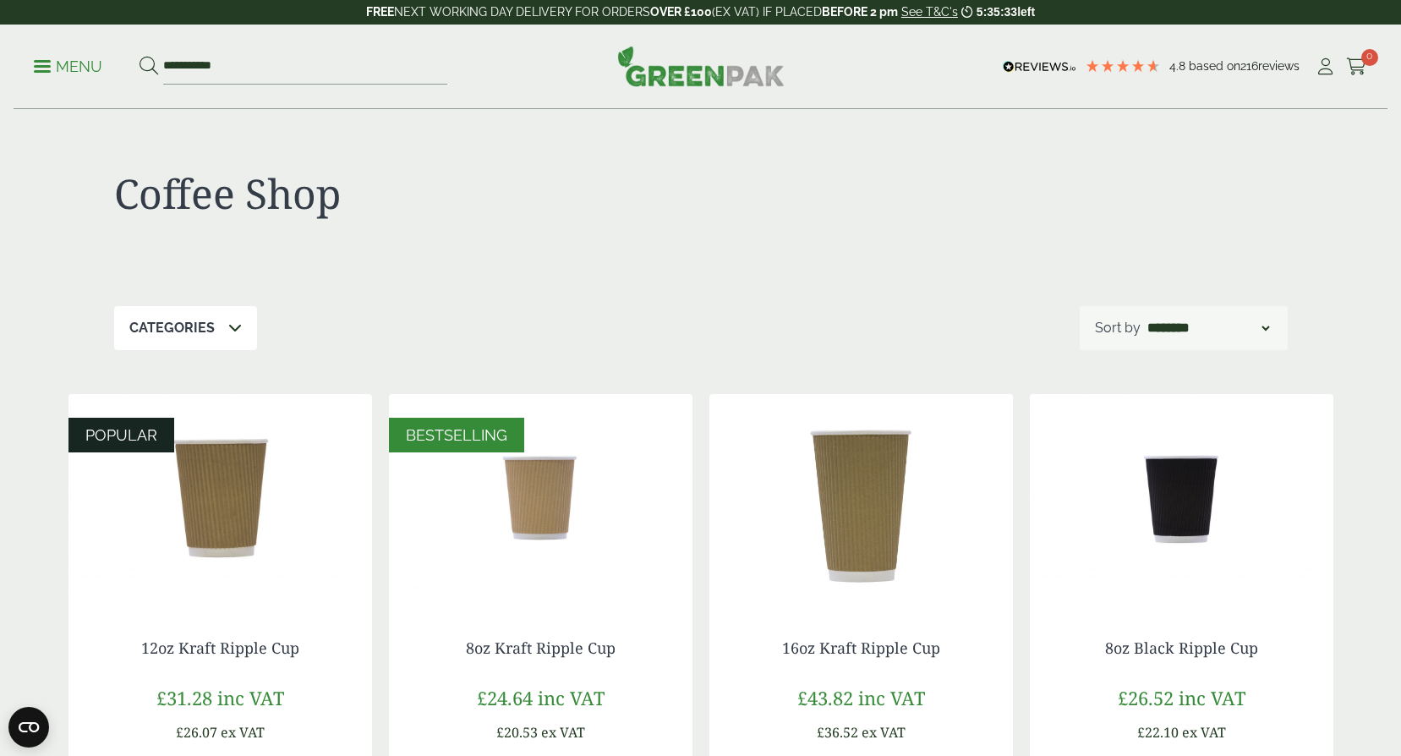
click at [41, 63] on p "Menu" at bounding box center [68, 67] width 68 height 20
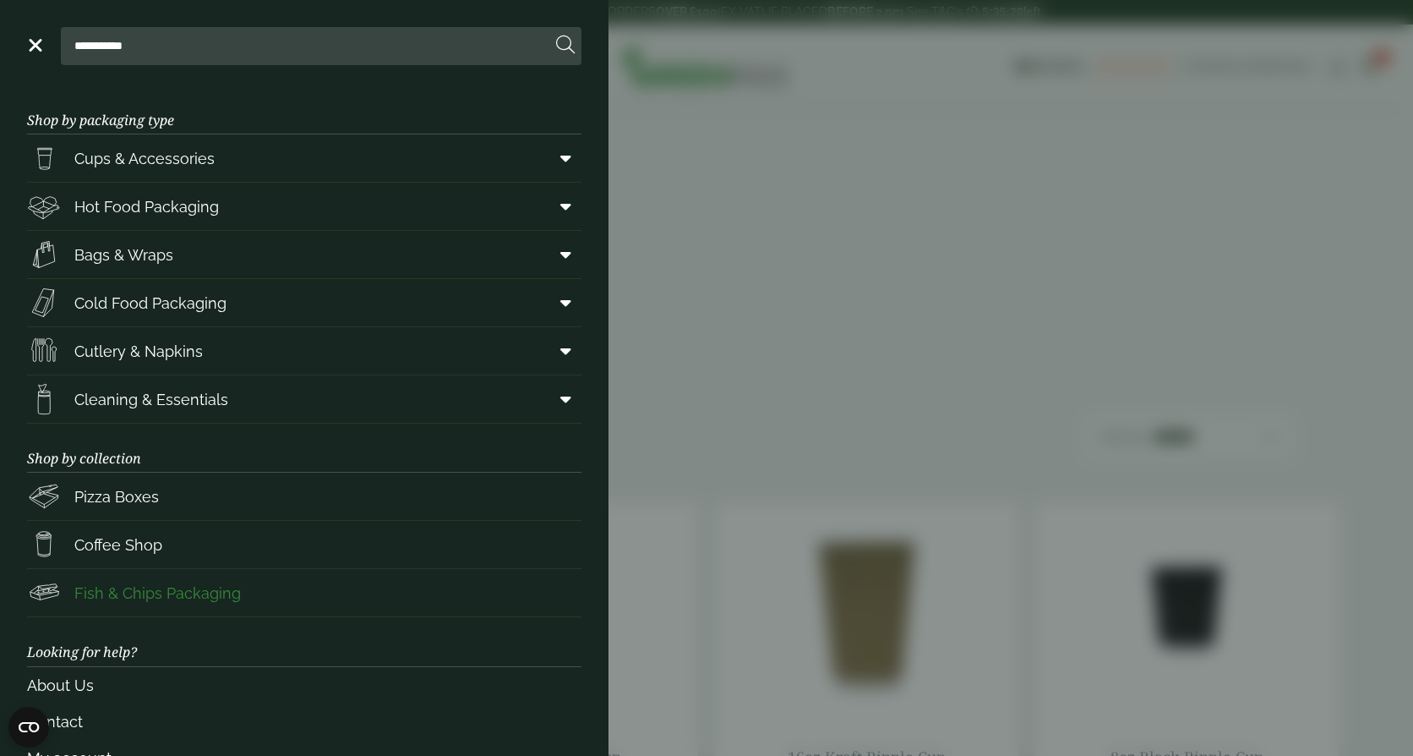
click at [113, 598] on span "Fish & Chips Packaging" at bounding box center [157, 593] width 167 height 23
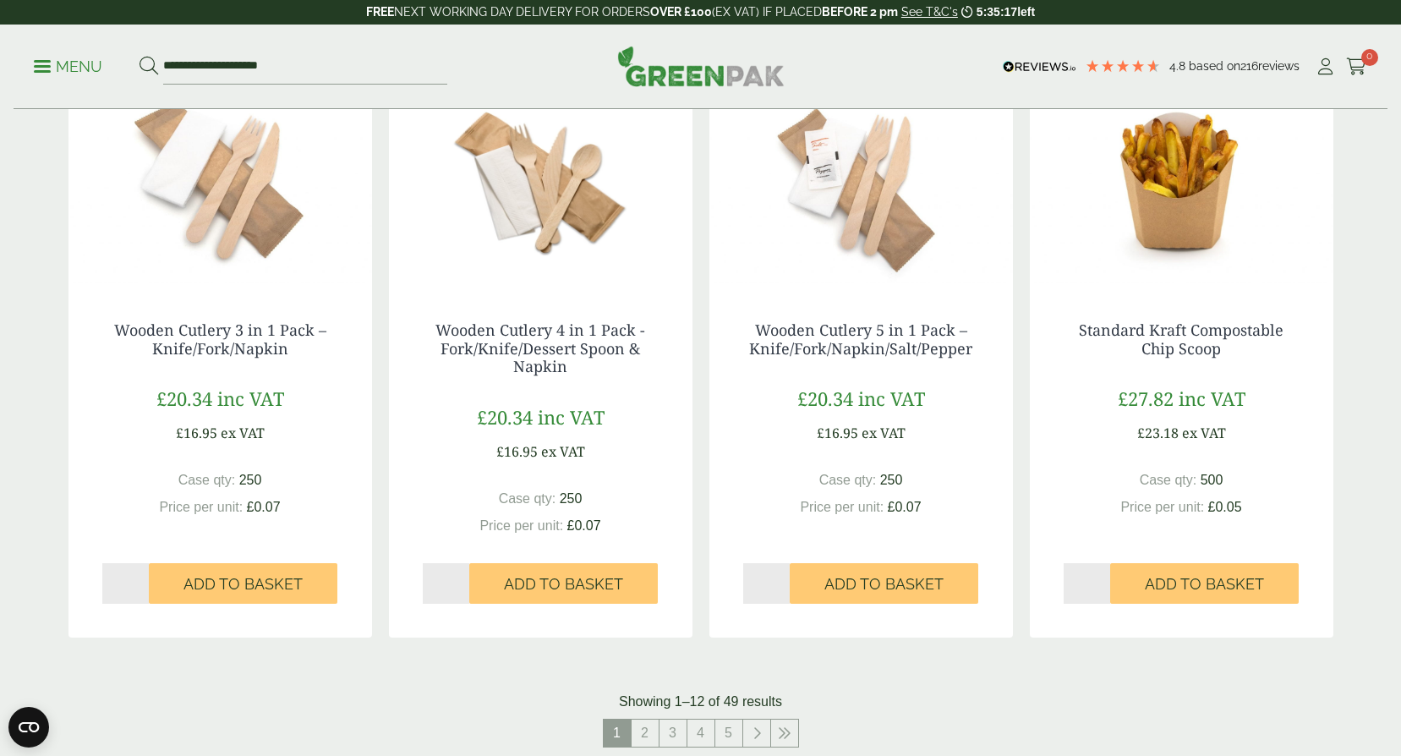
scroll to position [1522, 0]
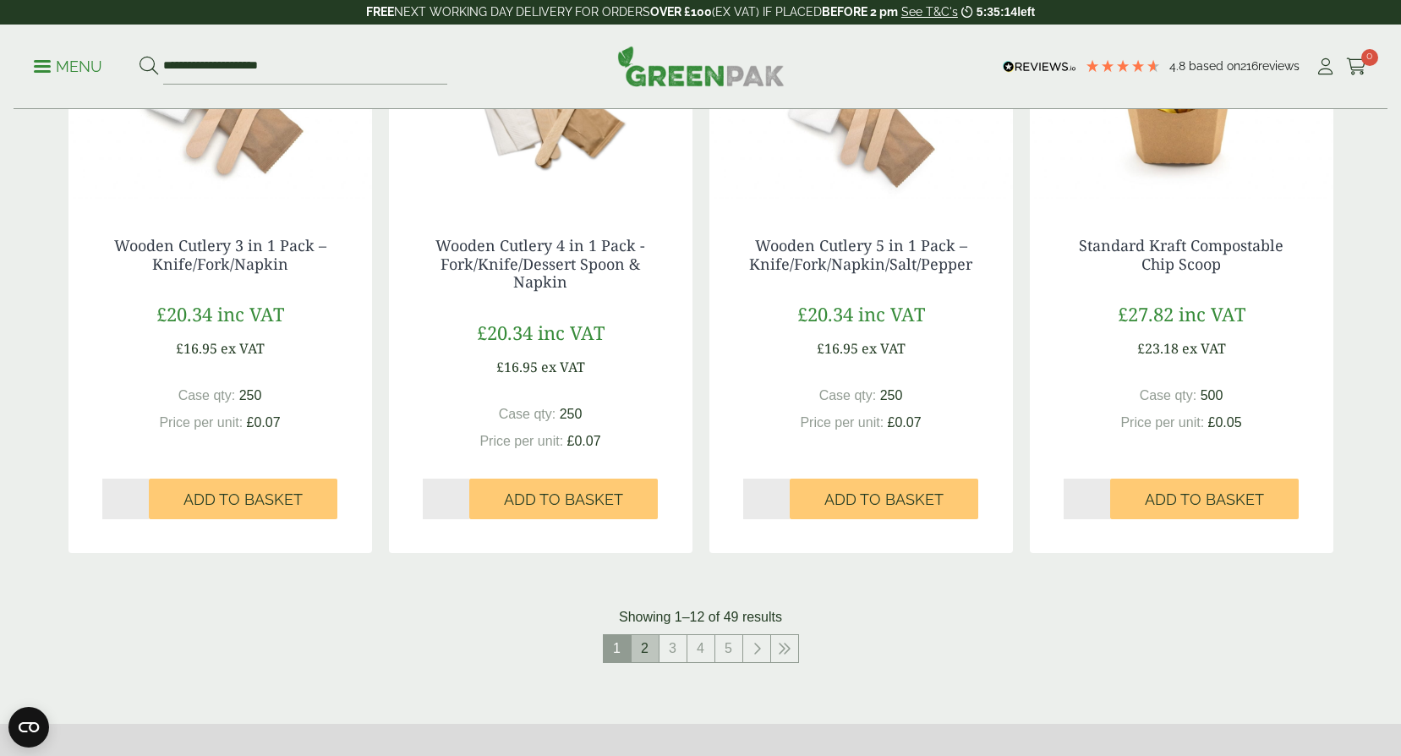
click at [642, 649] on link "2" at bounding box center [644, 648] width 27 height 27
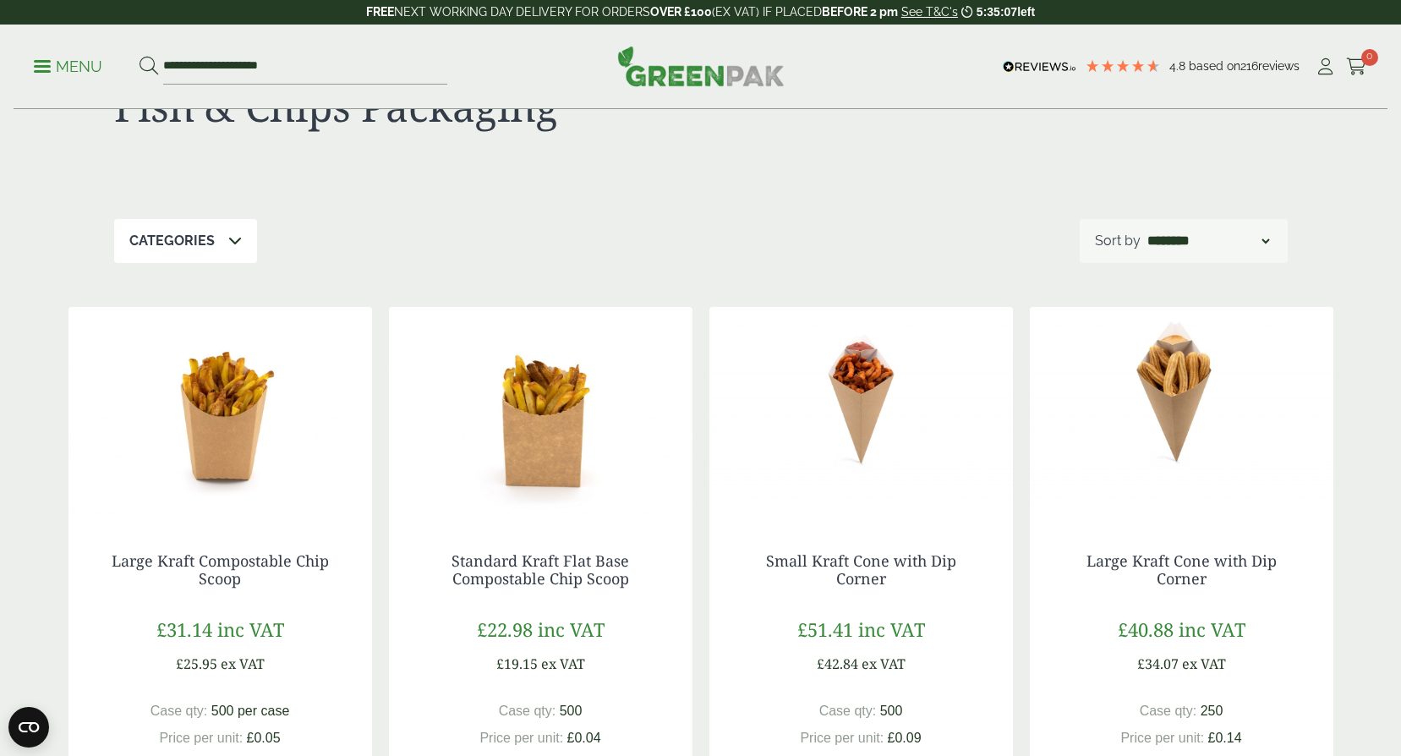
scroll to position [85, 0]
